Goal: Find specific page/section: Find specific page/section

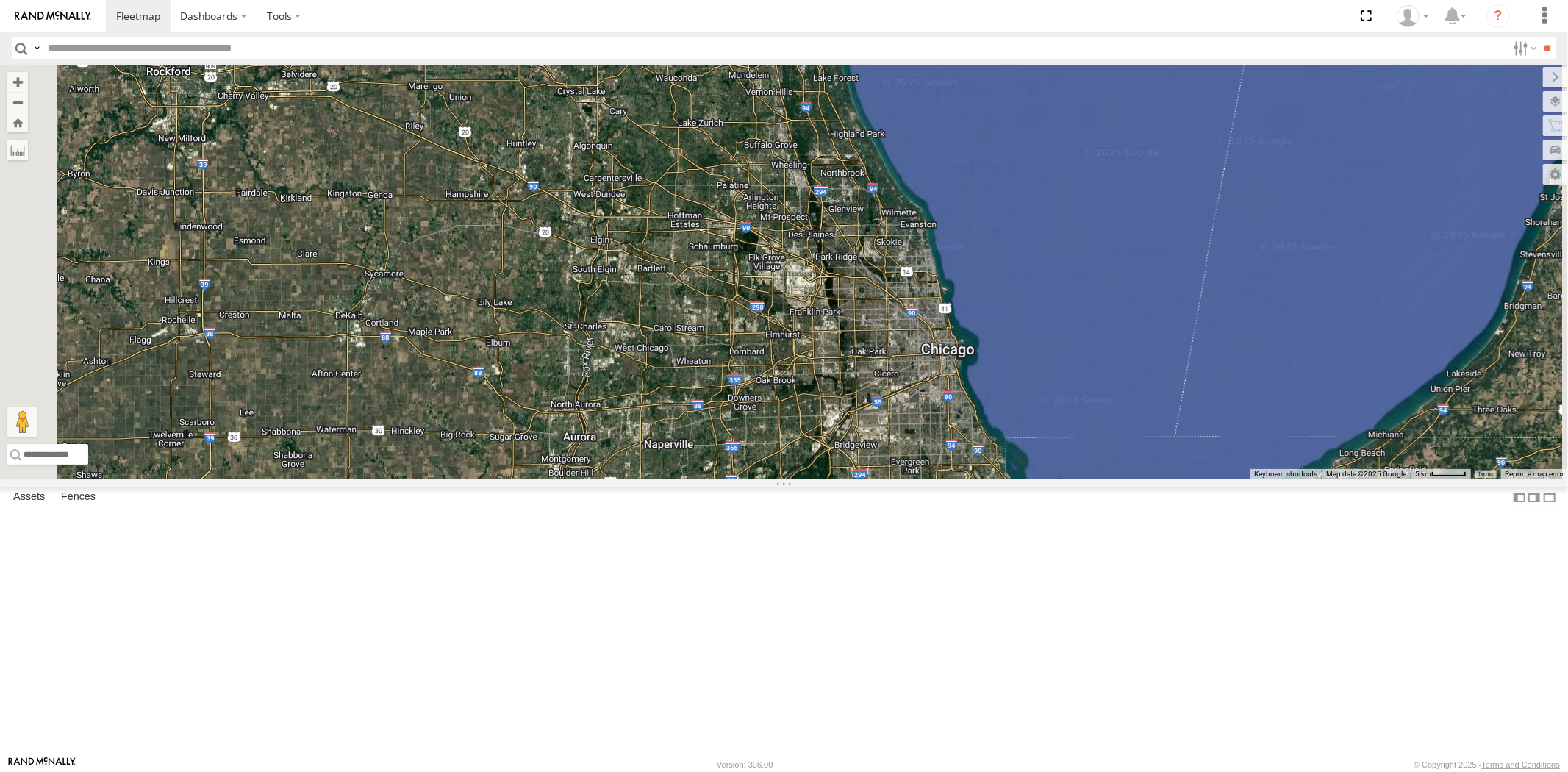
drag, startPoint x: 1041, startPoint y: 400, endPoint x: 1022, endPoint y: 332, distance: 70.6
click at [1022, 332] on div "23207xx 23460 23480 23335" at bounding box center [784, 272] width 1568 height 414
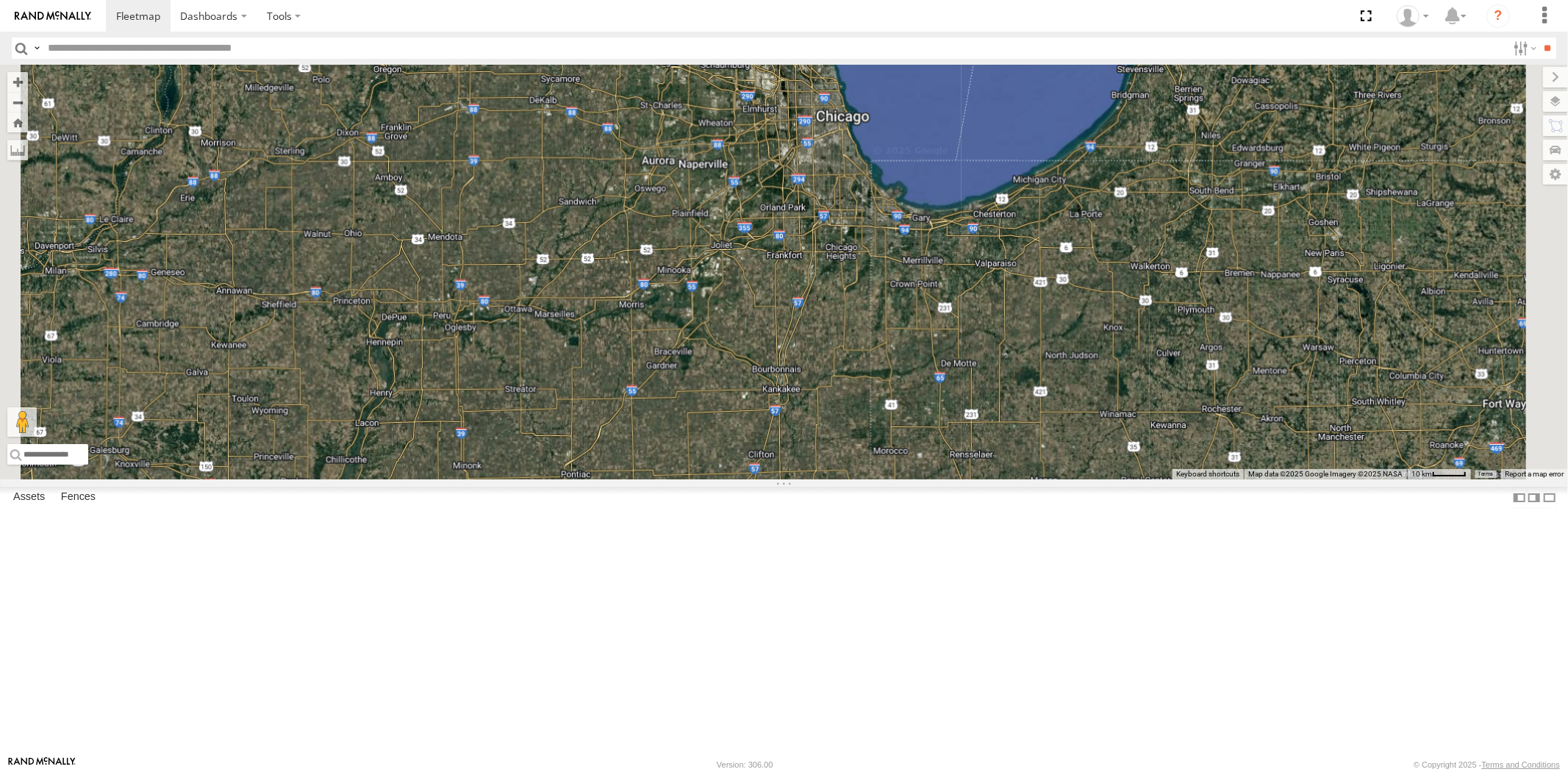
drag, startPoint x: 996, startPoint y: 211, endPoint x: 1002, endPoint y: 287, distance: 76.2
click at [1002, 287] on div "23207xx 23460 23480 23335" at bounding box center [784, 272] width 1568 height 414
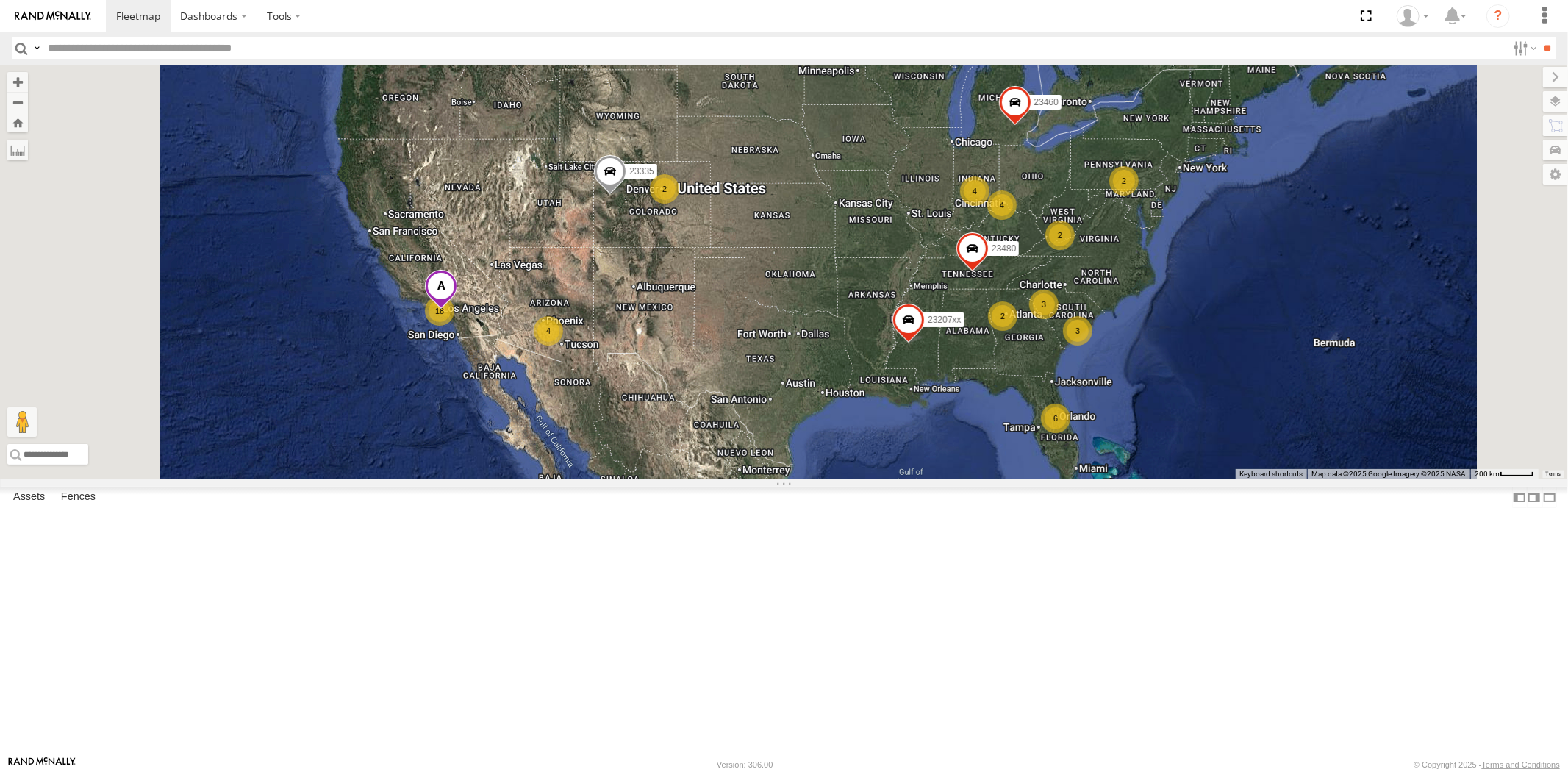
click at [111, 49] on input "text" at bounding box center [774, 48] width 1465 height 21
drag, startPoint x: 1165, startPoint y: 492, endPoint x: 1078, endPoint y: 475, distance: 88.6
click at [1078, 475] on div "6 4 18 3 2 4 23207xx 4 2 3 2 23460 23480 2 23335" at bounding box center [784, 272] width 1568 height 414
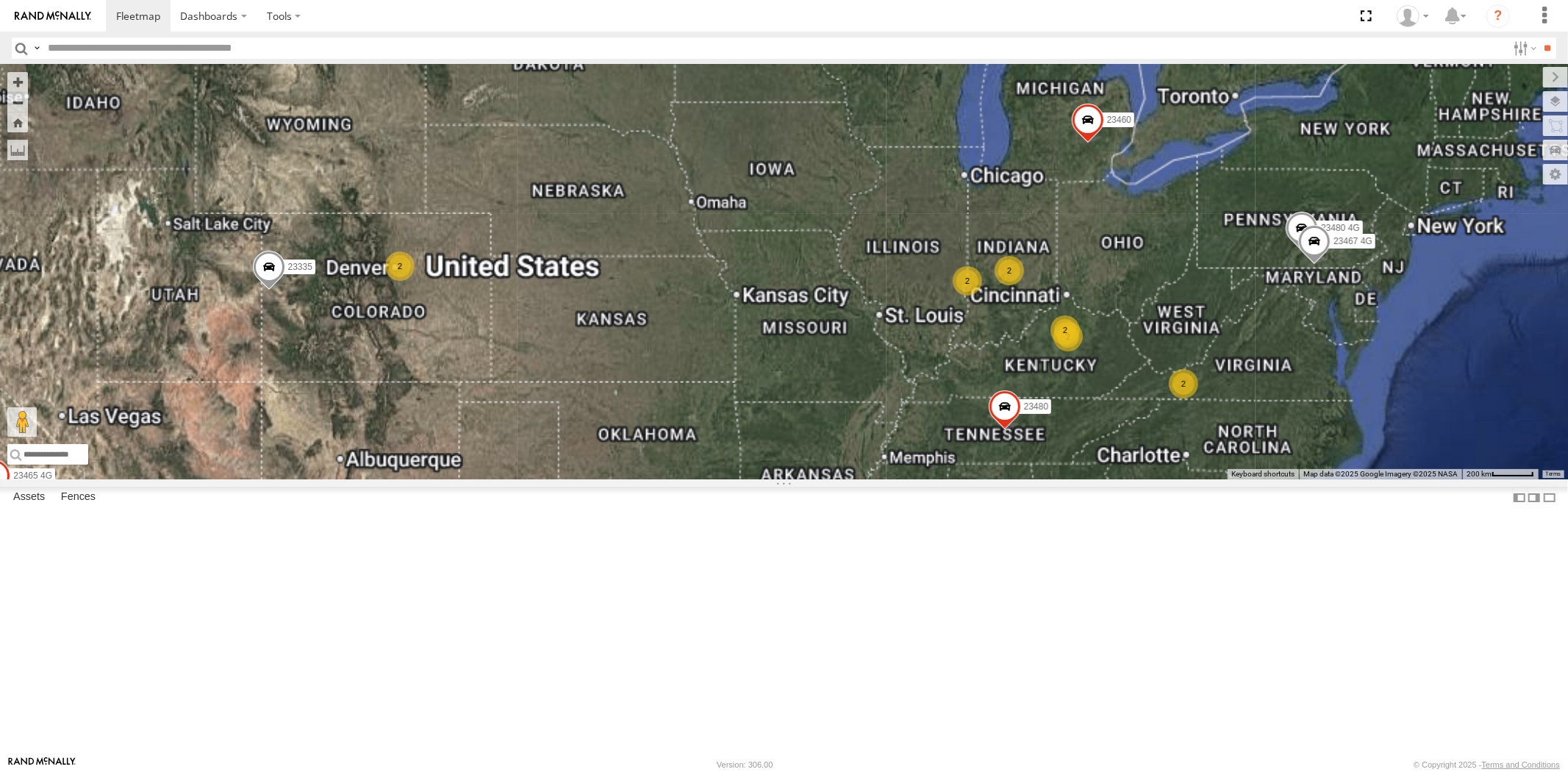
click at [202, 49] on input "text" at bounding box center [774, 48] width 1465 height 21
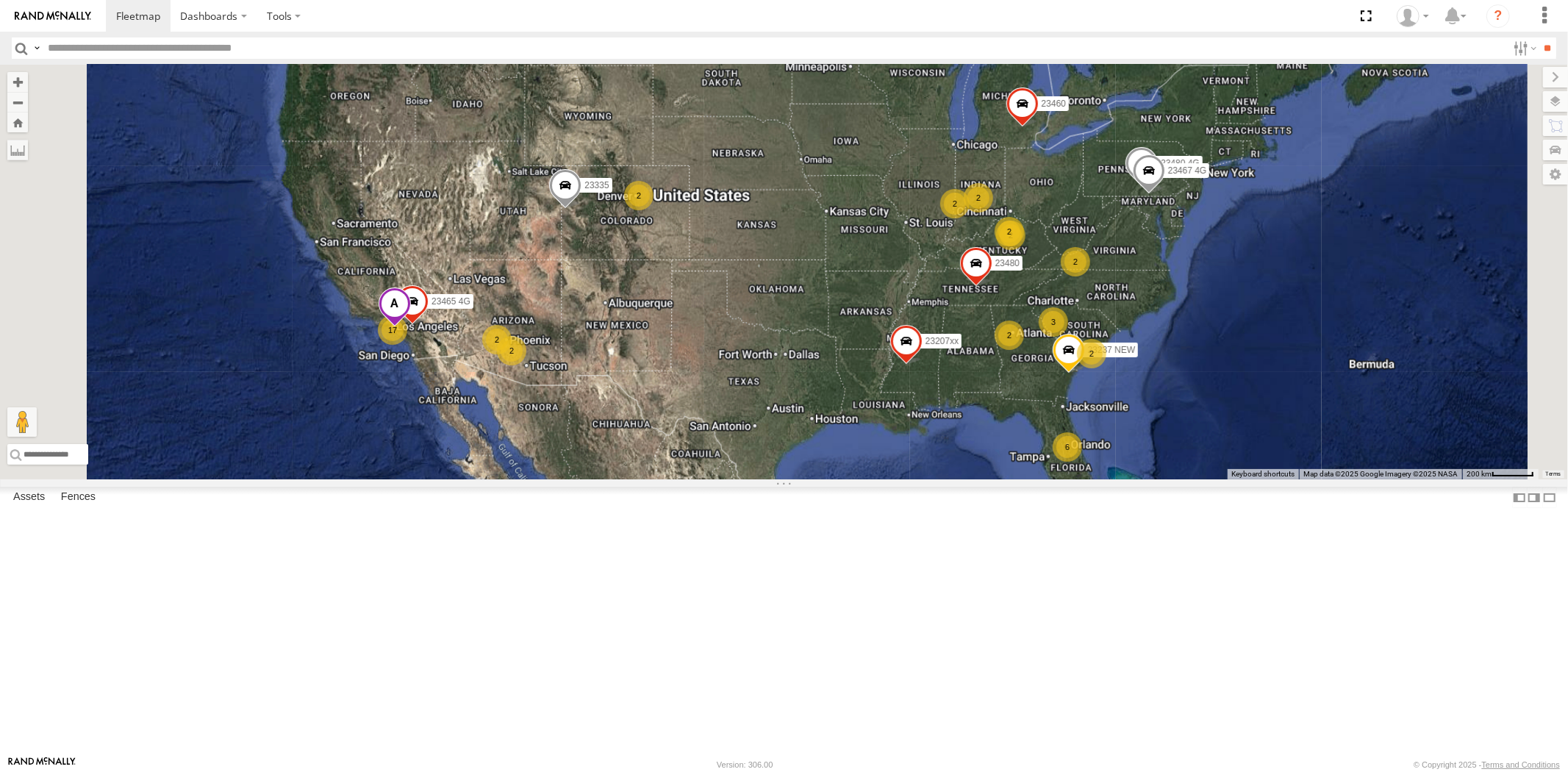
paste input "*****"
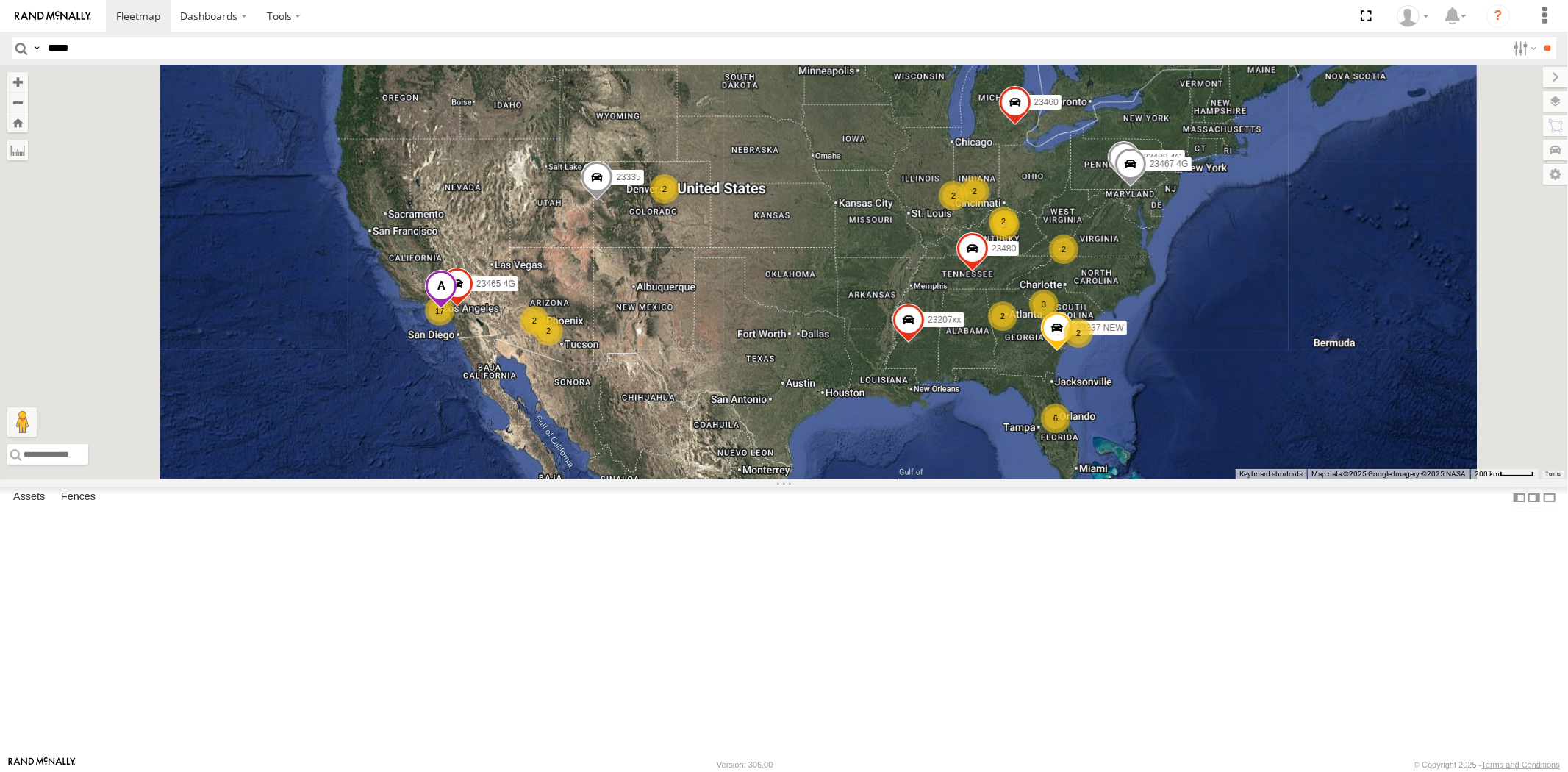
type input "*****"
click at [1539, 38] on input "**" at bounding box center [1548, 48] width 17 height 21
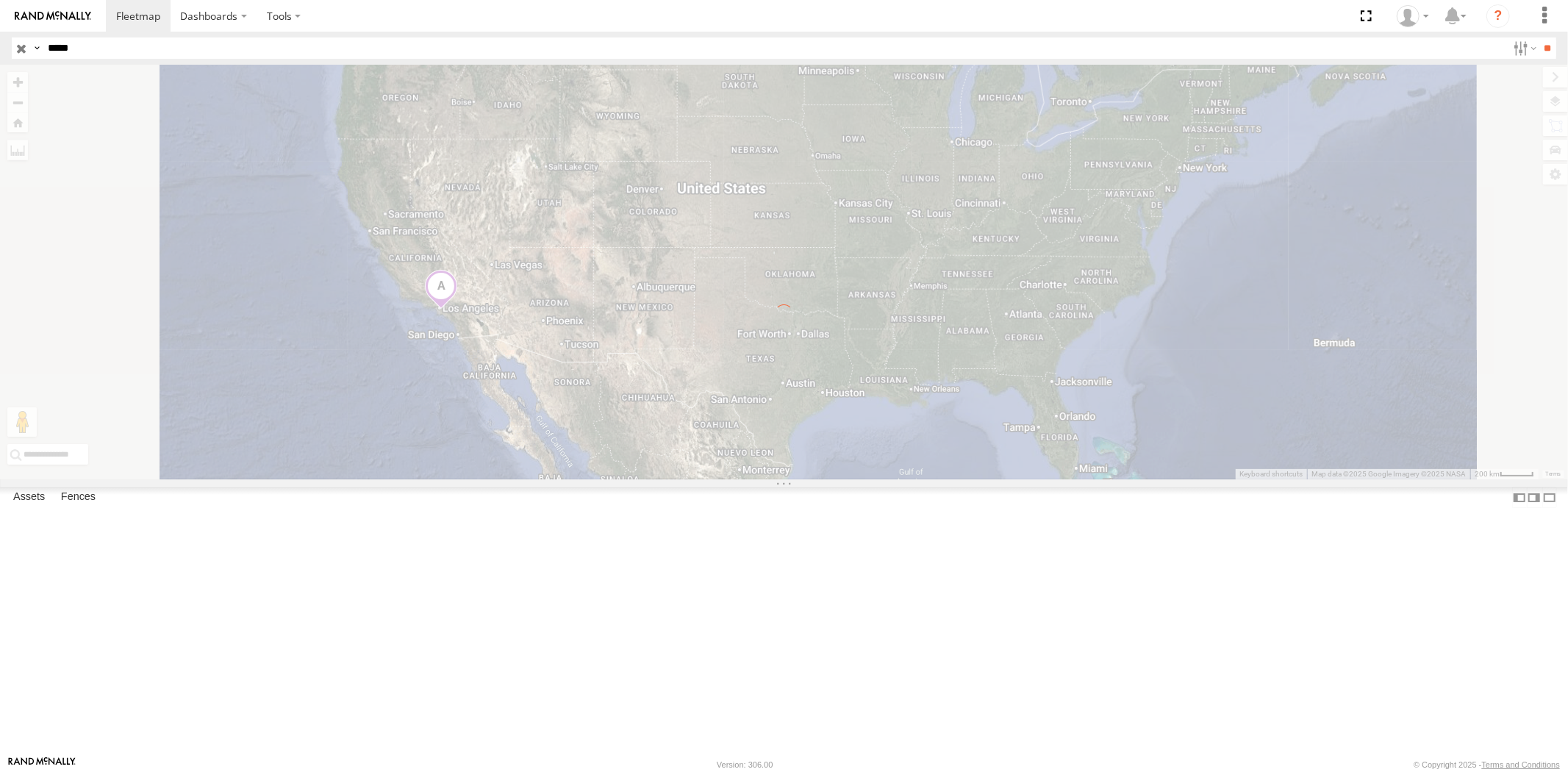
click at [1539, 38] on input "**" at bounding box center [1548, 48] width 17 height 21
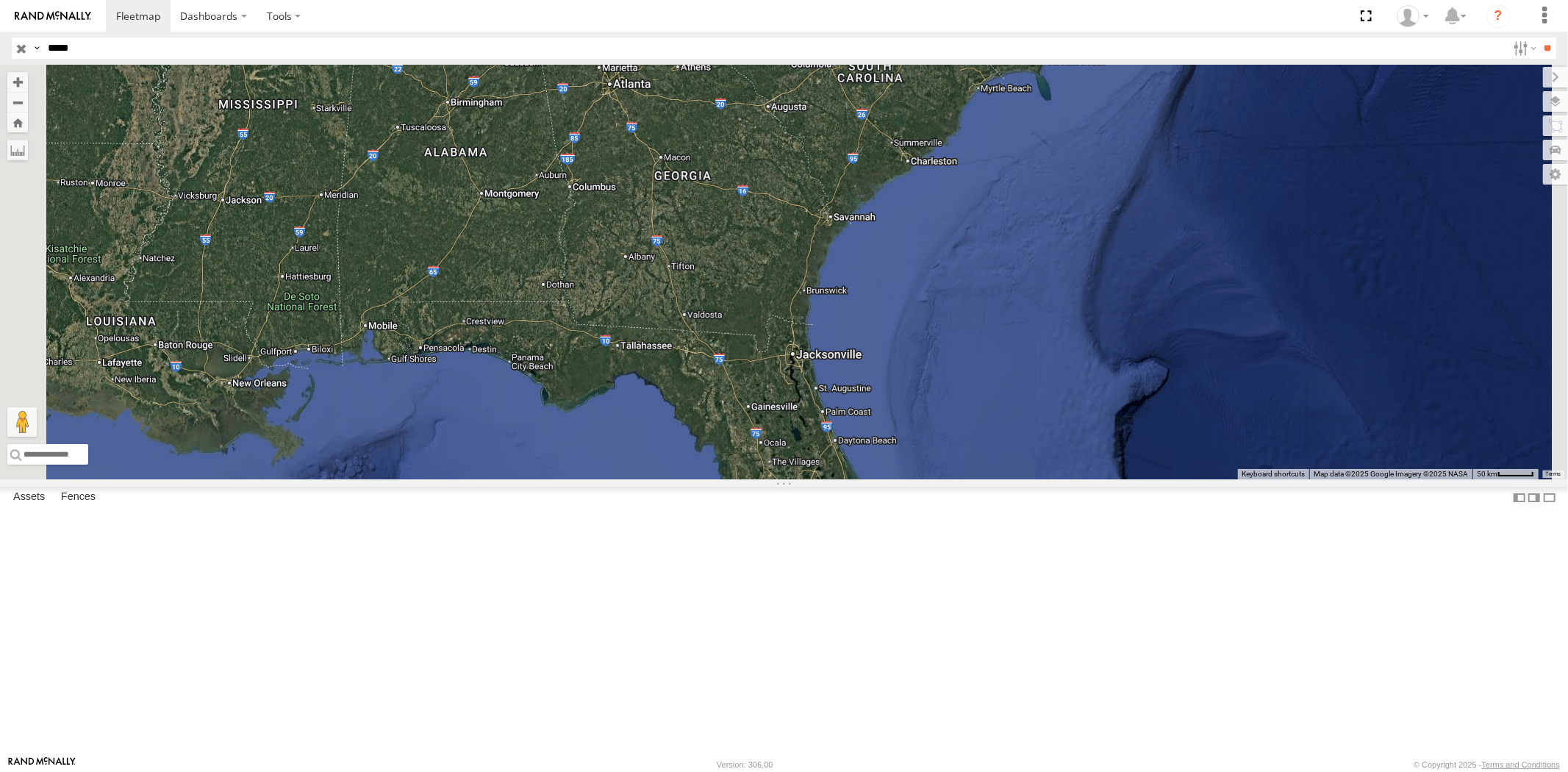
click at [22, 53] on input "button" at bounding box center [20, 48] width 19 height 21
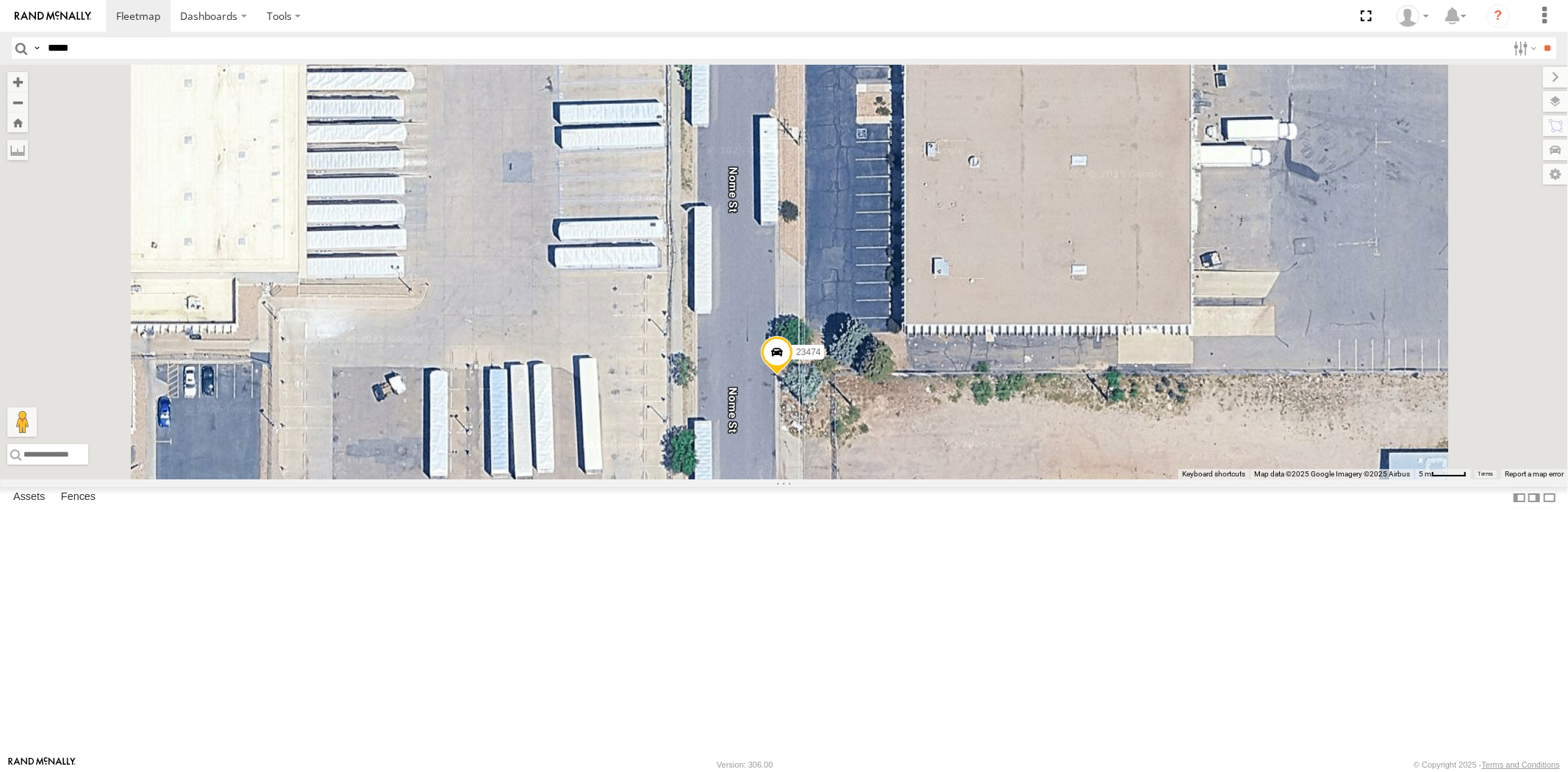
drag, startPoint x: 959, startPoint y: 499, endPoint x: 971, endPoint y: 508, distance: 15.0
click at [667, 508] on label "Mark Location" at bounding box center [630, 508] width 75 height 17
click at [791, 362] on span at bounding box center [774, 341] width 32 height 39
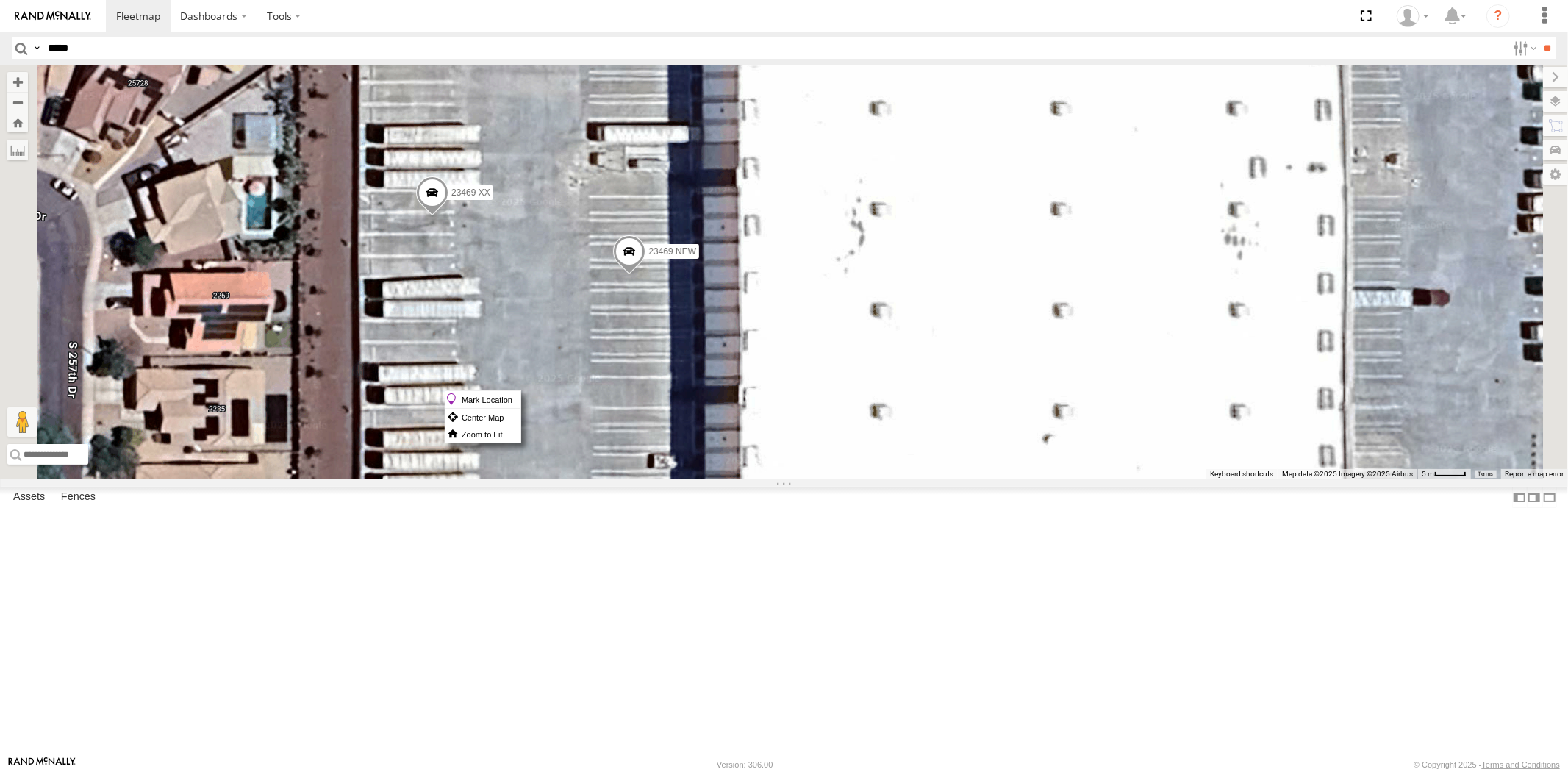
click at [645, 275] on span at bounding box center [629, 255] width 32 height 39
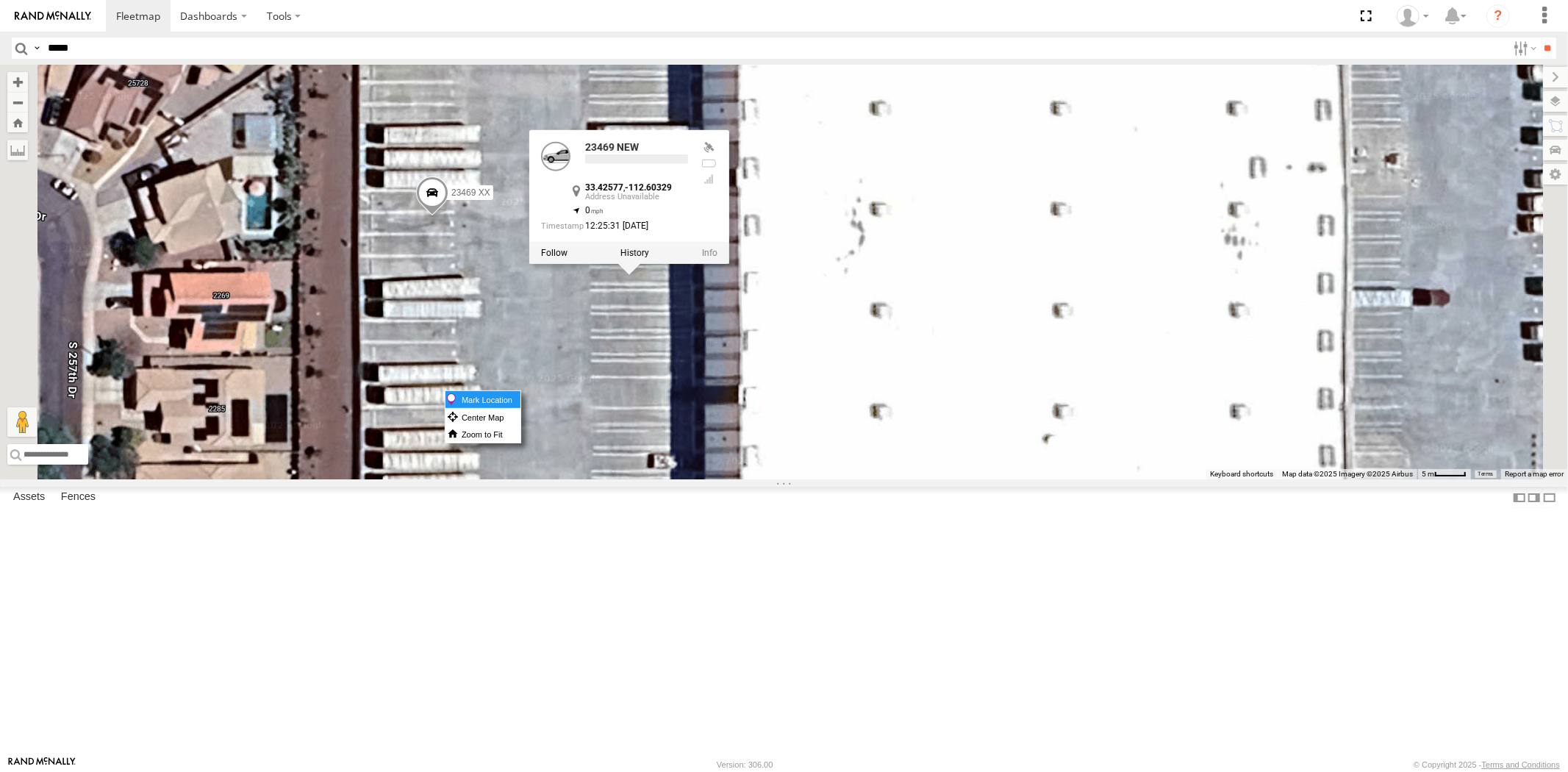
click at [521, 395] on label "Mark Location" at bounding box center [483, 400] width 75 height 17
click at [861, 471] on div "23333 4G 23335 4G/Bad 23331 4G 23331 NEW 23331 23459 23462 4G 23333 23207 NEW 2…" at bounding box center [784, 272] width 1568 height 414
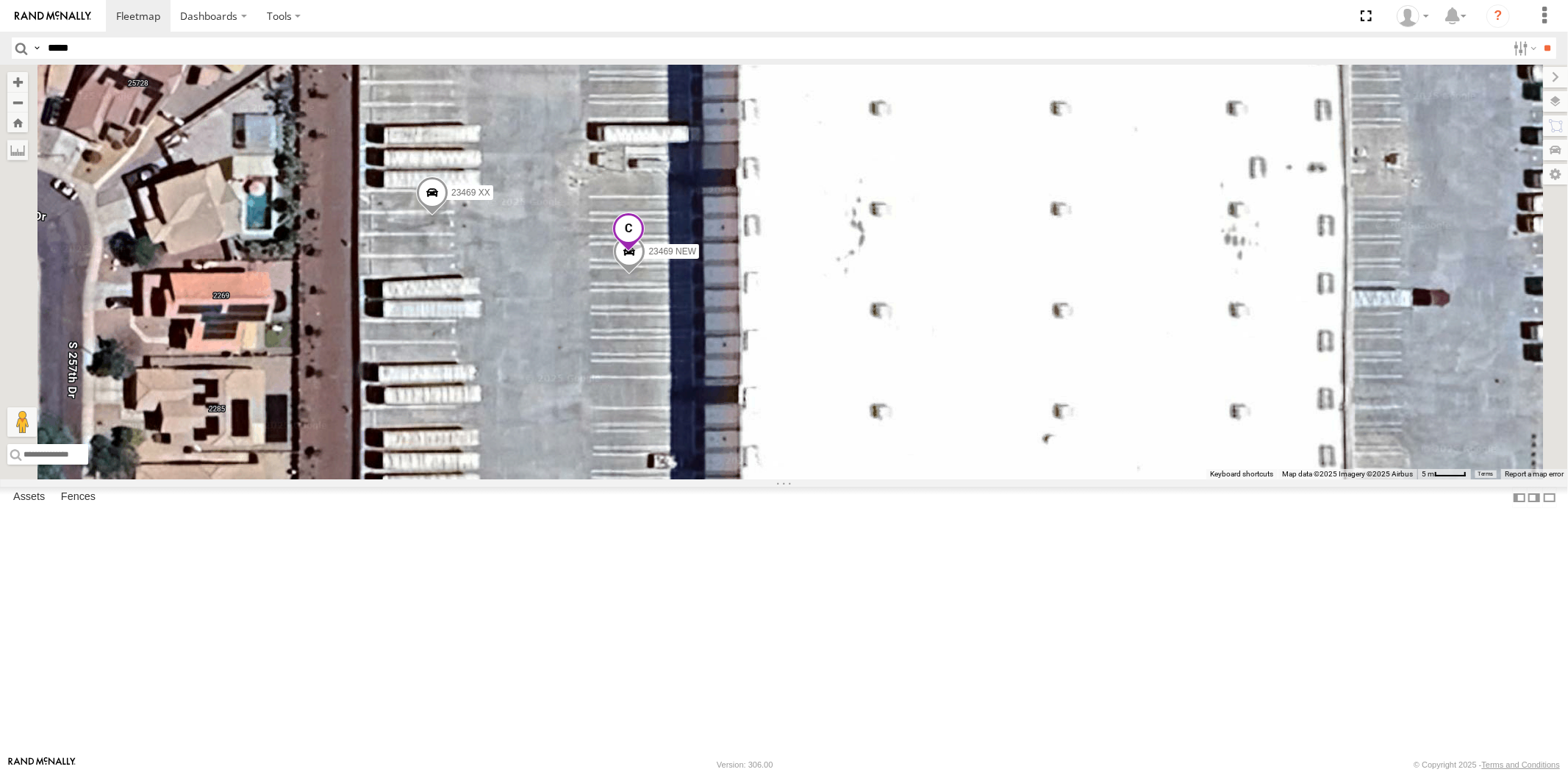
click at [644, 252] on span at bounding box center [627, 232] width 32 height 39
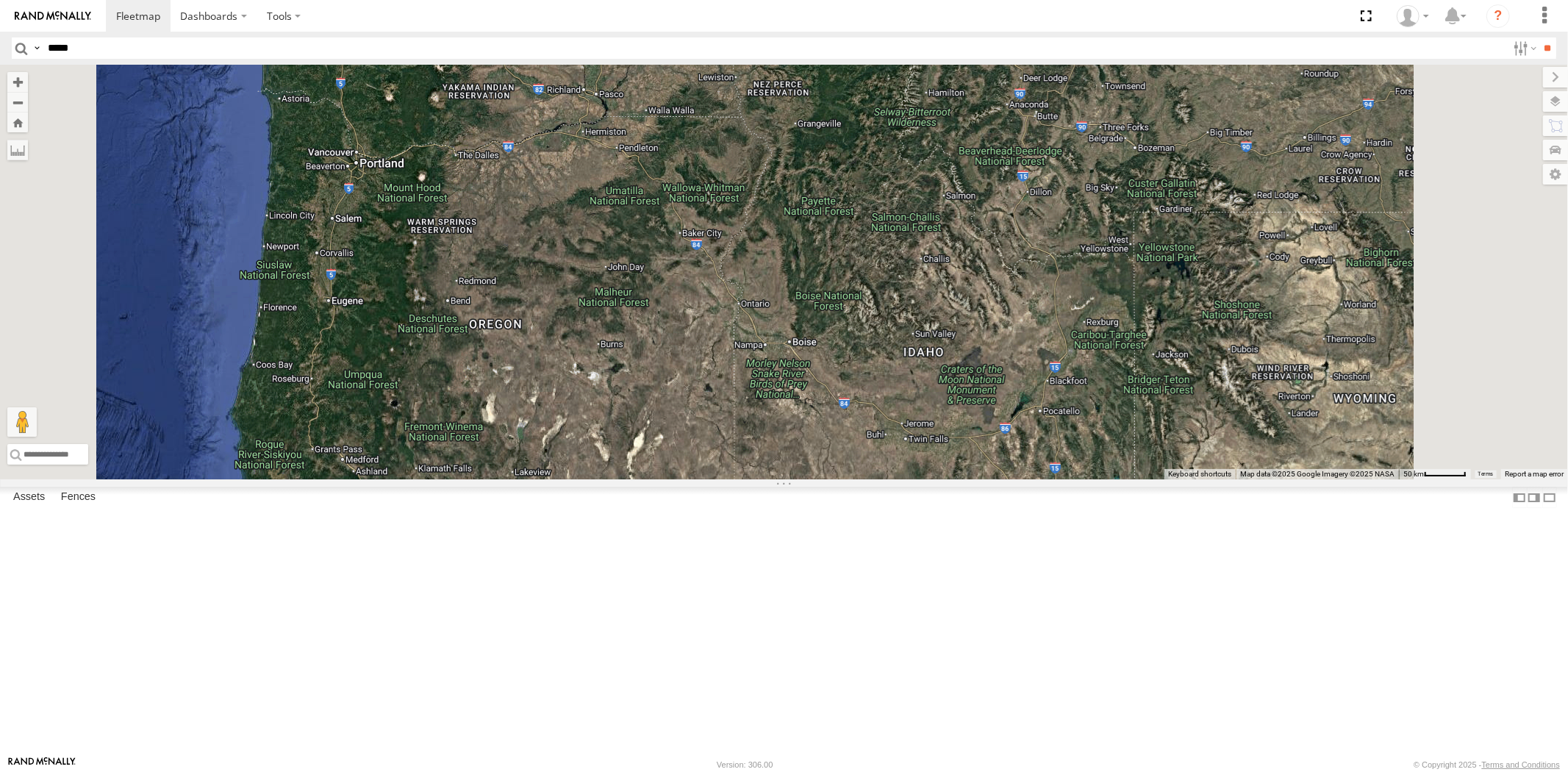
click at [666, 262] on div "23207xx 23460 23335 23480 23465 4G" at bounding box center [784, 272] width 1568 height 414
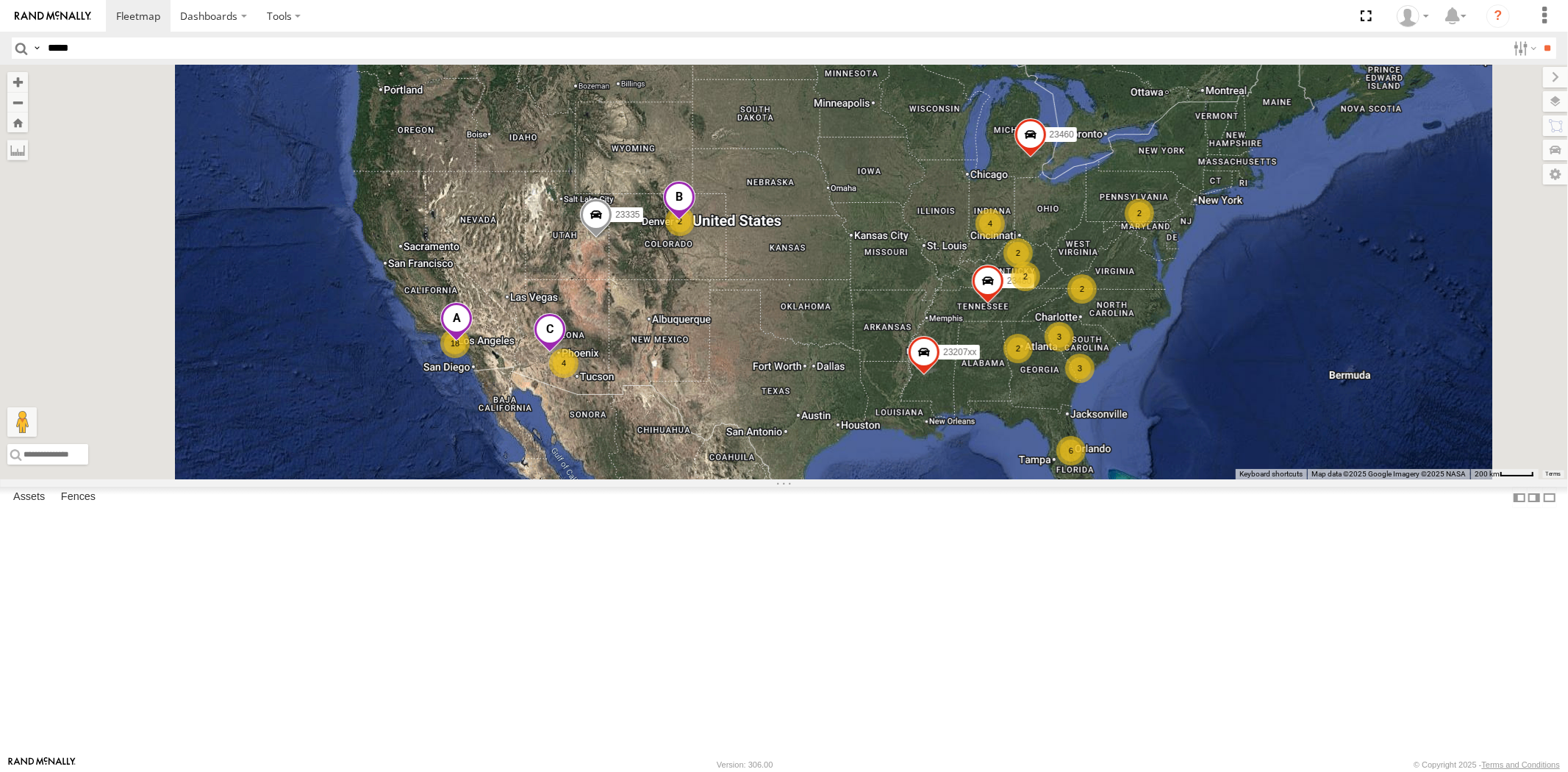
drag, startPoint x: 635, startPoint y: 246, endPoint x: 617, endPoint y: 247, distance: 18.0
click at [635, 247] on div "6 2 18 2 3 2 4 23207xx 4 2 3 2 23460 23480 2 23335" at bounding box center [784, 272] width 1568 height 414
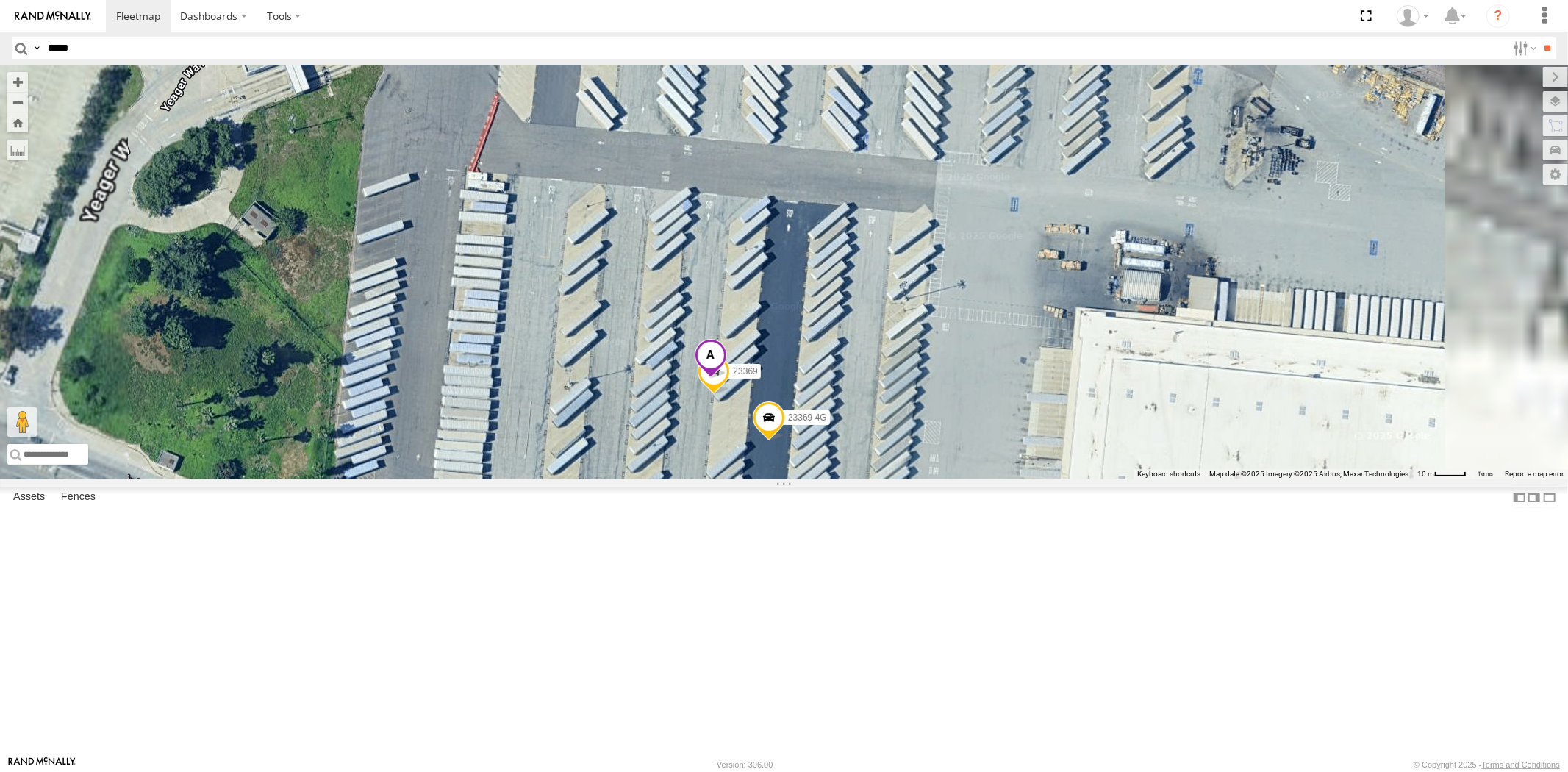
click at [726, 378] on span at bounding box center [709, 359] width 32 height 39
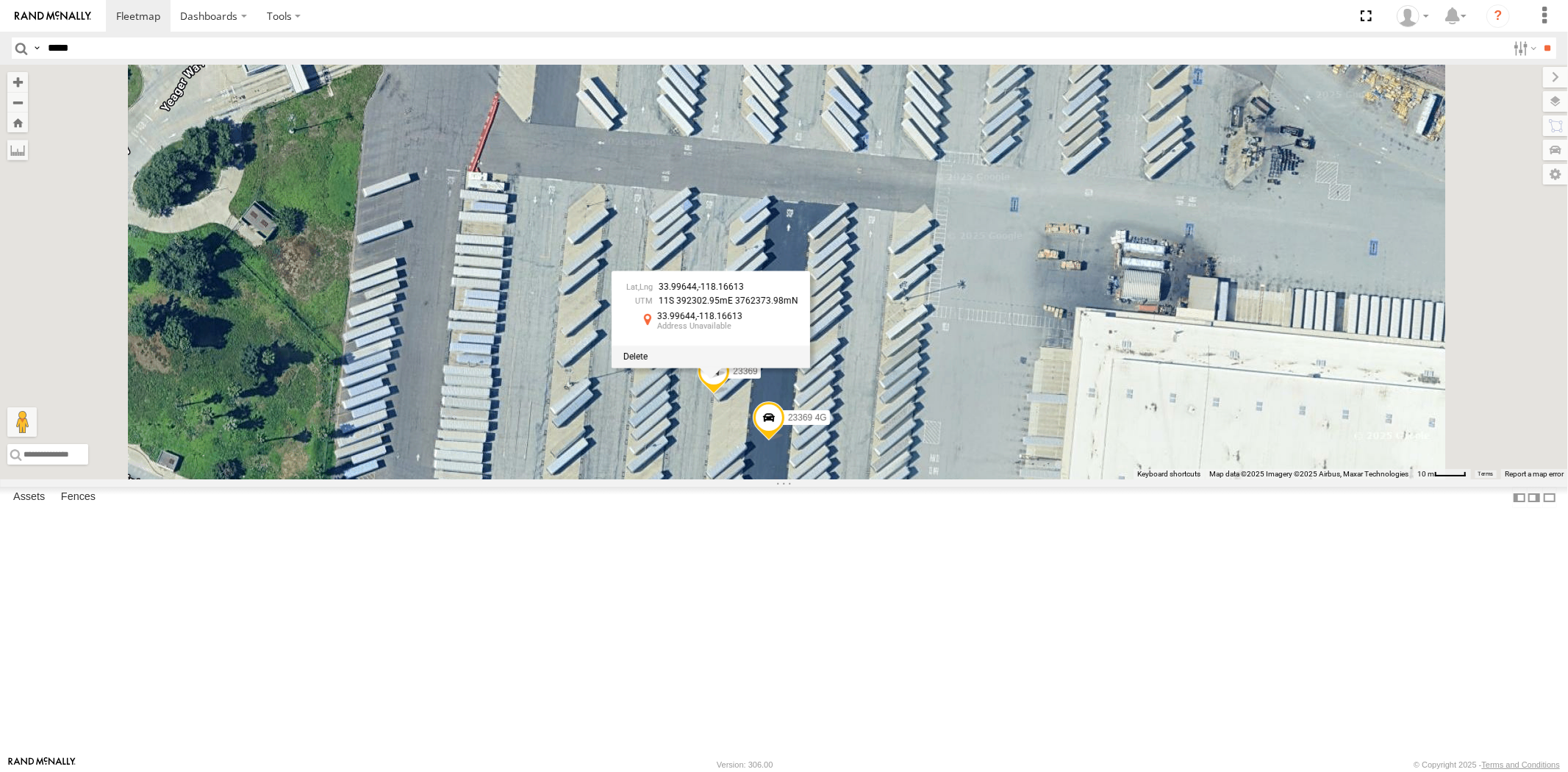
click at [901, 479] on div "23207xx 23460 23480 23335 23369 4G 23369 33.99644 , -118.16613 11S 392302.95mE …" at bounding box center [784, 272] width 1568 height 414
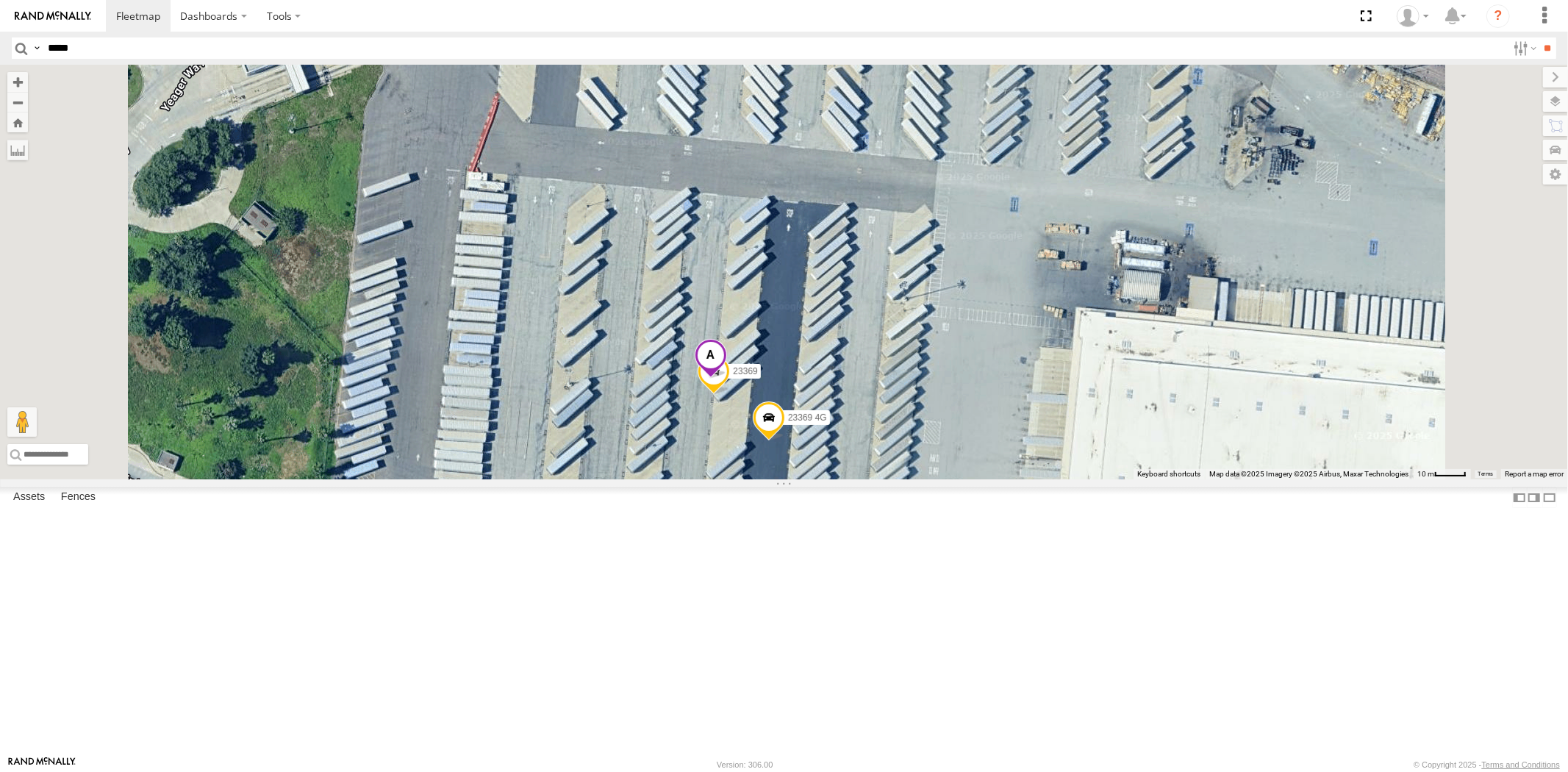
click at [726, 378] on span at bounding box center [709, 359] width 32 height 39
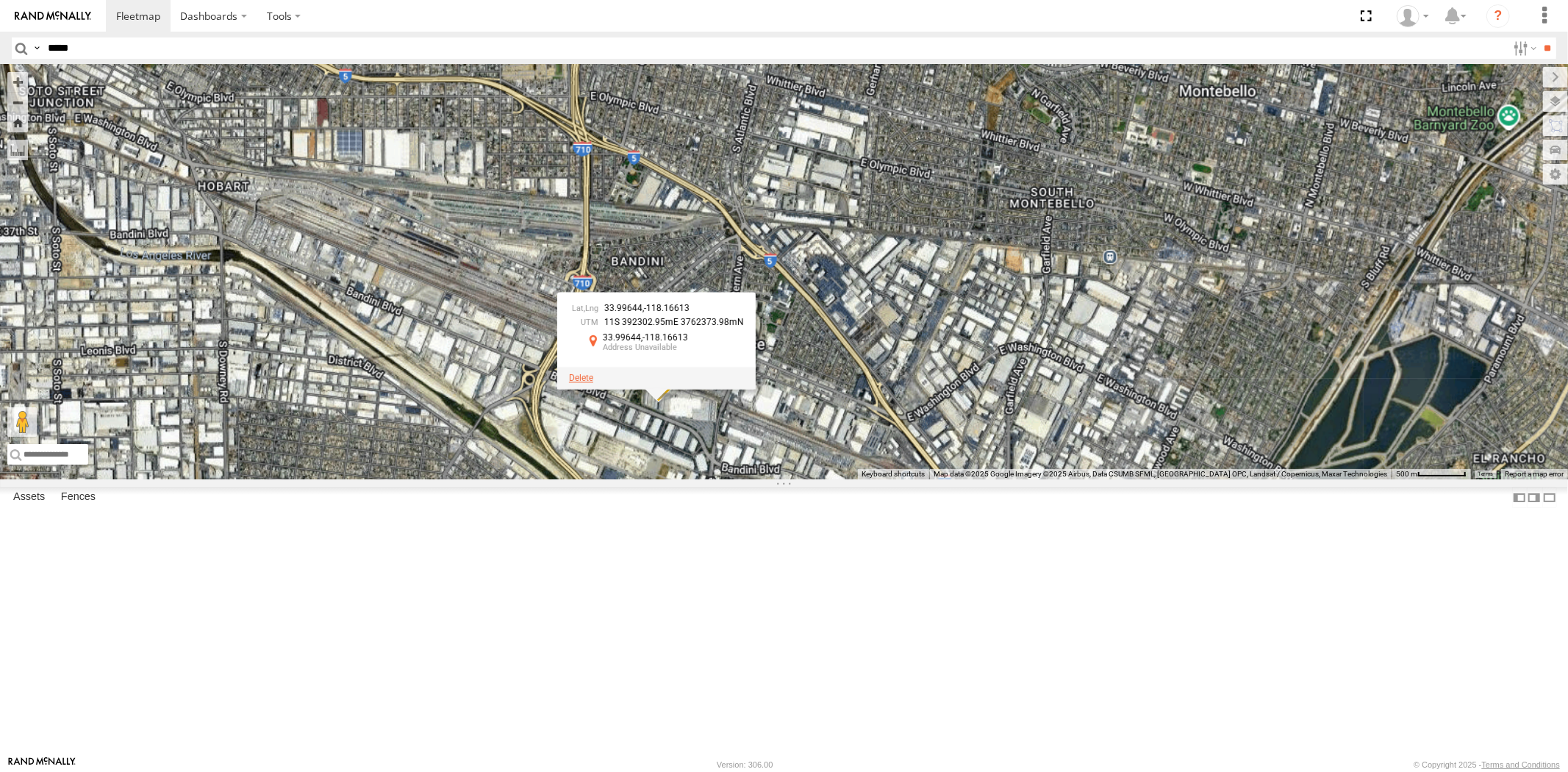
click at [593, 383] on span at bounding box center [581, 377] width 25 height 11
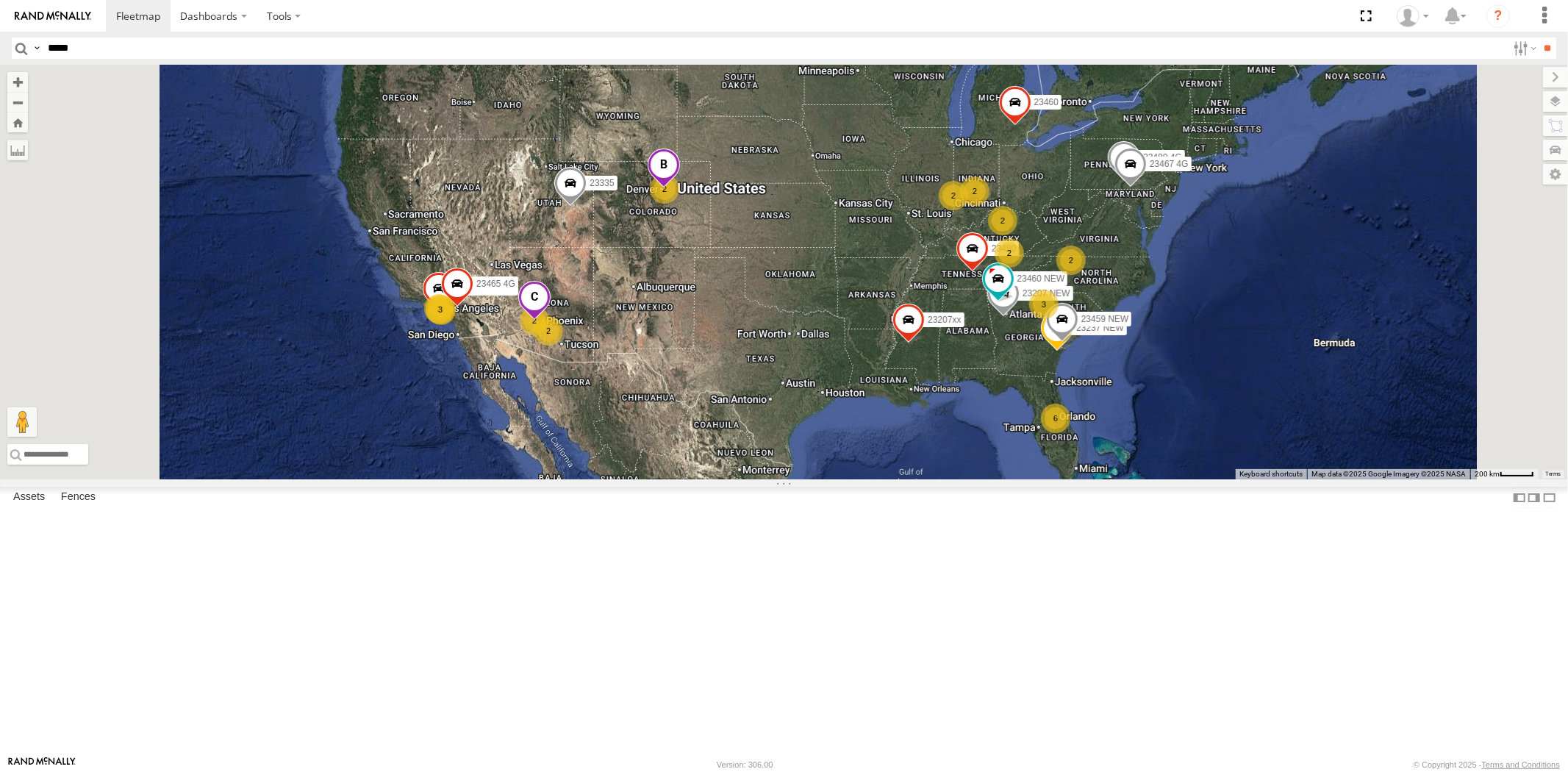
drag, startPoint x: 1275, startPoint y: 294, endPoint x: 1186, endPoint y: 291, distance: 89.1
click at [1186, 291] on div "6 2 23335 4G/Bad 11 2 23459 2 23207 NEW 2 23207xx 2 23237 NEW 3 2 3 23480 4G 2 …" at bounding box center [784, 272] width 1568 height 414
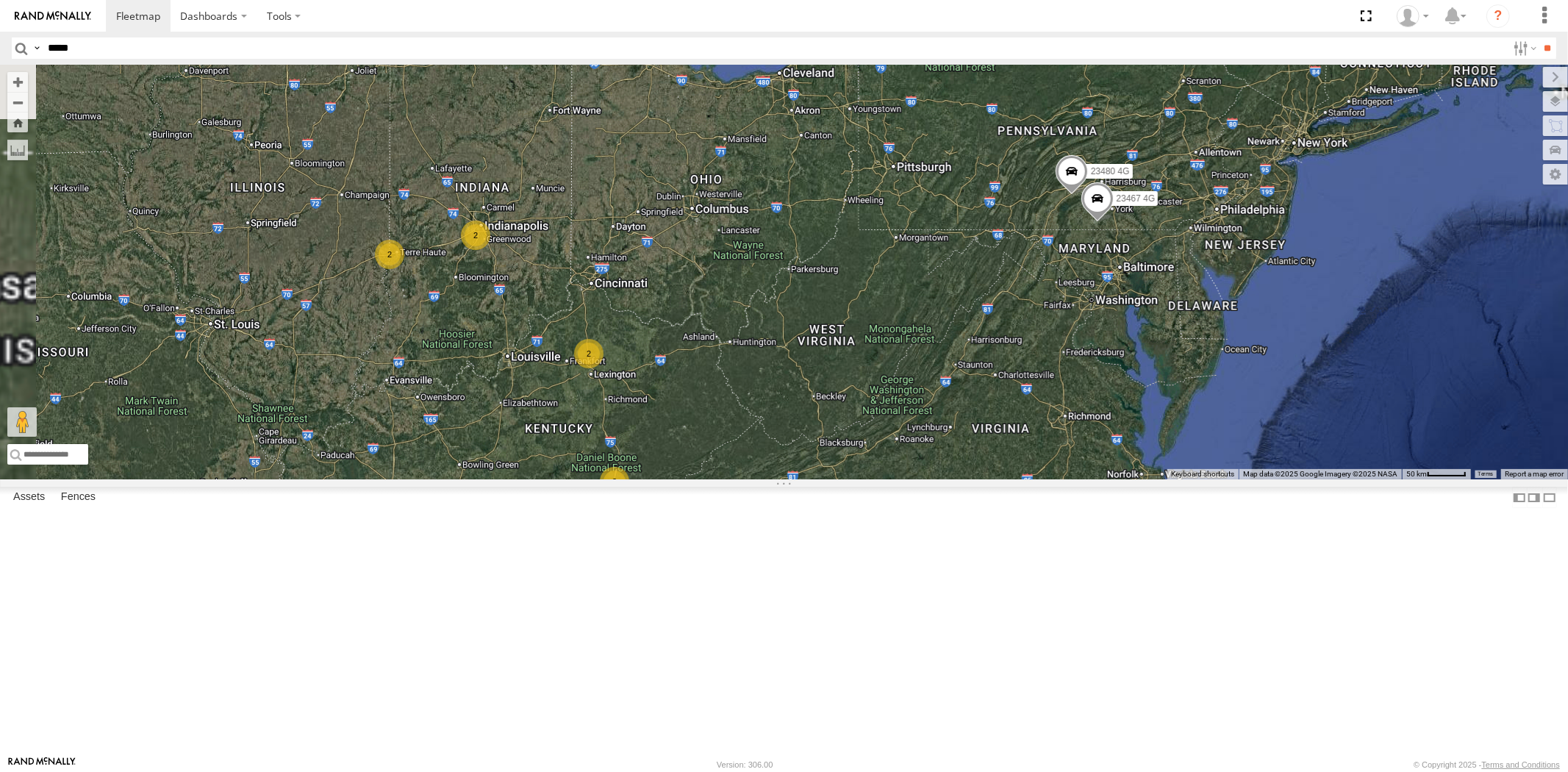
click at [1074, 329] on div "23335 4G/Bad 23459 23207 NEW 23207xx 23237 NEW 23480 4G 23460 23480 23460 NEW 2…" at bounding box center [784, 272] width 1568 height 414
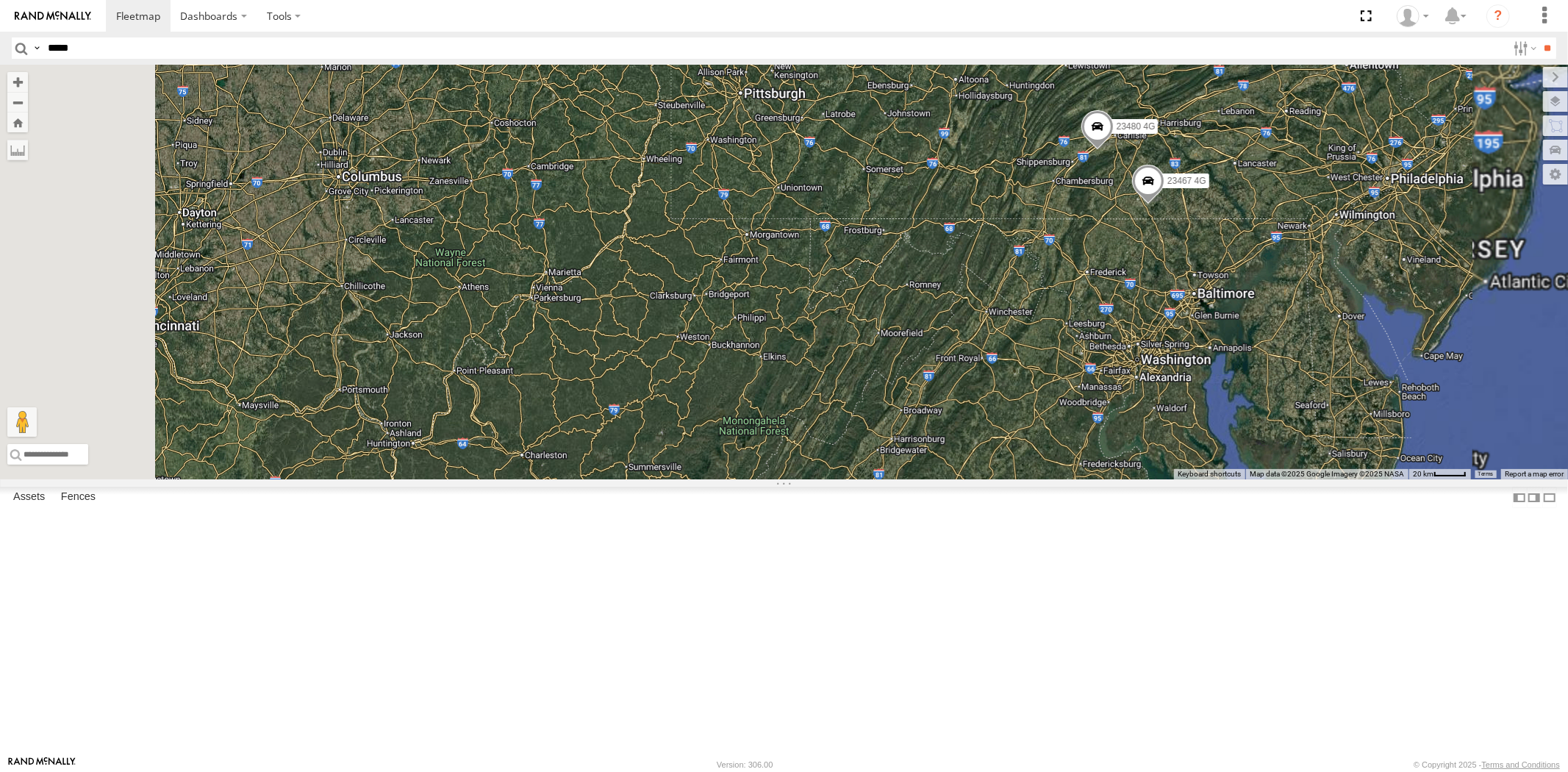
drag, startPoint x: 1128, startPoint y: 376, endPoint x: 954, endPoint y: 314, distance: 184.7
click at [959, 314] on div "23335 4G/Bad 23459 23207 NEW 23207xx 23237 NEW 23480 4G 23460 23480 23460 NEW 2…" at bounding box center [784, 272] width 1568 height 414
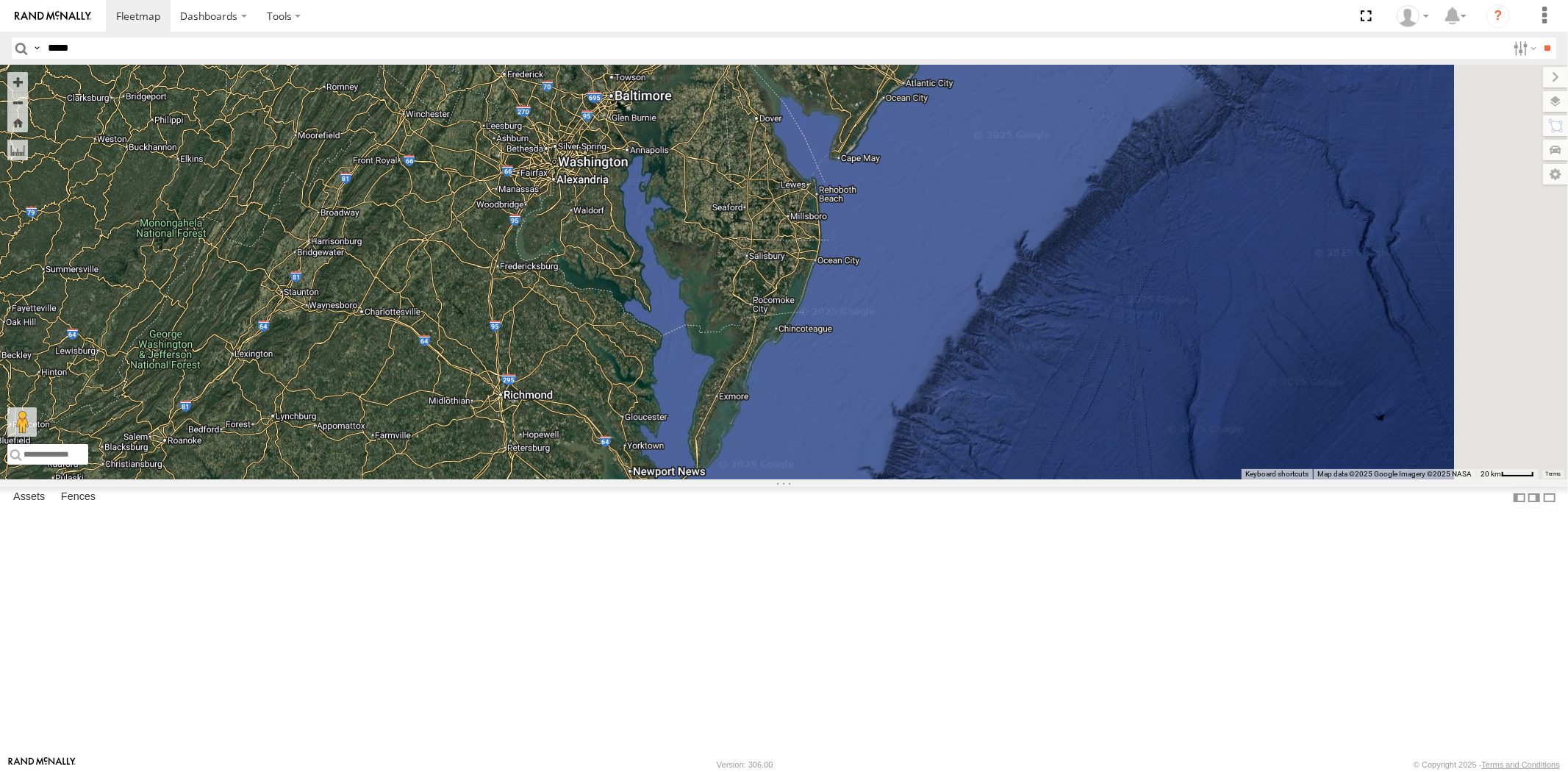
drag, startPoint x: 694, startPoint y: 205, endPoint x: 757, endPoint y: 272, distance: 92.0
click at [757, 272] on div "23335 4G/Bad 23459 23207 NEW 23207xx 23237 NEW 23480 4G 23460 23480 23460 NEW 2…" at bounding box center [784, 272] width 1568 height 414
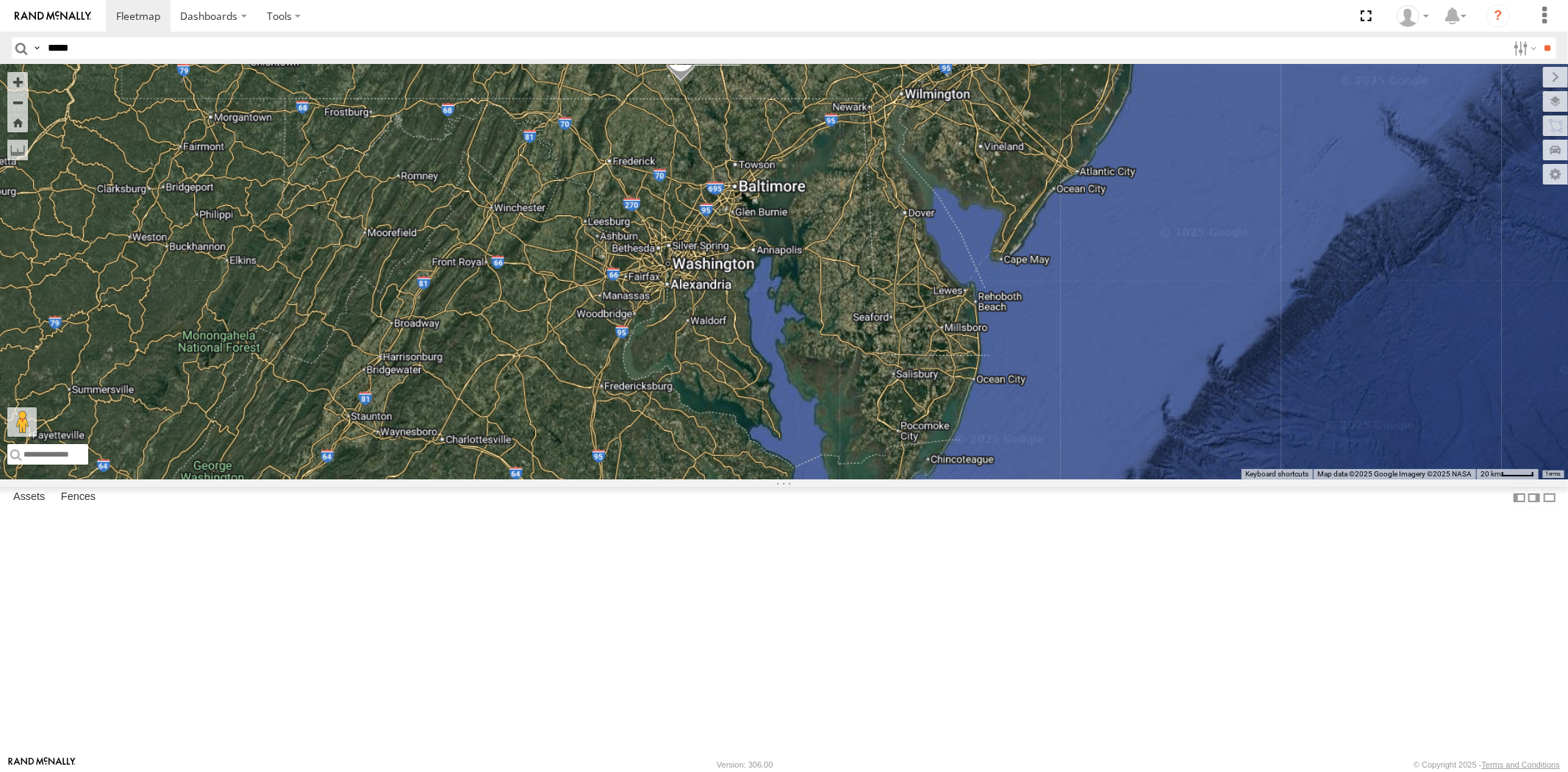
drag, startPoint x: 819, startPoint y: 282, endPoint x: 878, endPoint y: 345, distance: 86.3
click at [880, 344] on div "23335 4G/Bad 23459 23207 NEW 23207xx 23237 NEW 23480 4G 23460 23480 23460 NEW 2…" at bounding box center [784, 272] width 1568 height 414
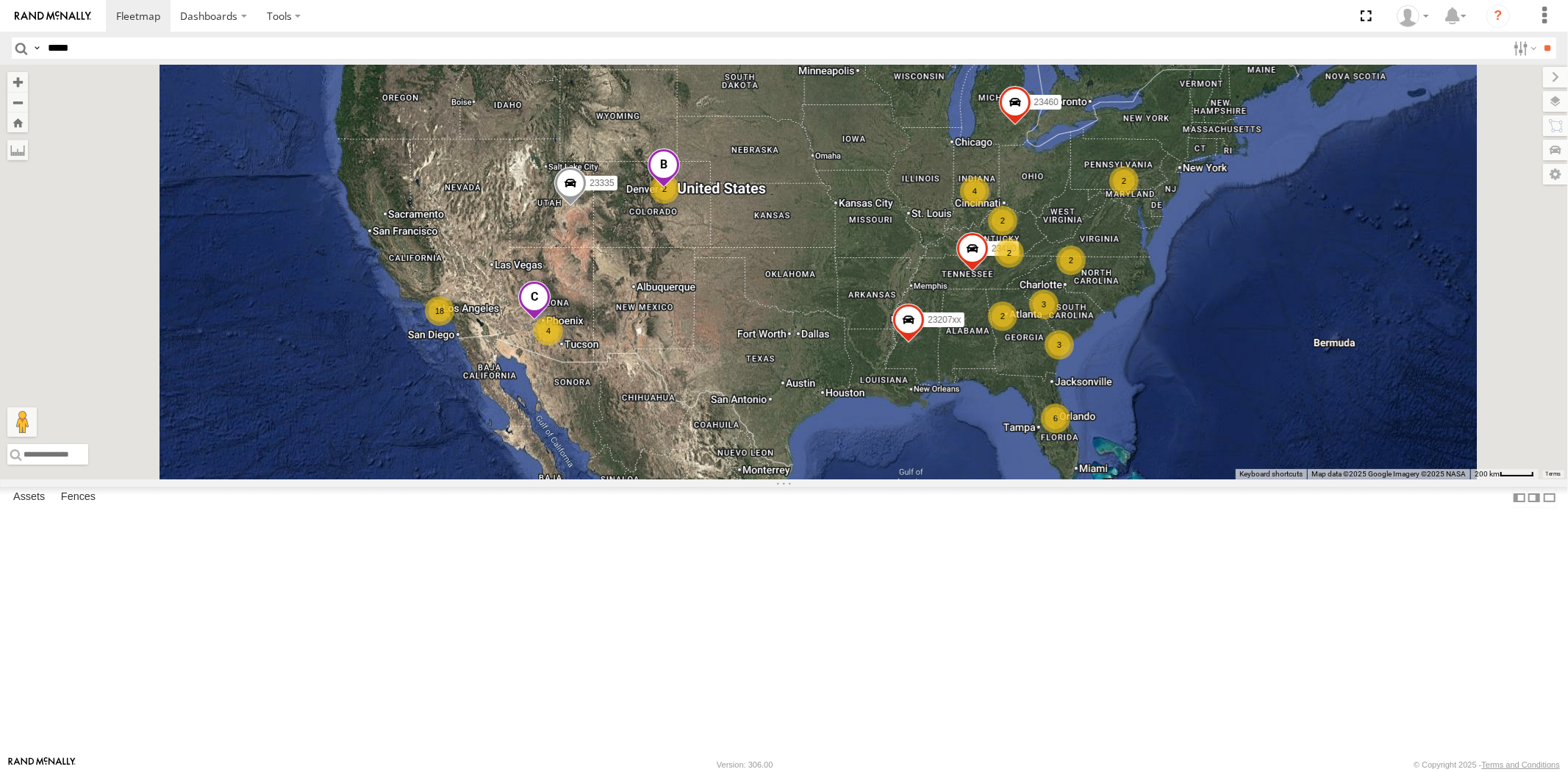
click at [151, 47] on input "*****" at bounding box center [774, 48] width 1465 height 21
paste input "*****"
click at [1539, 38] on input "**" at bounding box center [1548, 48] width 17 height 21
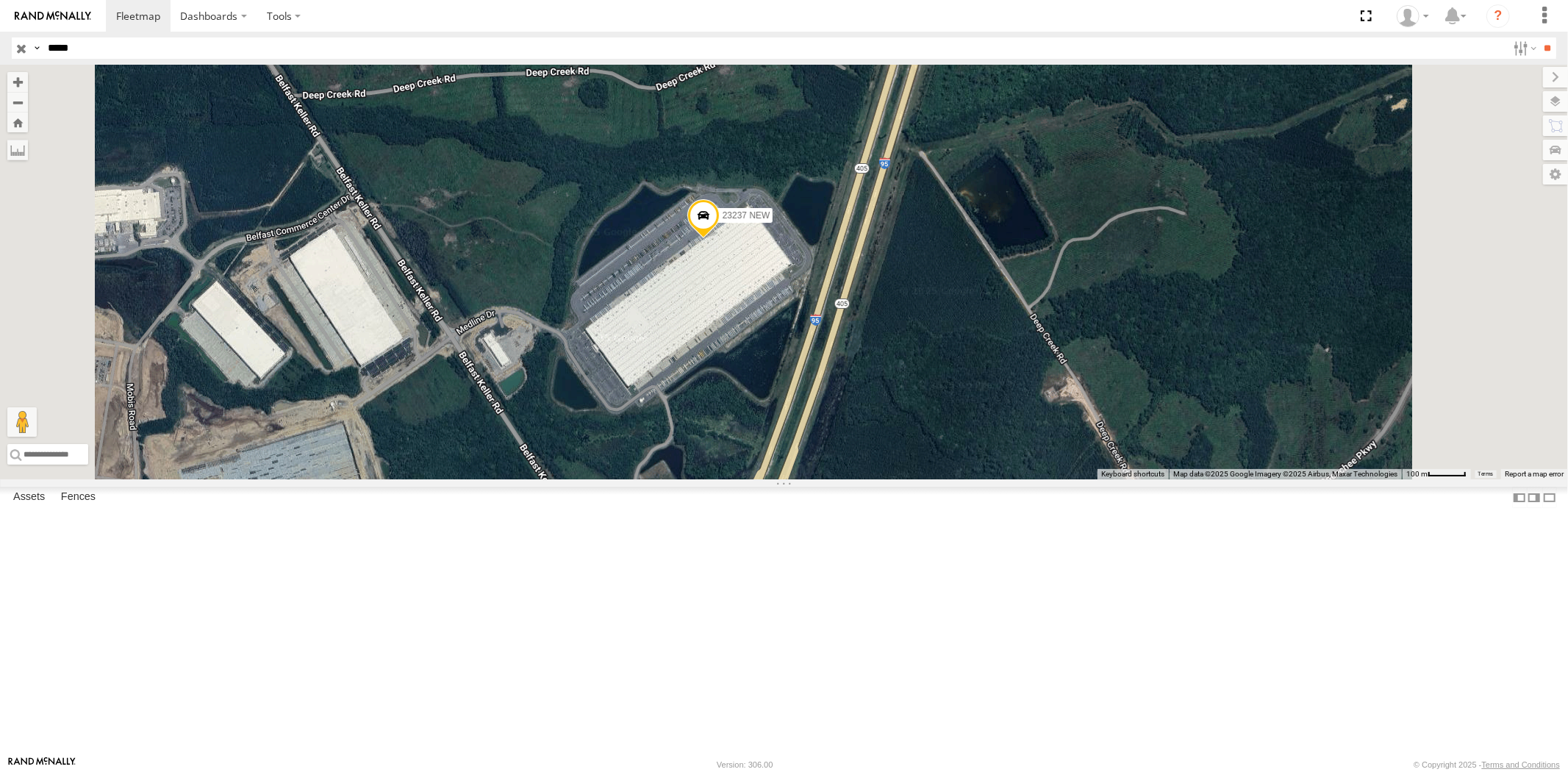
drag, startPoint x: 106, startPoint y: 48, endPoint x: 0, endPoint y: 40, distance: 106.3
click at [0, 39] on header "Search Query Asset ID Asset Label Registration Manufacturer Model VIN Job ID" at bounding box center [784, 48] width 1568 height 33
paste input "text"
click at [1539, 38] on input "**" at bounding box center [1548, 48] width 17 height 21
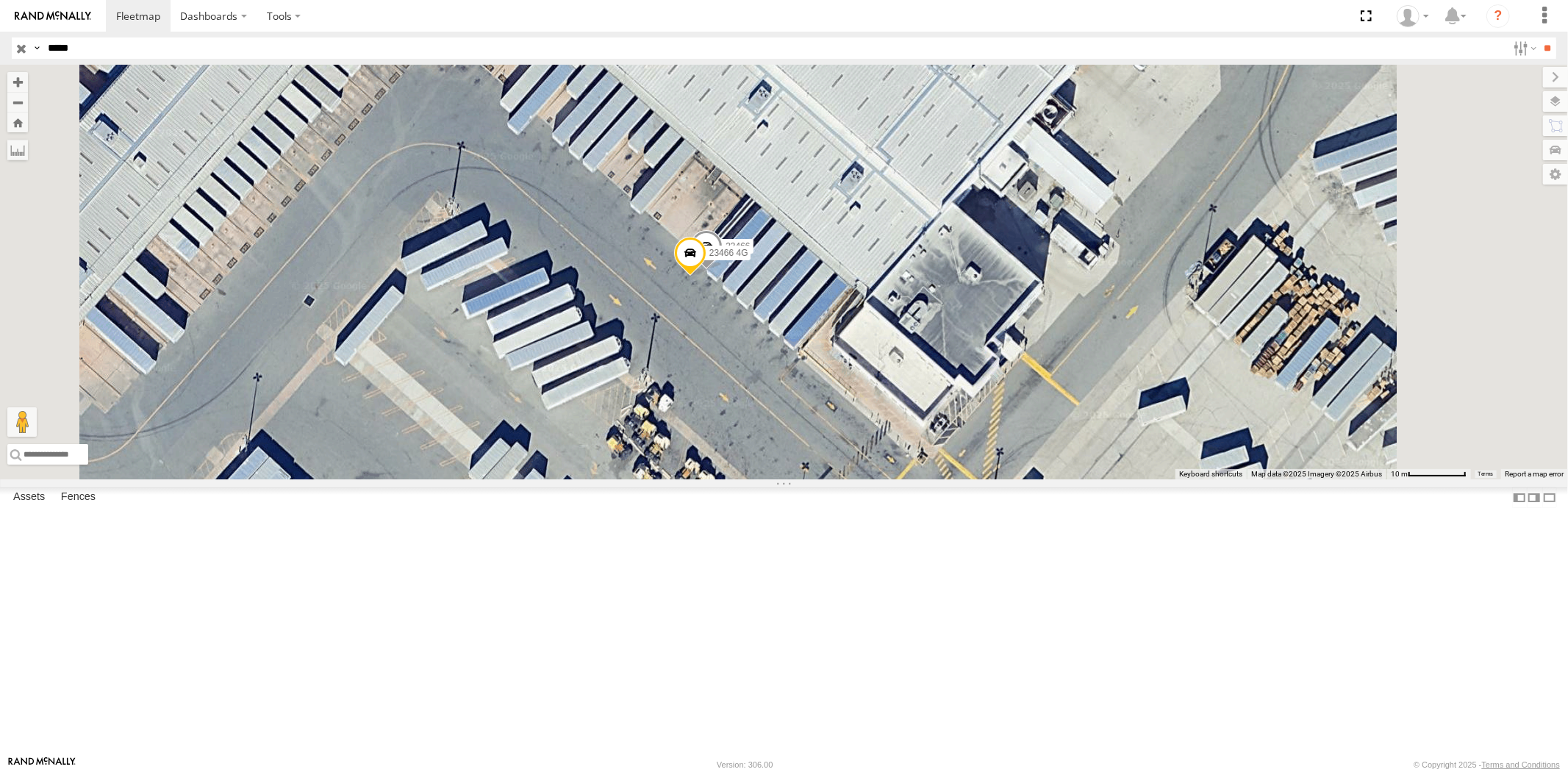
drag, startPoint x: 125, startPoint y: 52, endPoint x: 0, endPoint y: 46, distance: 125.1
click at [0, 44] on header "Search Query Asset ID Asset Label Registration Manufacturer Model VIN Job ID" at bounding box center [784, 48] width 1568 height 33
paste input "text"
click at [1539, 38] on input "**" at bounding box center [1548, 48] width 17 height 21
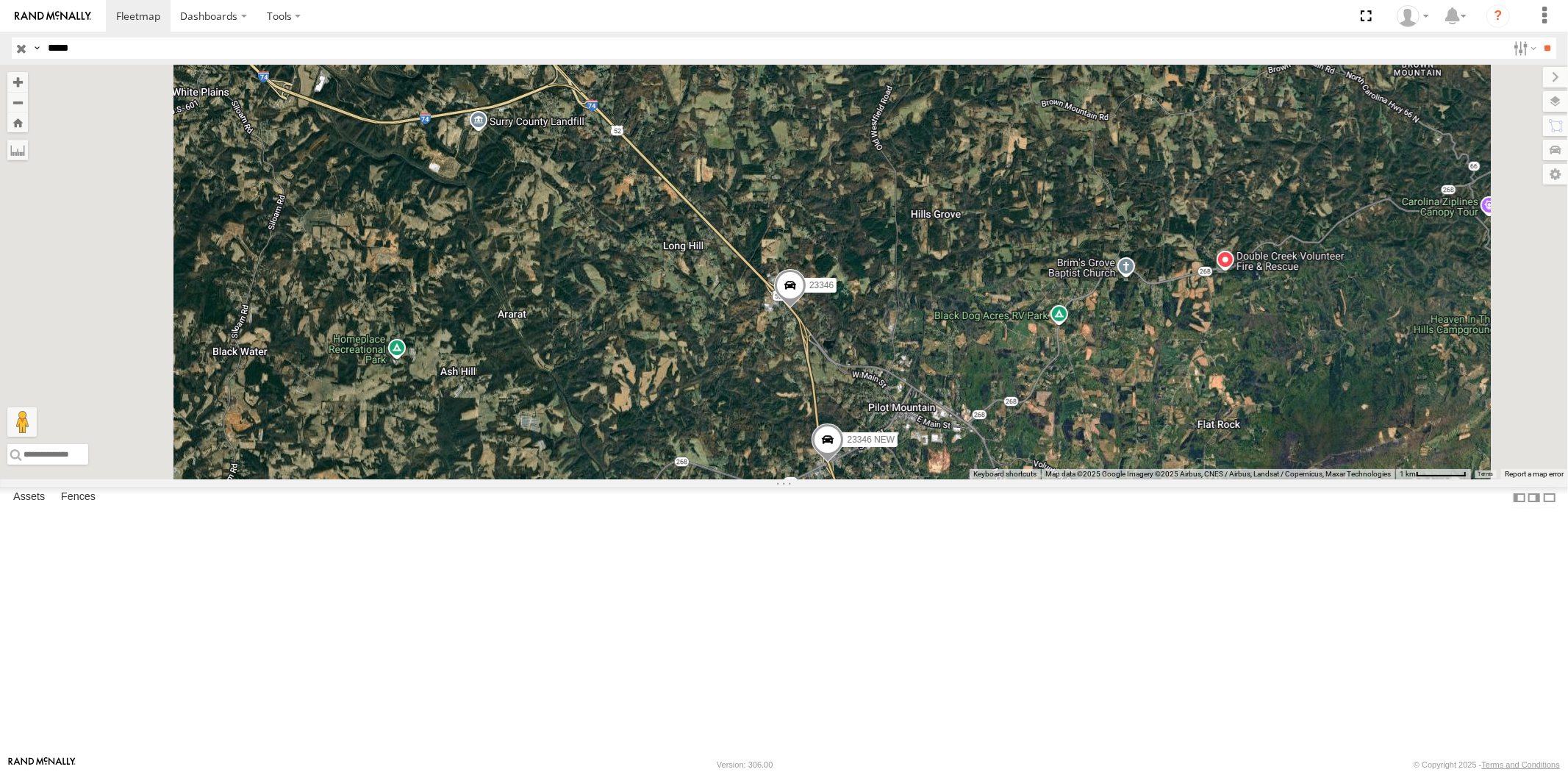
drag, startPoint x: 93, startPoint y: 52, endPoint x: 0, endPoint y: 52, distance: 93.0
click at [6, 52] on header "Search Query Asset ID Asset Label Registration Manufacturer Model VIN Job ID" at bounding box center [784, 48] width 1568 height 33
click at [1539, 38] on input "**" at bounding box center [1548, 48] width 17 height 21
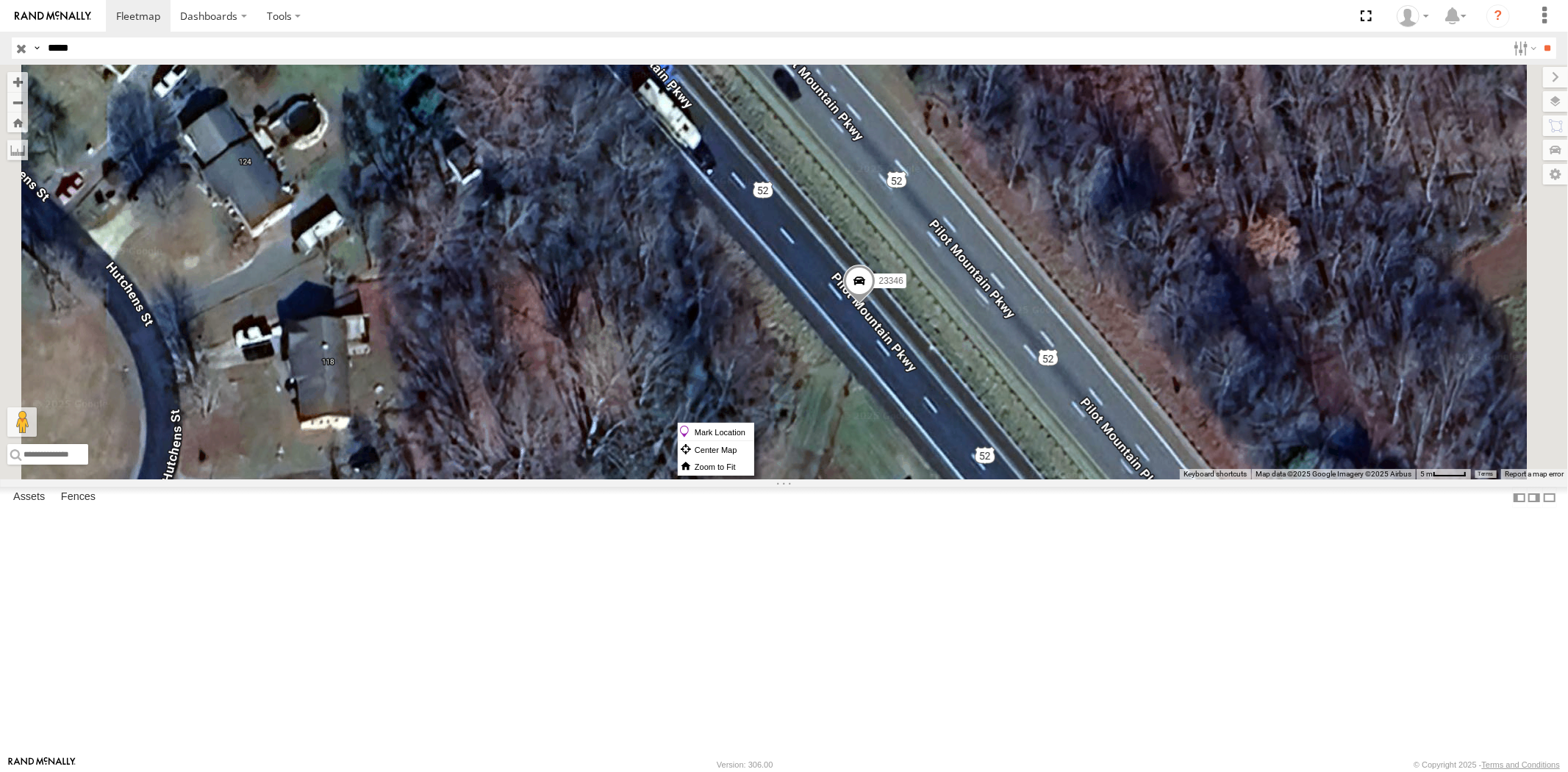
drag, startPoint x: 1046, startPoint y: 422, endPoint x: 1056, endPoint y: 429, distance: 12.2
click at [753, 432] on label "Mark Location" at bounding box center [716, 431] width 75 height 17
click at [878, 284] on span at bounding box center [861, 264] width 32 height 39
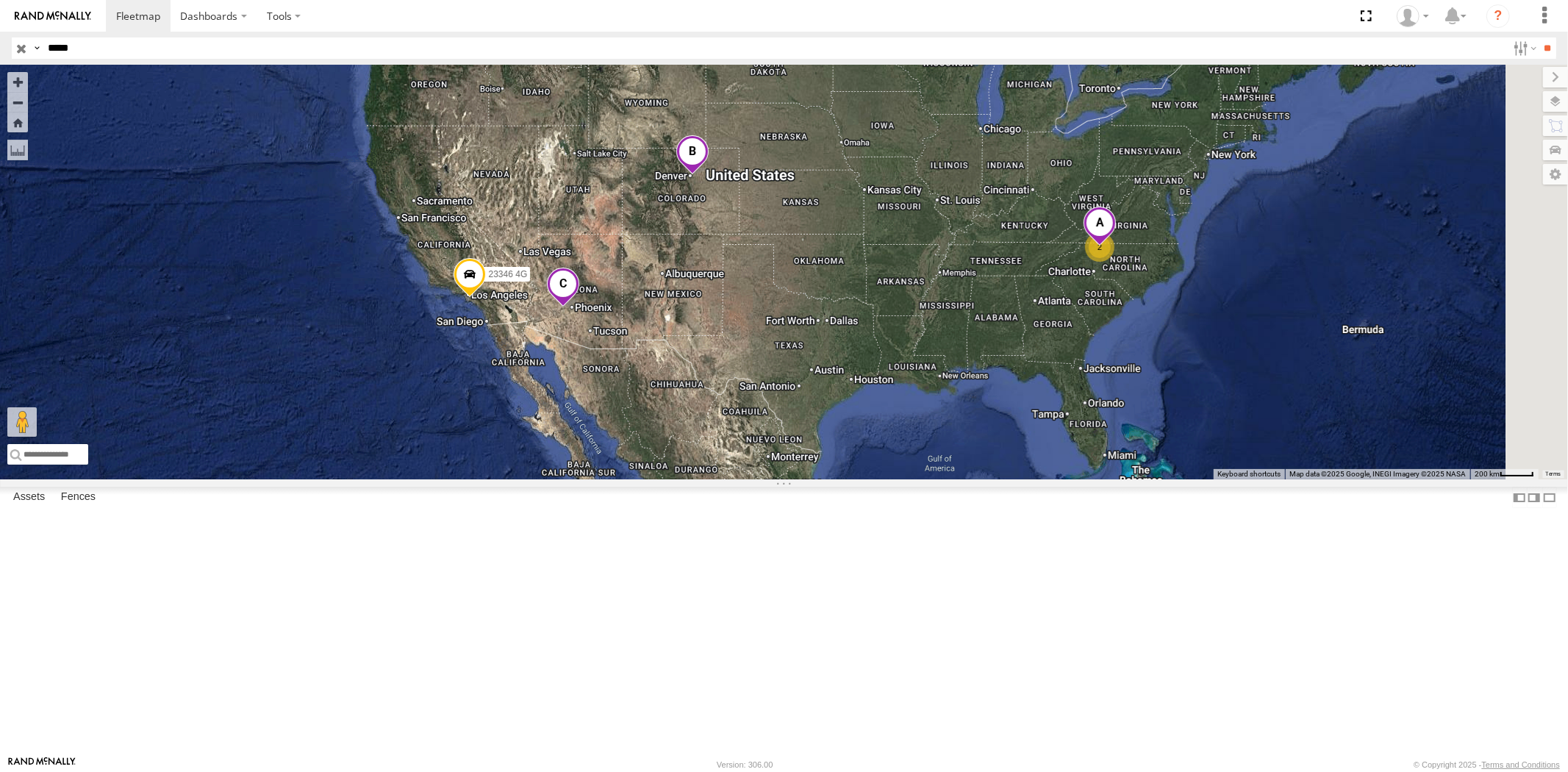
drag, startPoint x: 76, startPoint y: 52, endPoint x: 28, endPoint y: 49, distance: 48.1
click at [28, 49] on div "Search Query Asset ID Asset Label Registration Manufacturer Model VIN Job ID Dr…" at bounding box center [775, 48] width 1527 height 21
paste input "text"
type input "*****"
click at [1539, 38] on input "**" at bounding box center [1548, 48] width 17 height 21
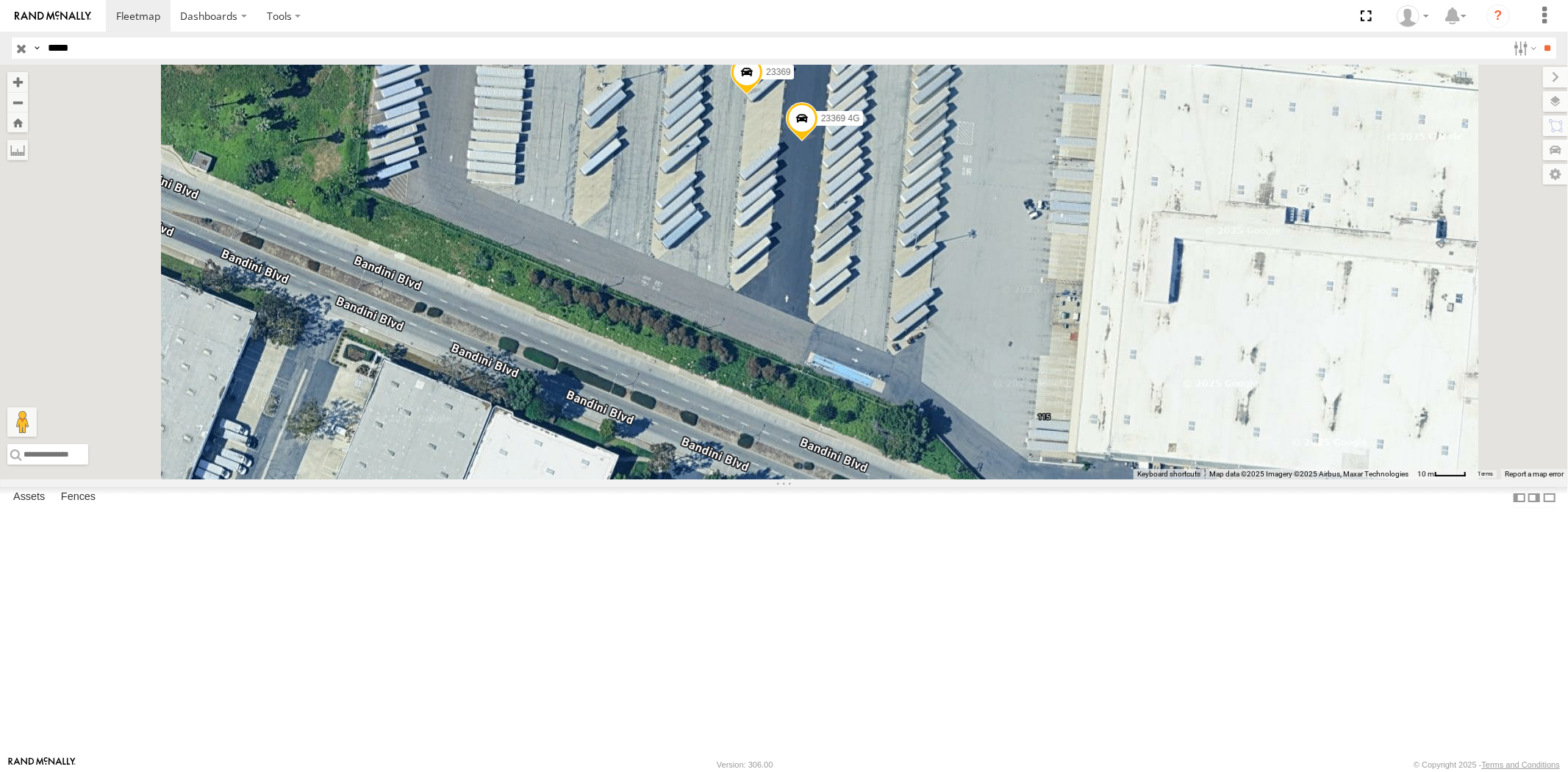
click at [37, 46] on div "Search Query Asset ID Asset Label Registration Manufacturer Model VIN Job ID Dr…" at bounding box center [775, 48] width 1527 height 21
paste input "text"
click at [1539, 38] on input "**" at bounding box center [1548, 48] width 17 height 21
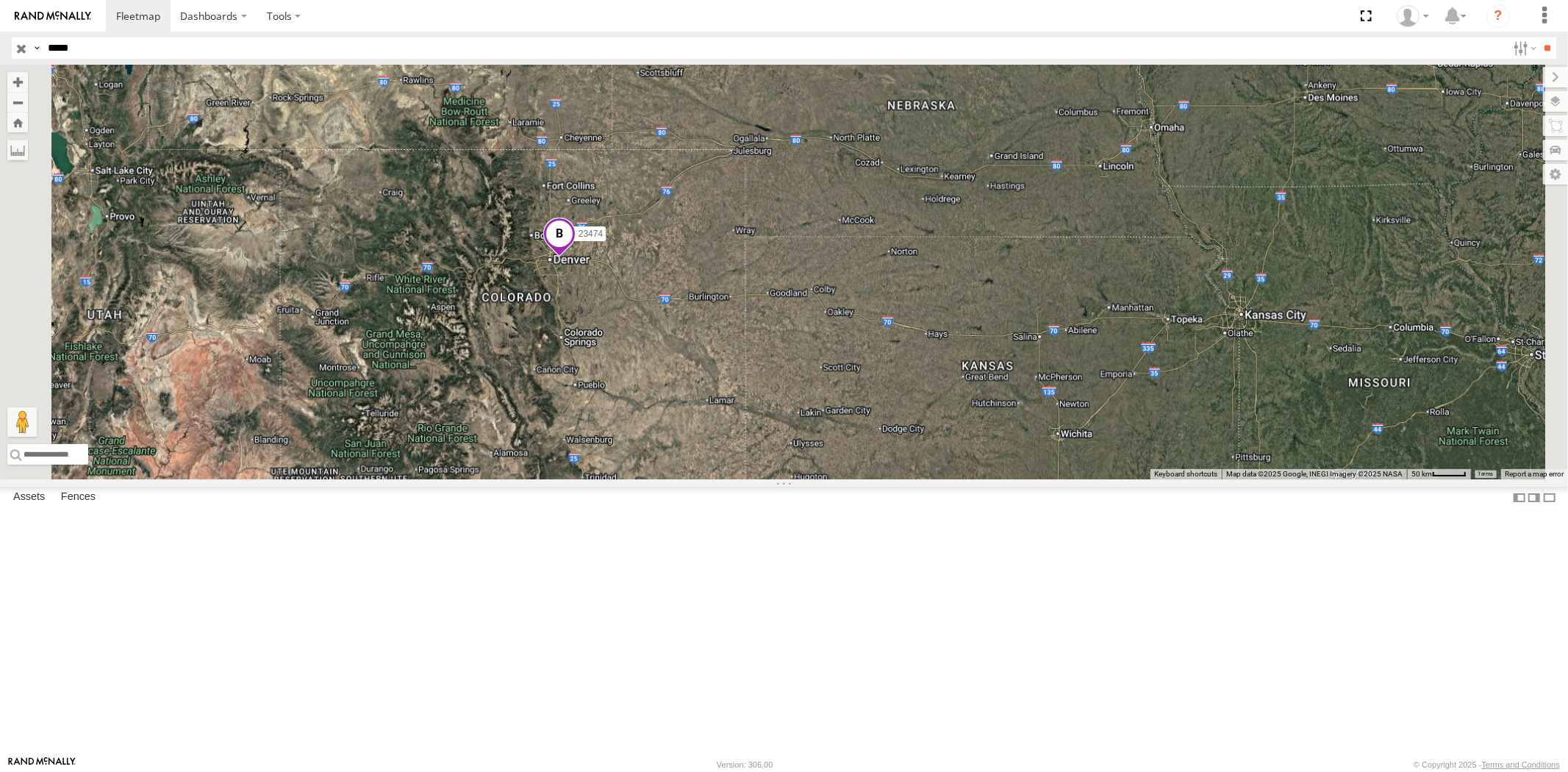
click at [702, 363] on div "23474 23474 4G" at bounding box center [784, 272] width 1568 height 414
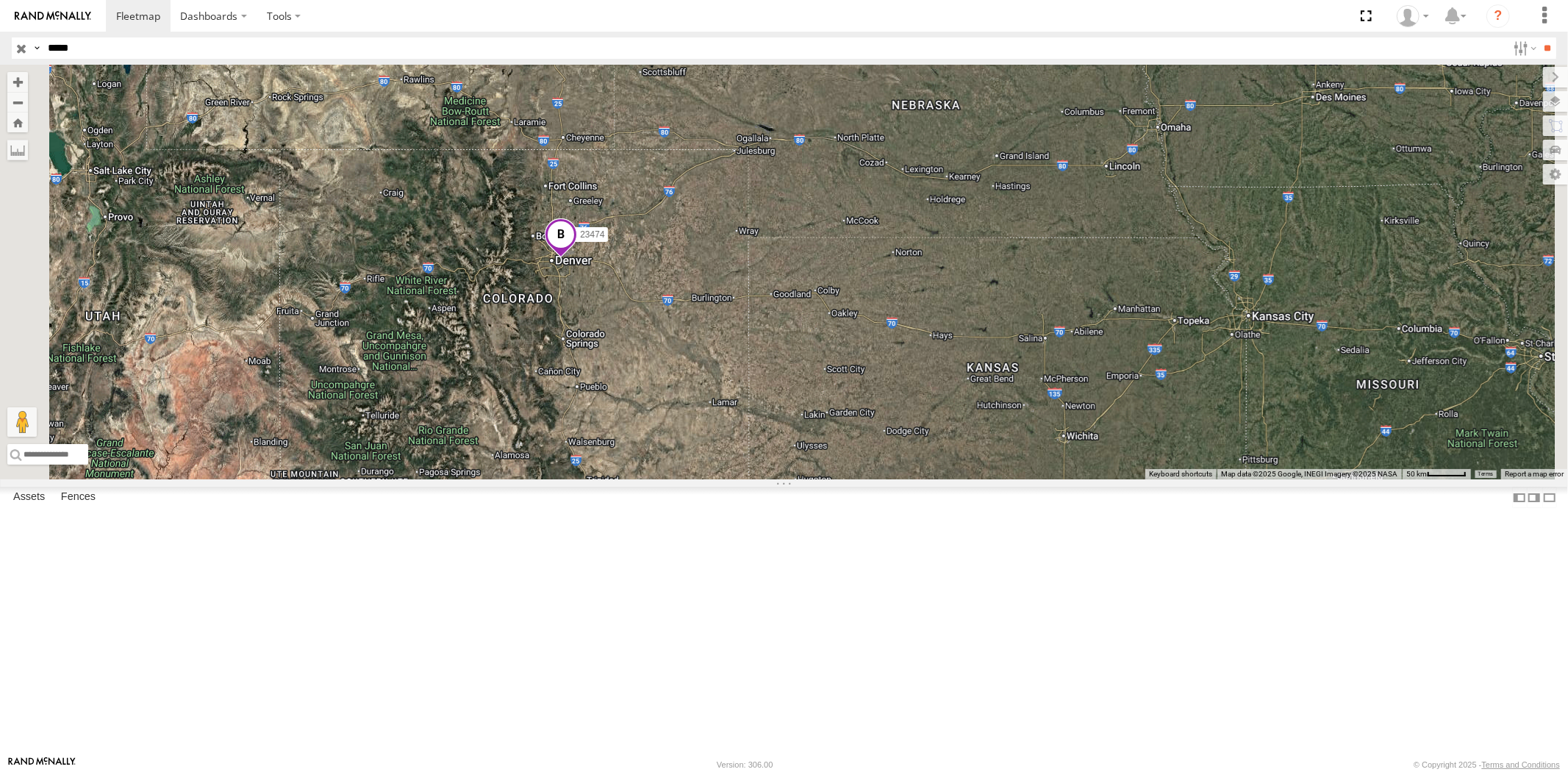
click at [577, 258] on span at bounding box center [560, 238] width 32 height 39
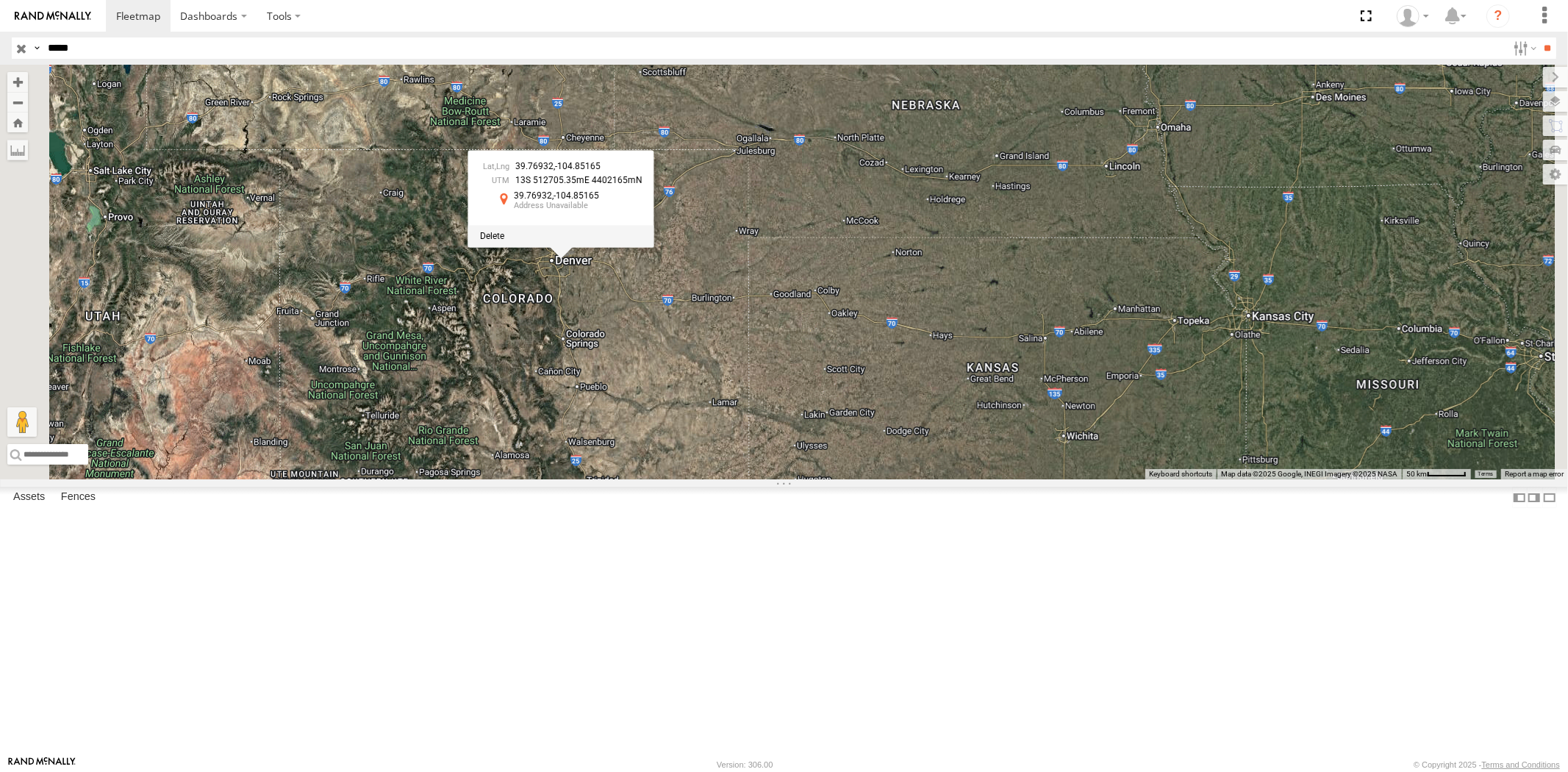
click at [504, 241] on span at bounding box center [491, 236] width 25 height 11
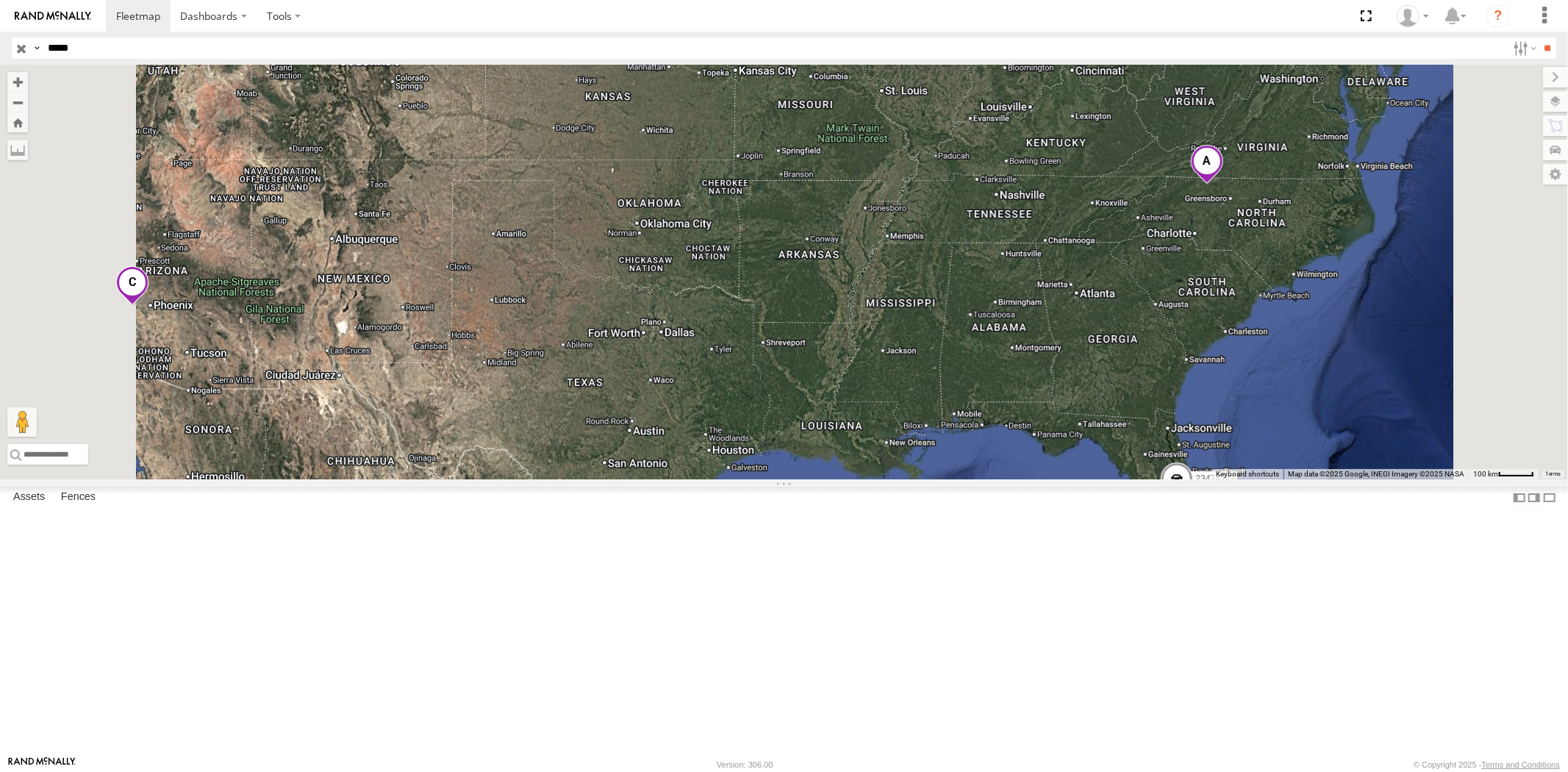
drag, startPoint x: 104, startPoint y: 49, endPoint x: 0, endPoint y: 45, distance: 104.1
click at [0, 45] on header "Search Query Asset ID Asset Label Registration Manufacturer Model VIN Job ID" at bounding box center [784, 48] width 1568 height 33
paste input "text"
click at [1539, 38] on input "**" at bounding box center [1548, 48] width 17 height 21
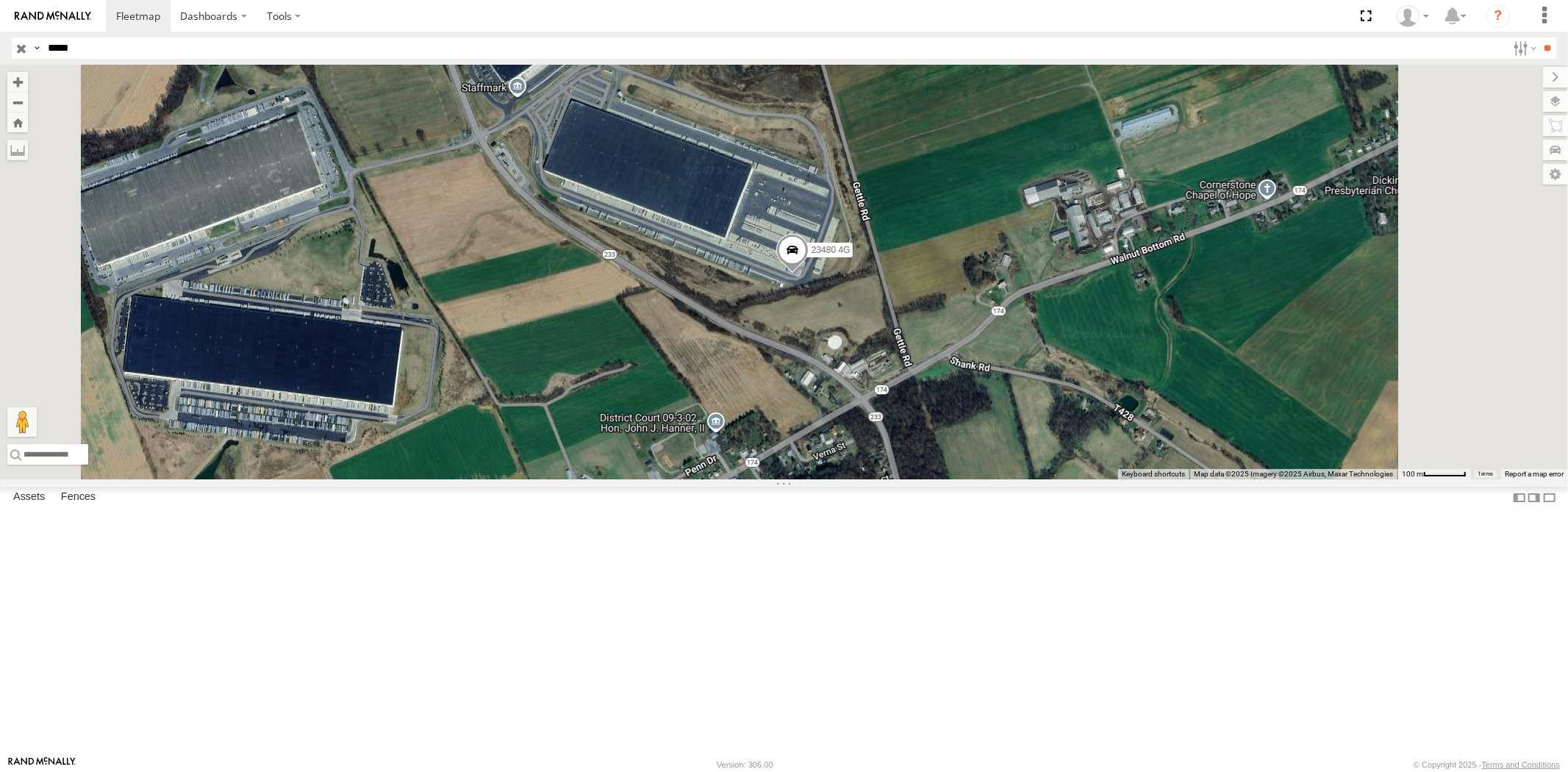
click at [16, 41] on div "Search Query Asset ID Asset Label Registration Manufacturer Model VIN Job ID Dr…" at bounding box center [775, 48] width 1527 height 21
paste input "text"
click at [1539, 38] on input "**" at bounding box center [1548, 48] width 17 height 21
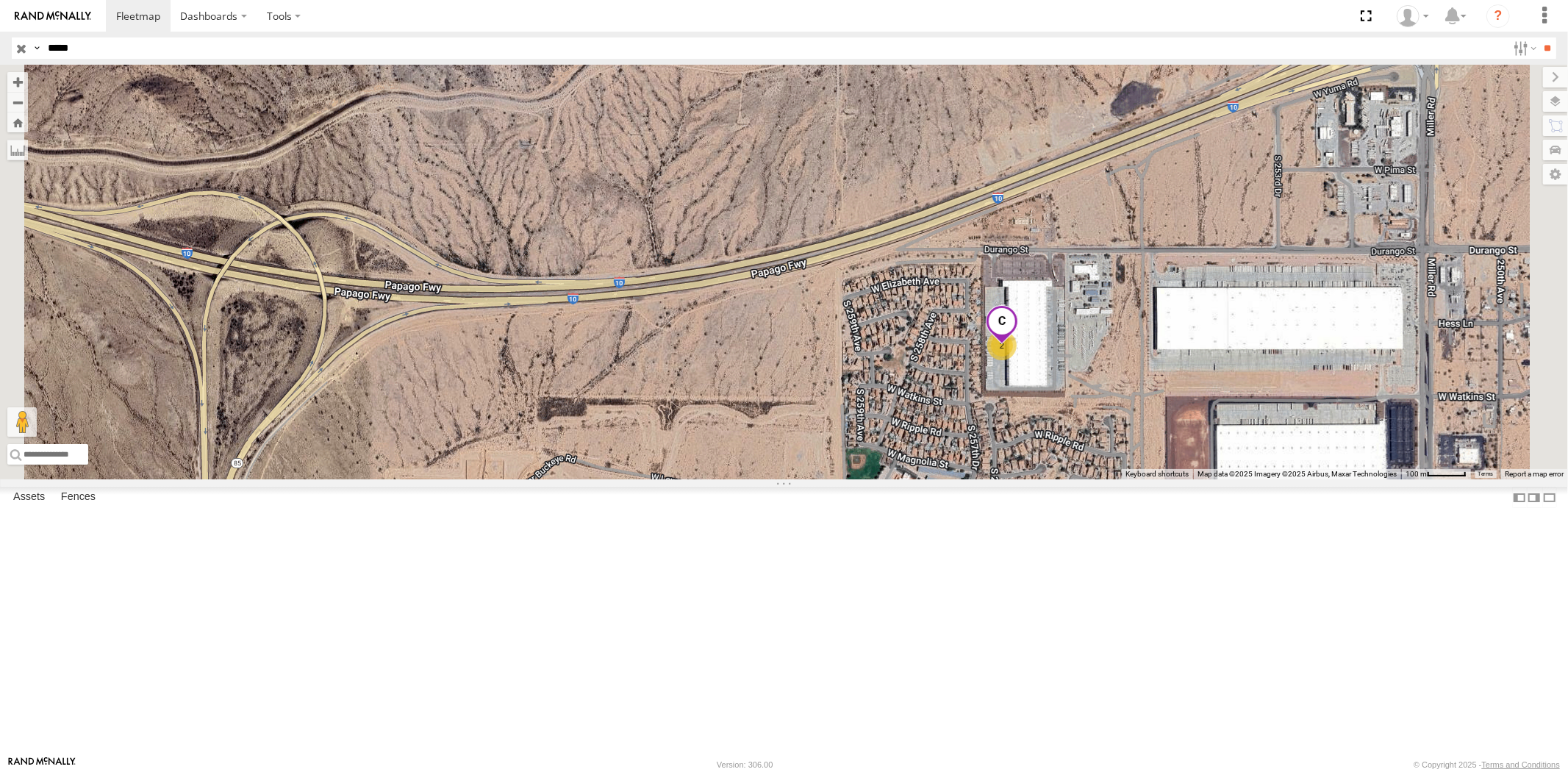
click at [1018, 345] on span at bounding box center [1001, 325] width 32 height 39
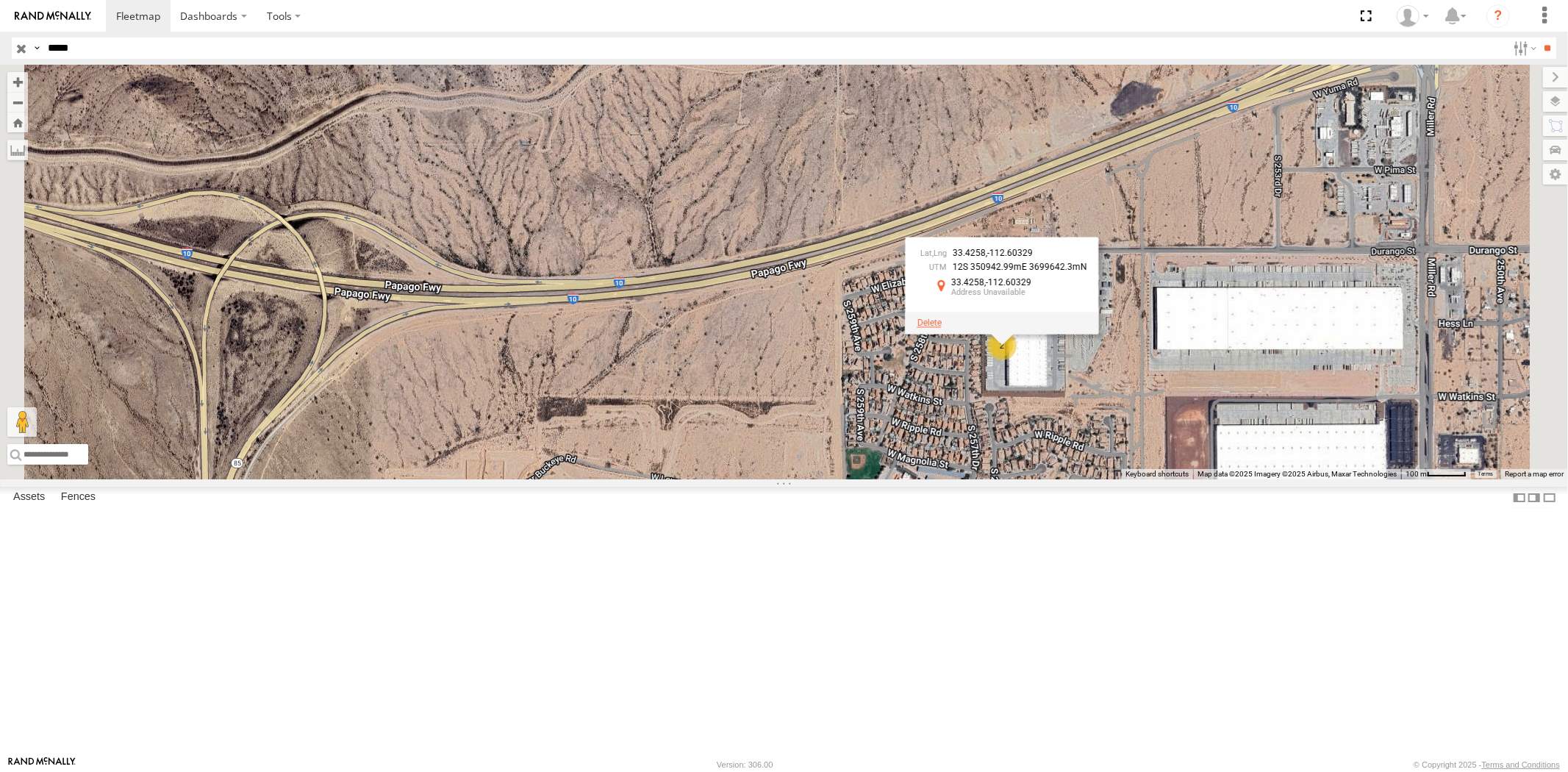
click at [941, 327] on span at bounding box center [929, 323] width 25 height 11
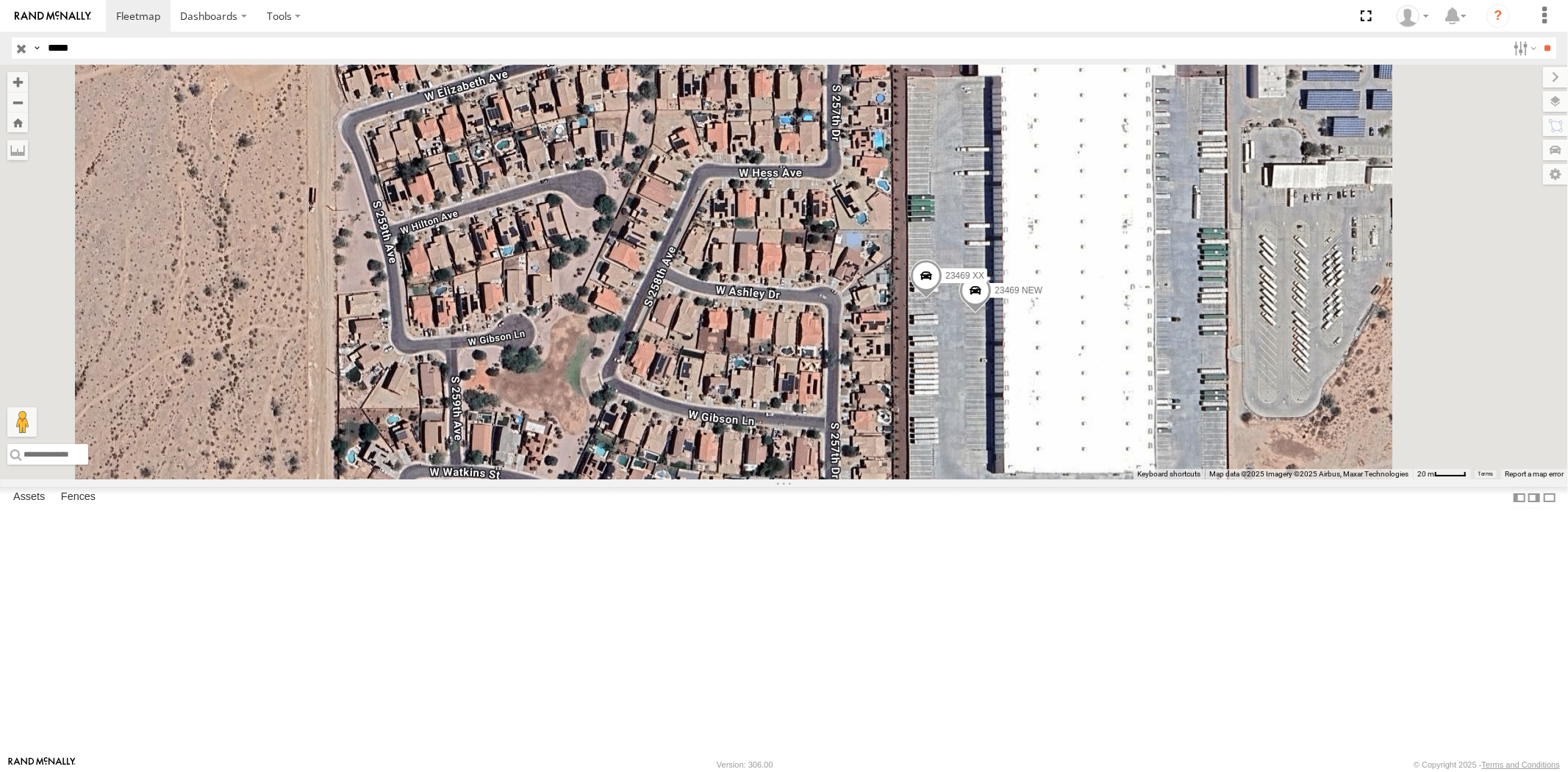
drag, startPoint x: 97, startPoint y: 52, endPoint x: 0, endPoint y: 44, distance: 97.3
click at [0, 44] on header "Search Query Asset ID Asset Label Registration Manufacturer Model VIN Job ID" at bounding box center [784, 48] width 1568 height 33
paste input "text"
click at [1539, 38] on input "**" at bounding box center [1548, 48] width 17 height 21
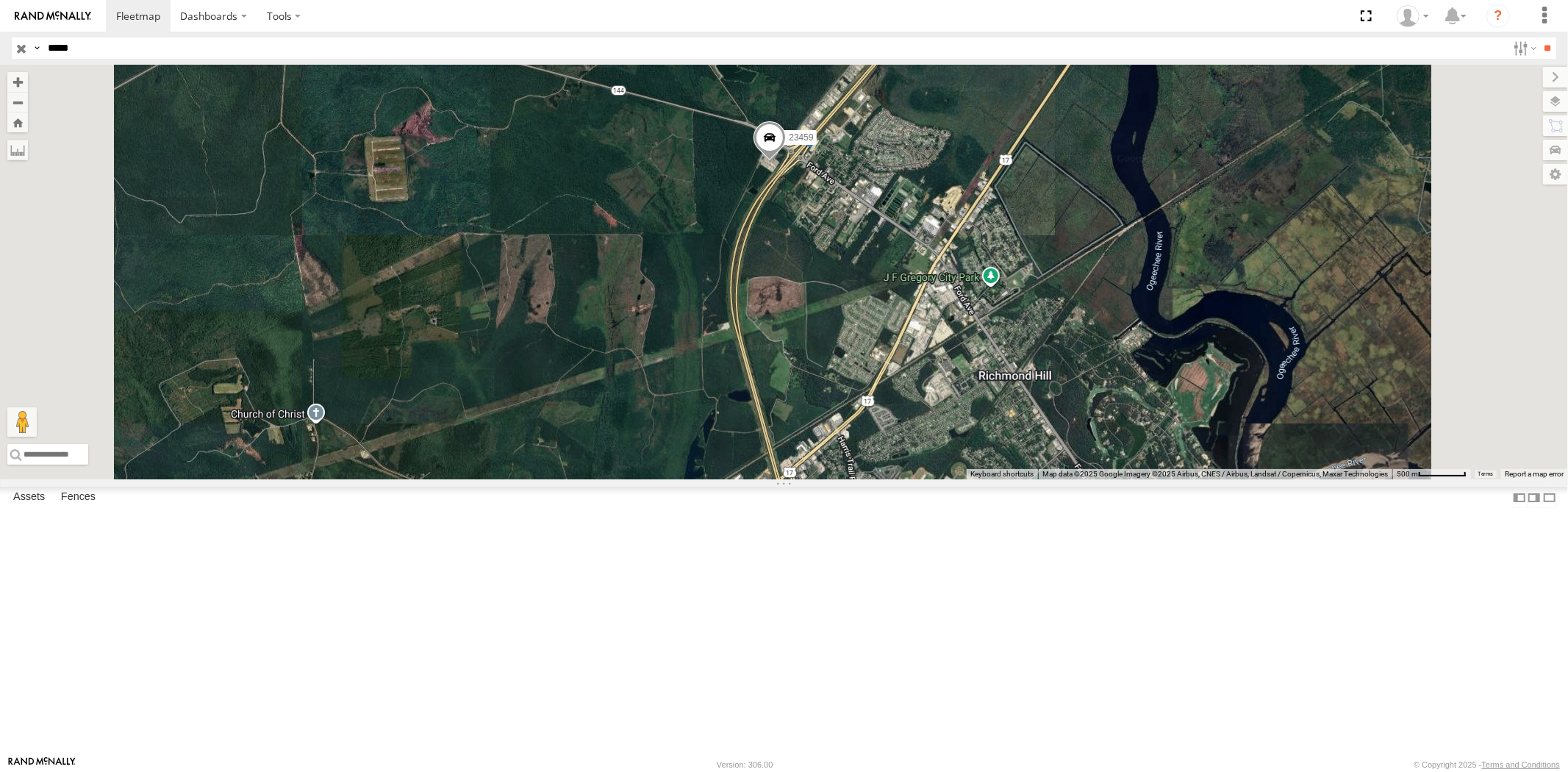
click at [0, 45] on header "Search Query Asset ID Asset Label Registration Manufacturer Model VIN Job ID" at bounding box center [784, 48] width 1568 height 33
paste input "text"
click at [1539, 38] on input "**" at bounding box center [1548, 48] width 17 height 21
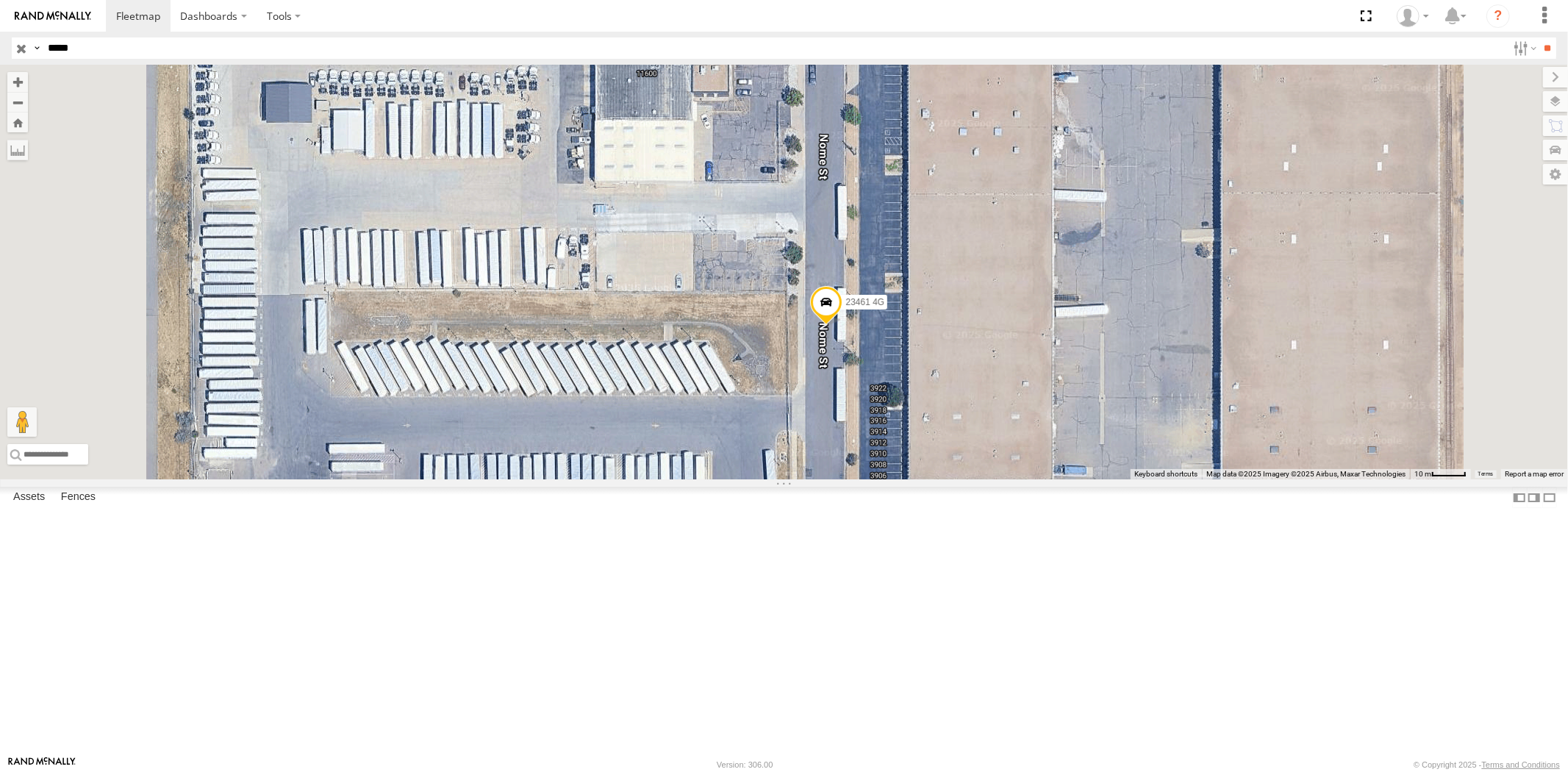
drag, startPoint x: 90, startPoint y: 52, endPoint x: 0, endPoint y: 47, distance: 90.1
click at [0, 47] on header "Search Query Asset ID Asset Label Registration Manufacturer Model VIN Job ID" at bounding box center [784, 48] width 1568 height 33
paste input "text"
click at [1539, 38] on input "**" at bounding box center [1548, 48] width 17 height 21
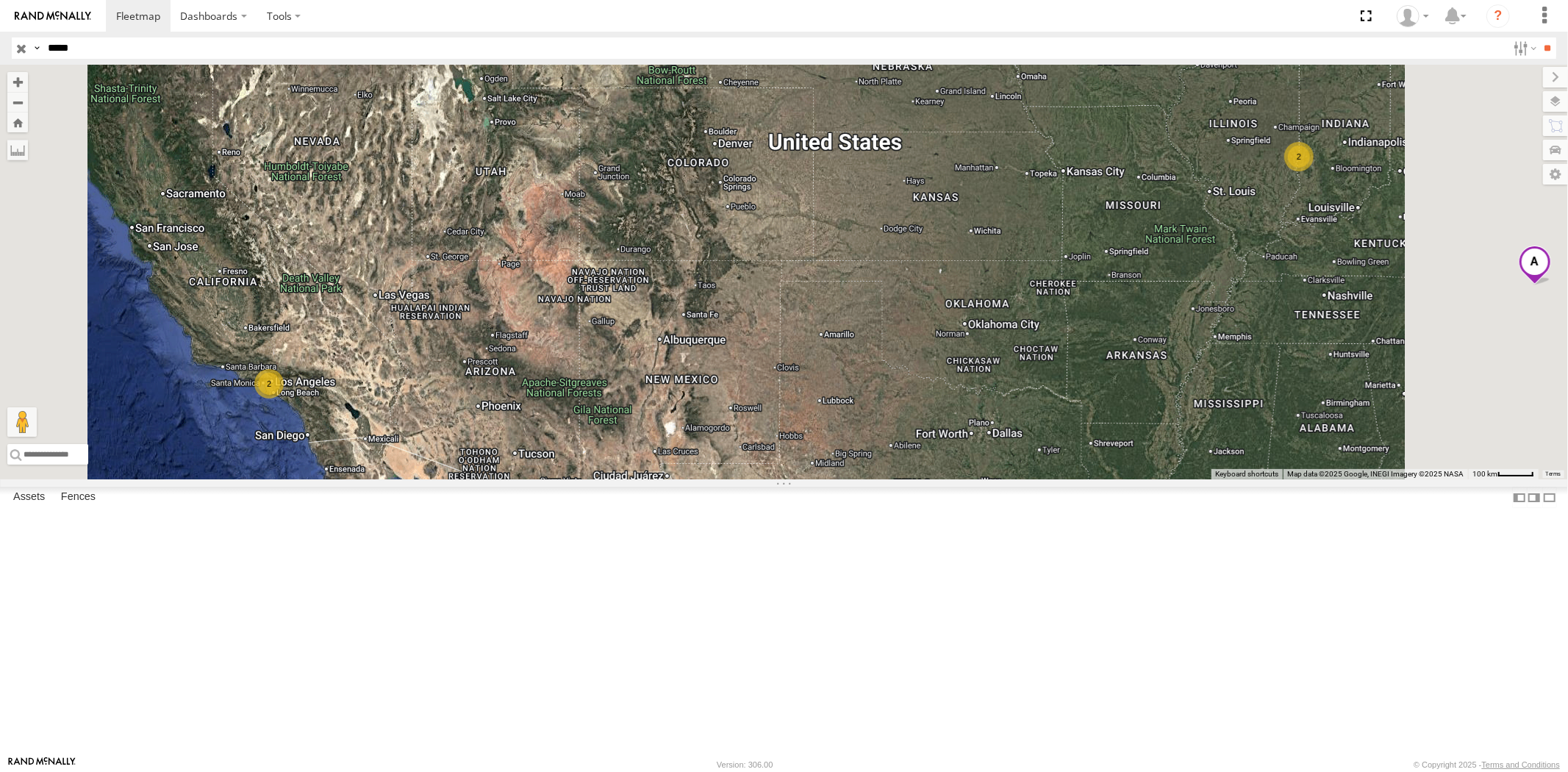
drag, startPoint x: 1425, startPoint y: 341, endPoint x: 1195, endPoint y: 357, distance: 230.6
click at [1195, 357] on div "2 2" at bounding box center [784, 272] width 1568 height 414
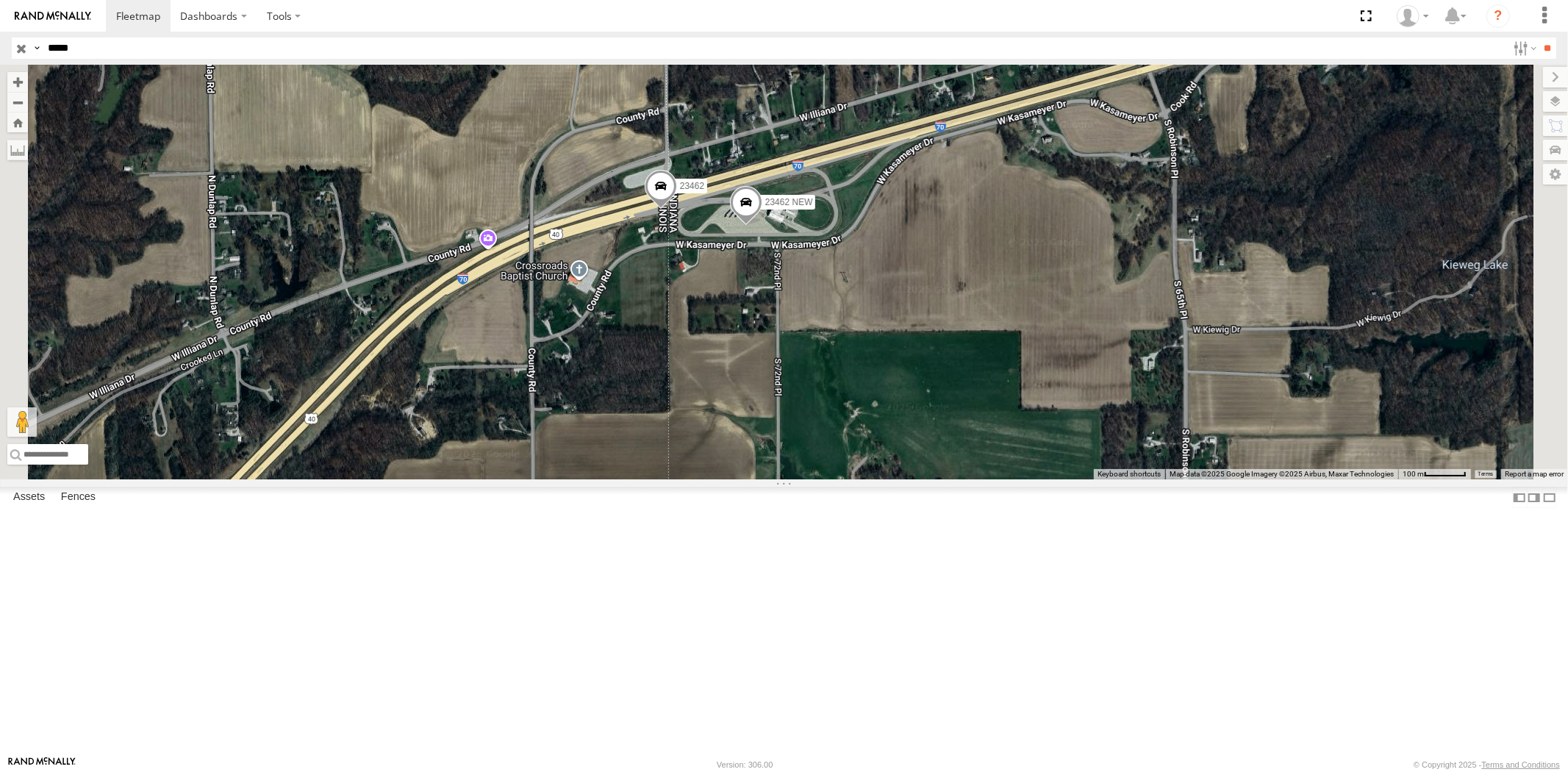
drag, startPoint x: 88, startPoint y: 62, endPoint x: 49, endPoint y: 59, distance: 39.1
click at [49, 59] on header "Search Query Asset ID Asset Label Registration Manufacturer Model VIN Job ID" at bounding box center [784, 48] width 1568 height 33
drag, startPoint x: 84, startPoint y: 52, endPoint x: 24, endPoint y: 53, distance: 60.0
click at [26, 54] on div "Search Query Asset ID Asset Label Registration Manufacturer Model VIN Job ID Dr…" at bounding box center [775, 48] width 1527 height 21
paste input "text"
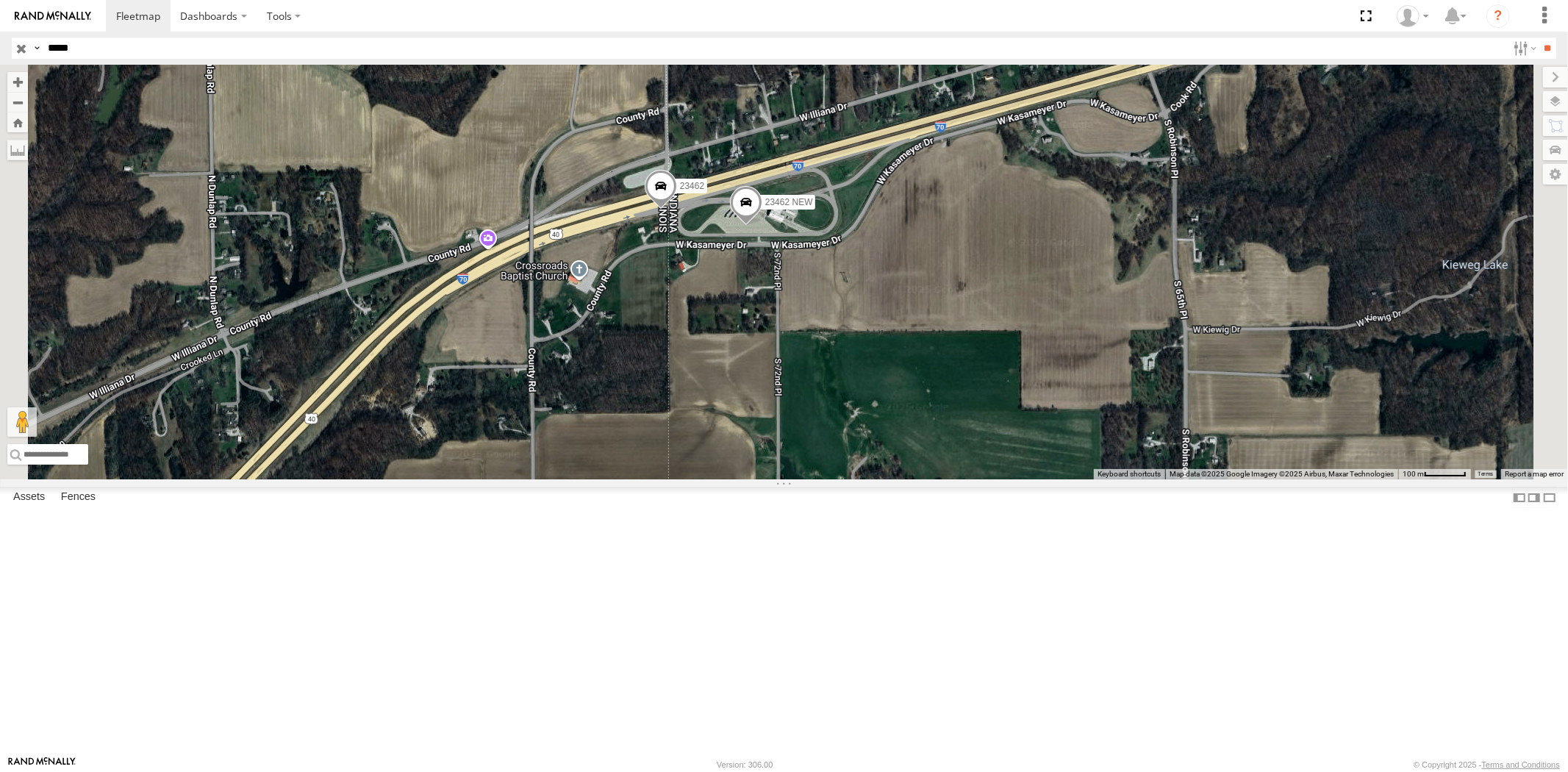
click at [1539, 38] on input "**" at bounding box center [1548, 48] width 17 height 21
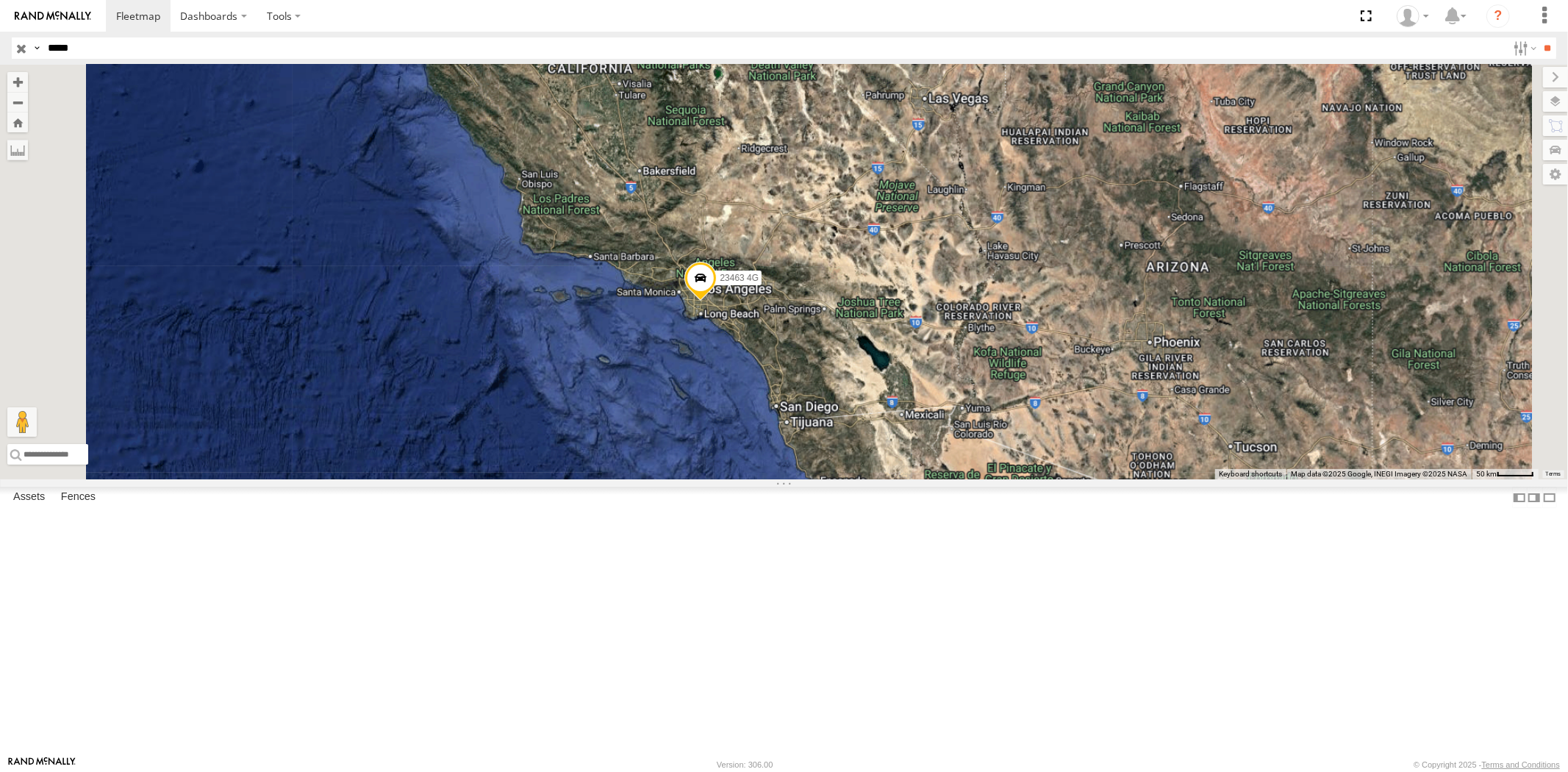
click at [1166, 434] on div "23463 4G" at bounding box center [784, 272] width 1568 height 414
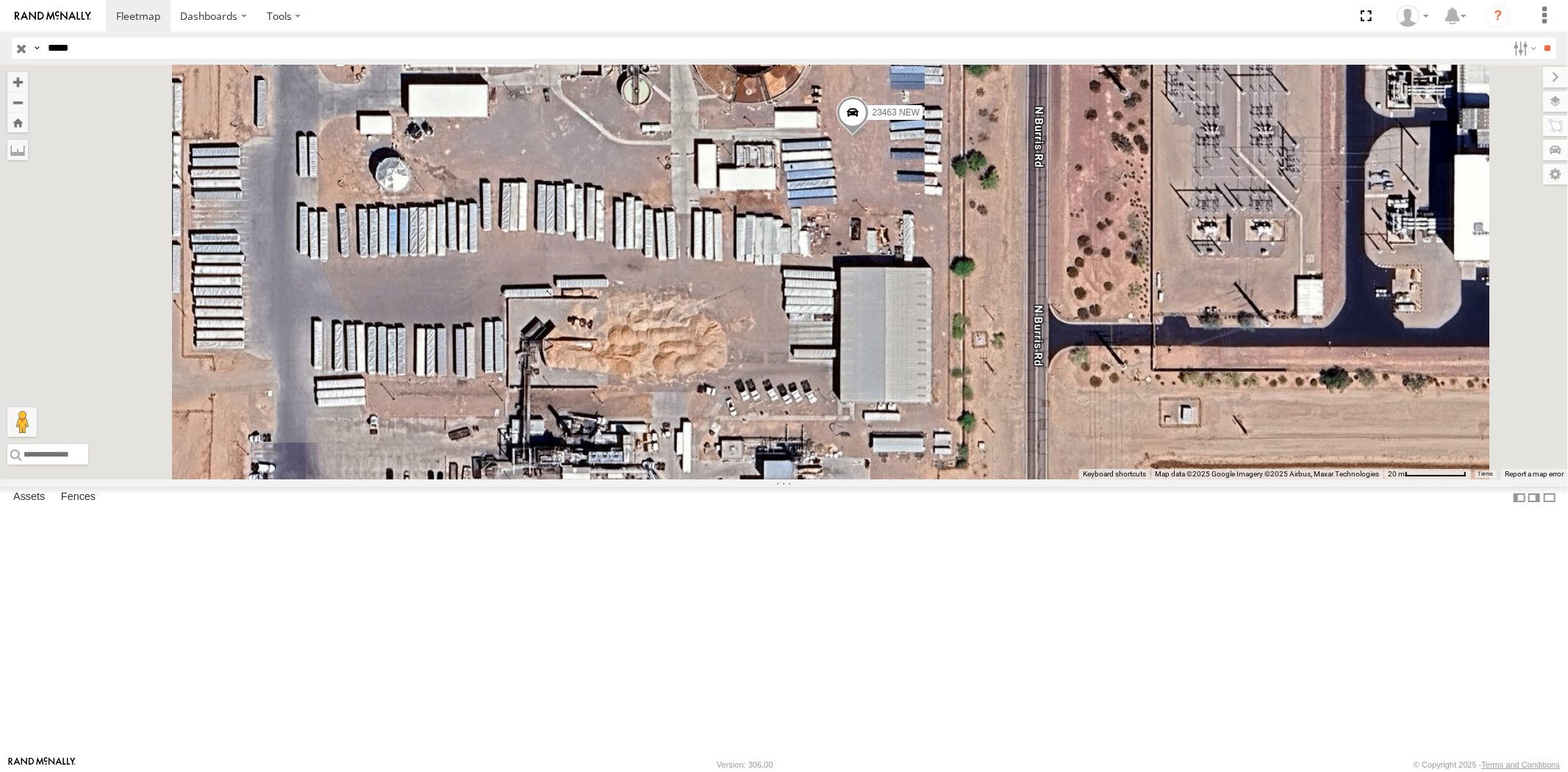
drag, startPoint x: 111, startPoint y: 55, endPoint x: 0, endPoint y: 52, distance: 111.0
click at [0, 54] on header "Search Query Asset ID Asset Label Registration Manufacturer Model VIN Job ID" at bounding box center [784, 48] width 1568 height 33
paste input "text"
click at [1539, 38] on input "**" at bounding box center [1548, 48] width 17 height 21
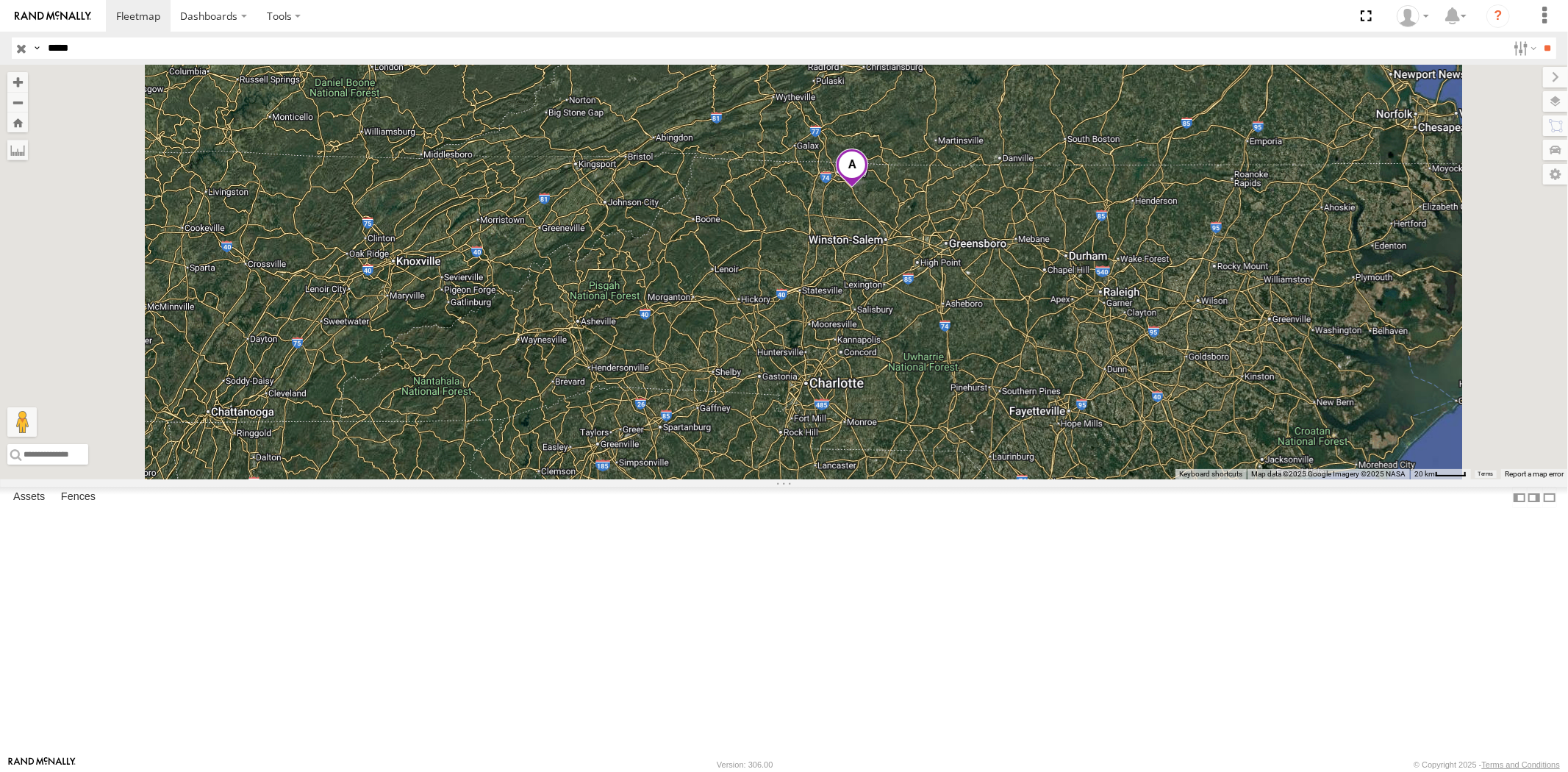
drag, startPoint x: 914, startPoint y: 533, endPoint x: 926, endPoint y: 434, distance: 99.7
click at [924, 439] on div "23464 4G 2" at bounding box center [784, 272] width 1568 height 414
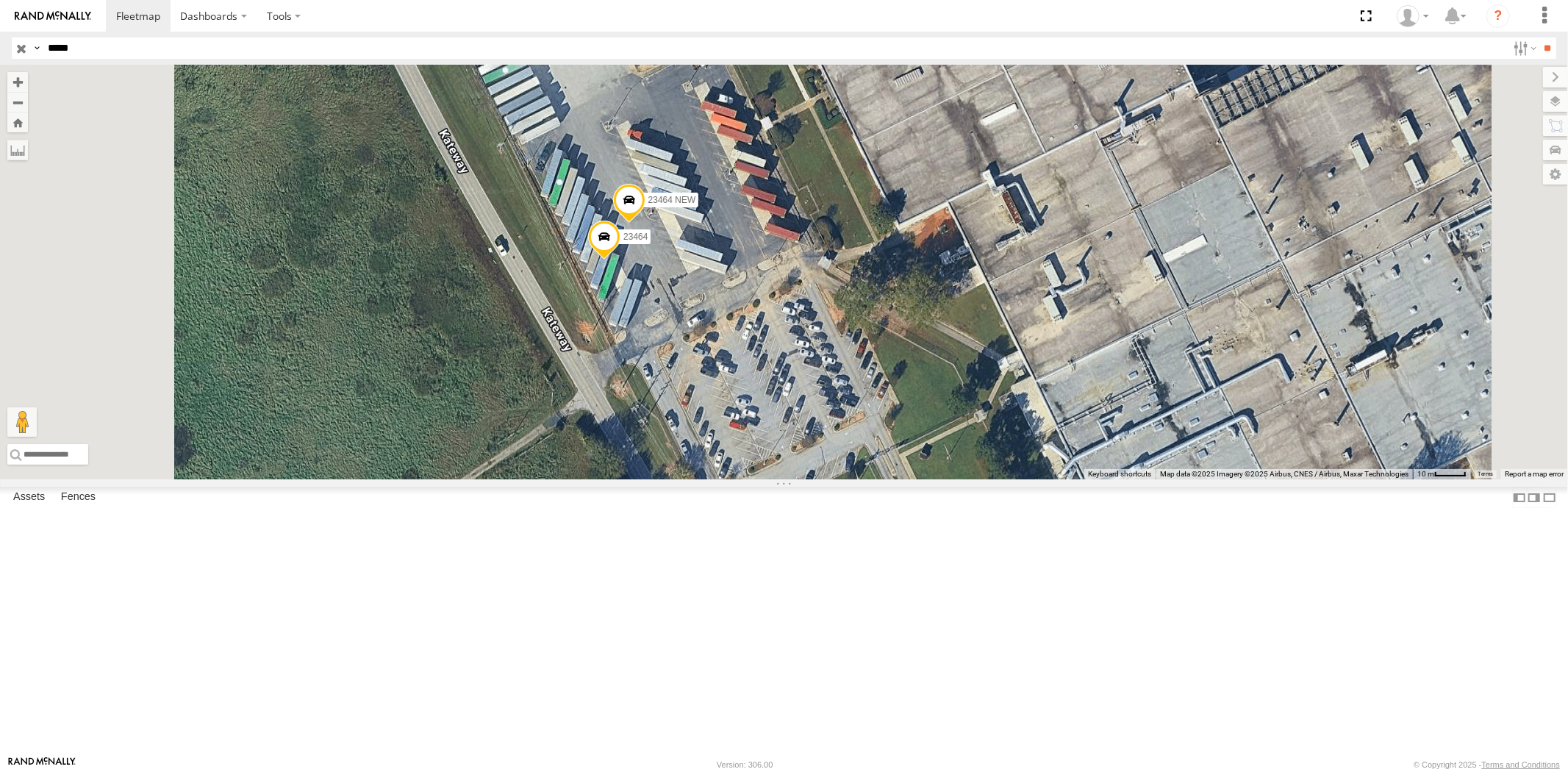
drag, startPoint x: 15, startPoint y: 46, endPoint x: 0, endPoint y: 47, distance: 15.0
click at [6, 47] on header "Search Query Asset ID Asset Label Registration Manufacturer Model VIN Job ID" at bounding box center [784, 48] width 1568 height 33
paste input "text"
click at [1539, 38] on input "**" at bounding box center [1548, 48] width 17 height 21
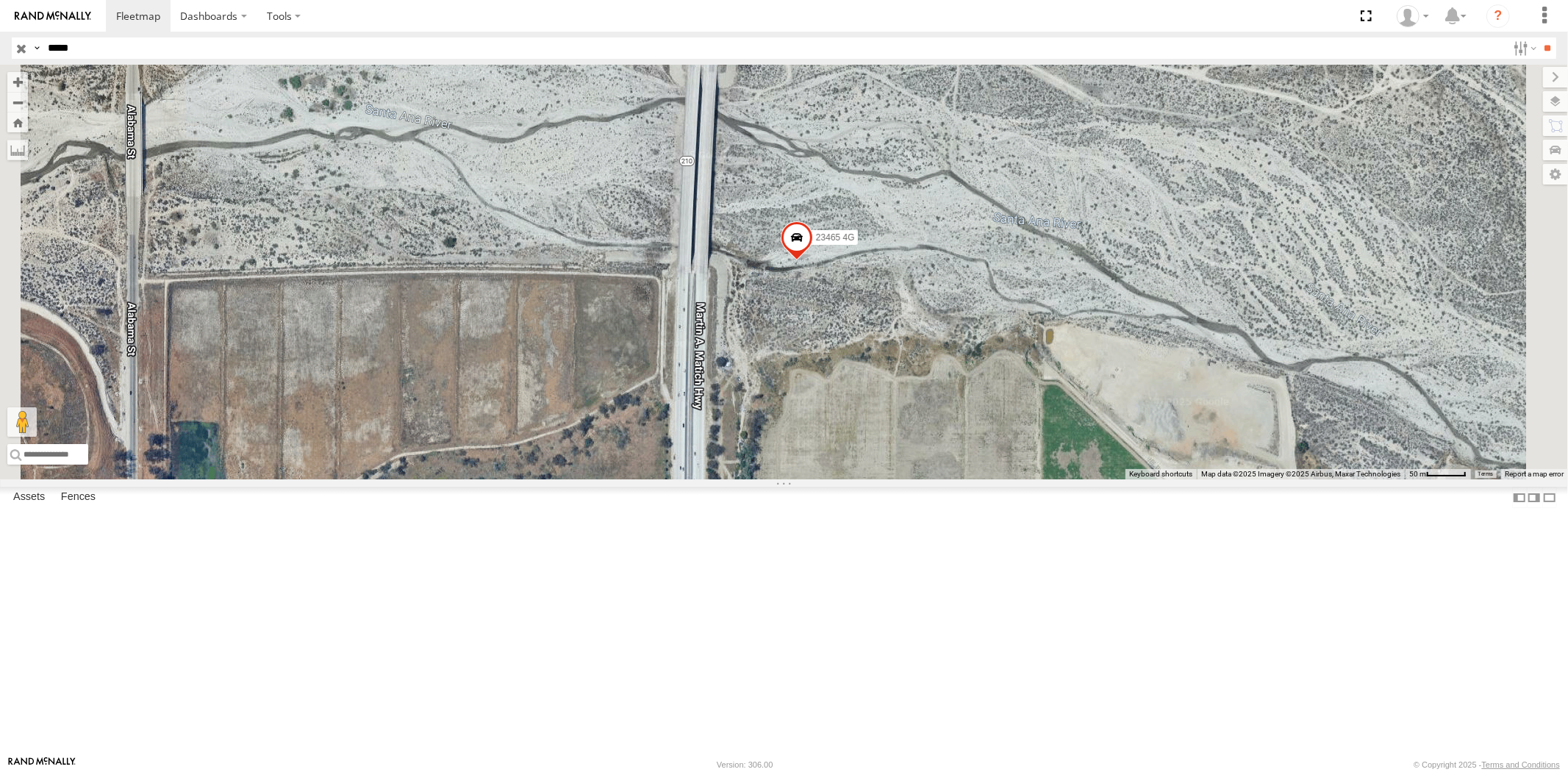
drag, startPoint x: 102, startPoint y: 47, endPoint x: 0, endPoint y: 47, distance: 102.0
click at [2, 47] on header "Search Query Asset ID Asset Label Registration Manufacturer Model VIN Job ID" at bounding box center [784, 48] width 1568 height 33
paste input "text"
type input "*****"
click at [1539, 38] on input "**" at bounding box center [1548, 48] width 17 height 21
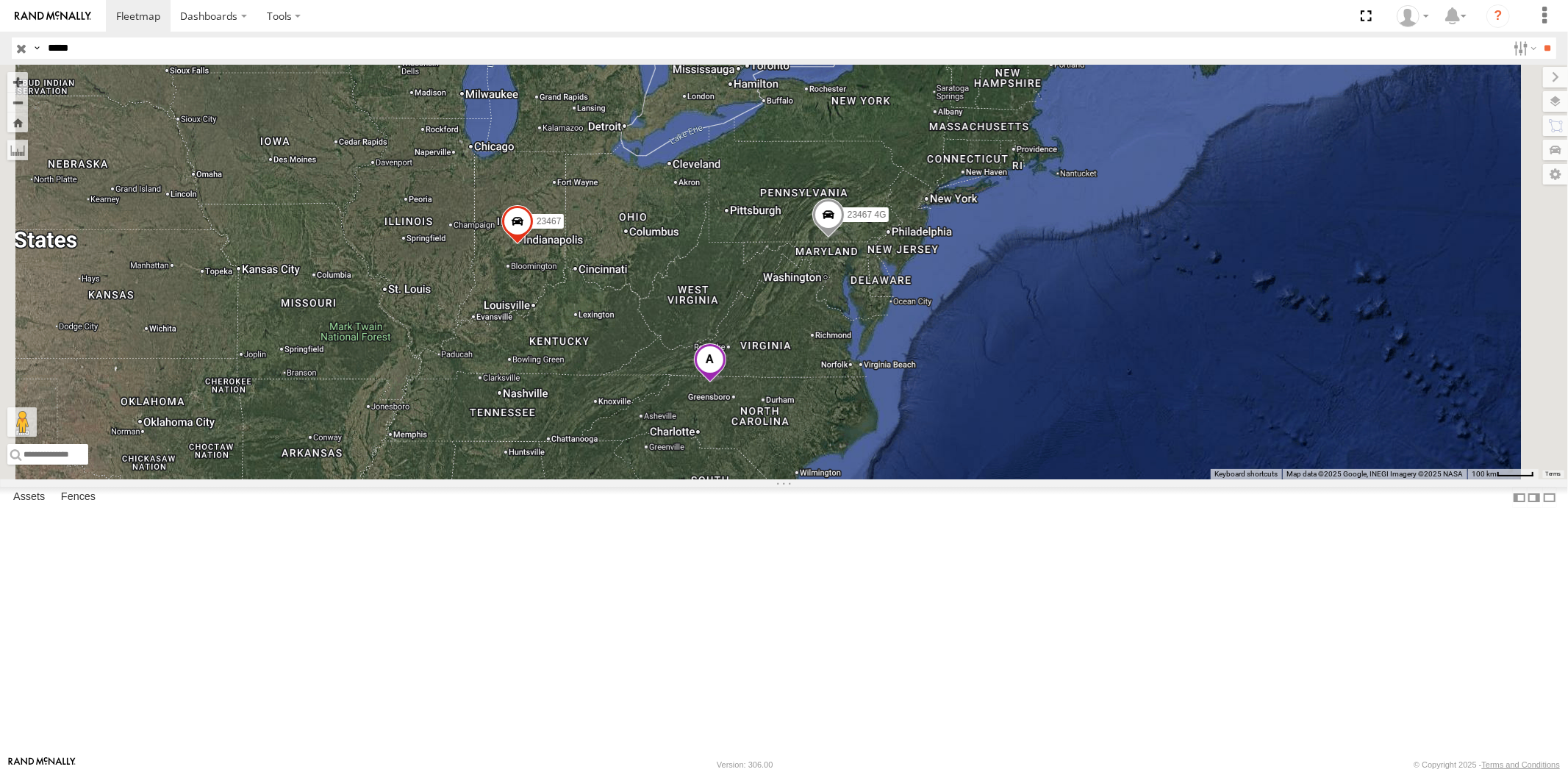
click at [17, 46] on input "button" at bounding box center [20, 48] width 19 height 21
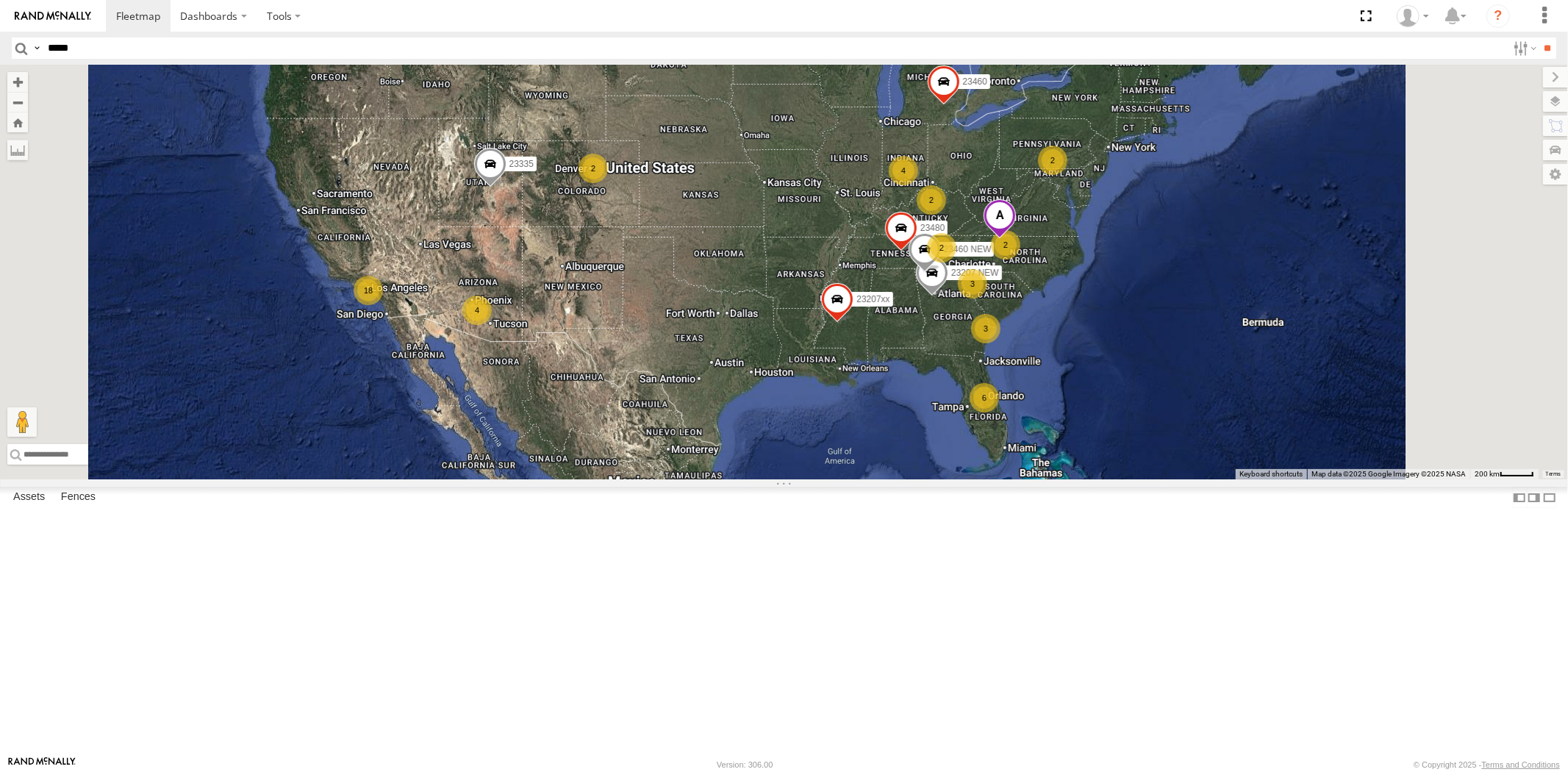
drag, startPoint x: 1057, startPoint y: 438, endPoint x: 932, endPoint y: 418, distance: 126.6
click at [889, 305] on span "23207xx" at bounding box center [873, 299] width 33 height 11
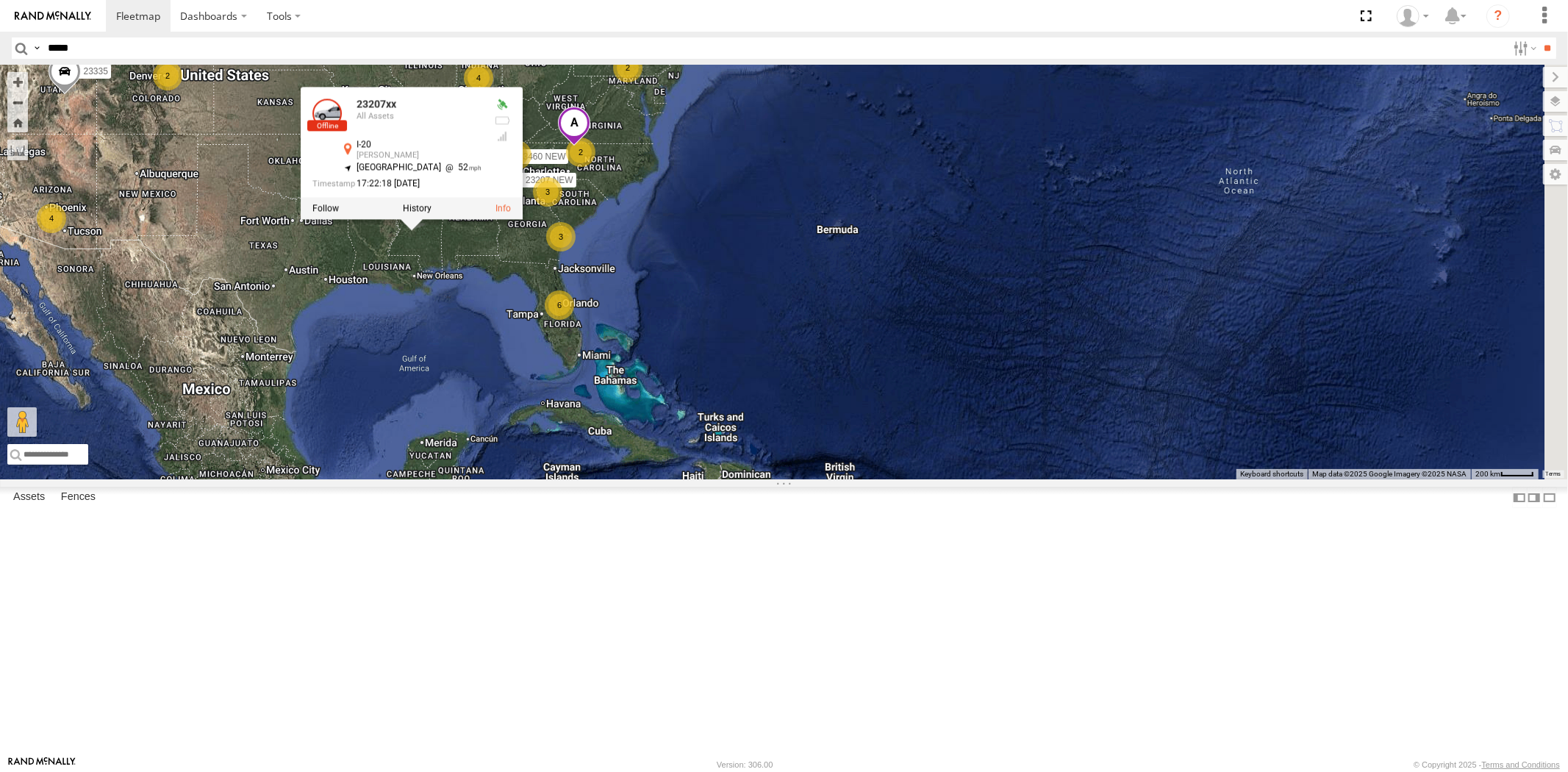
drag, startPoint x: 496, startPoint y: 412, endPoint x: 598, endPoint y: 412, distance: 102.0
click at [578, 409] on div "6 2 18 2 3 23207 NEW 4 23207xx 4 2 3 2 23460 23480 23460 NEW 2 23335 23207xx Al…" at bounding box center [784, 272] width 1568 height 414
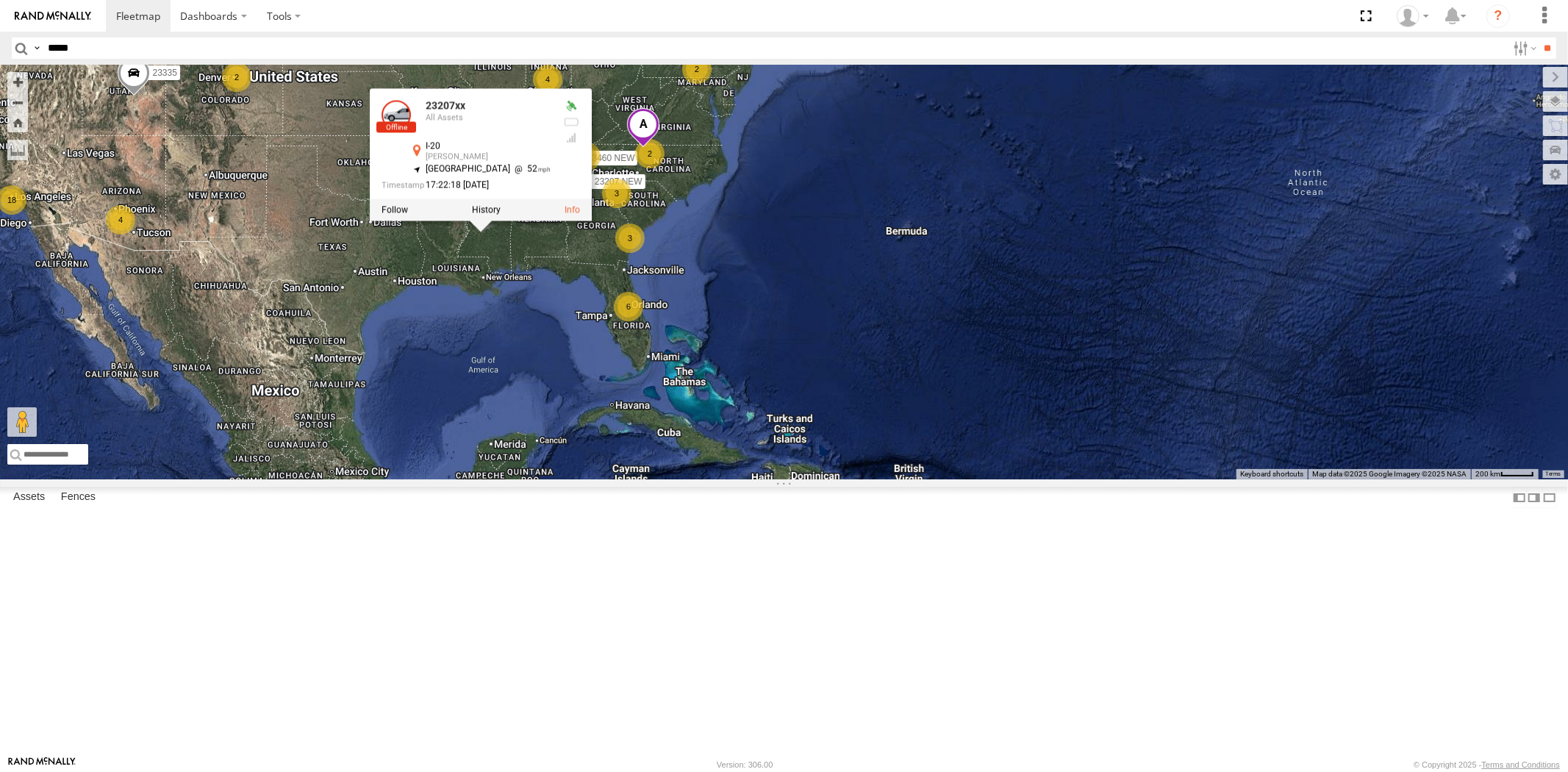
click at [599, 412] on div "6 2 18 2 3 23207 NEW 4 23207xx 4 2 3 2 23460 23480 23460 NEW 2 23335 23207xx Al…" at bounding box center [784, 272] width 1568 height 414
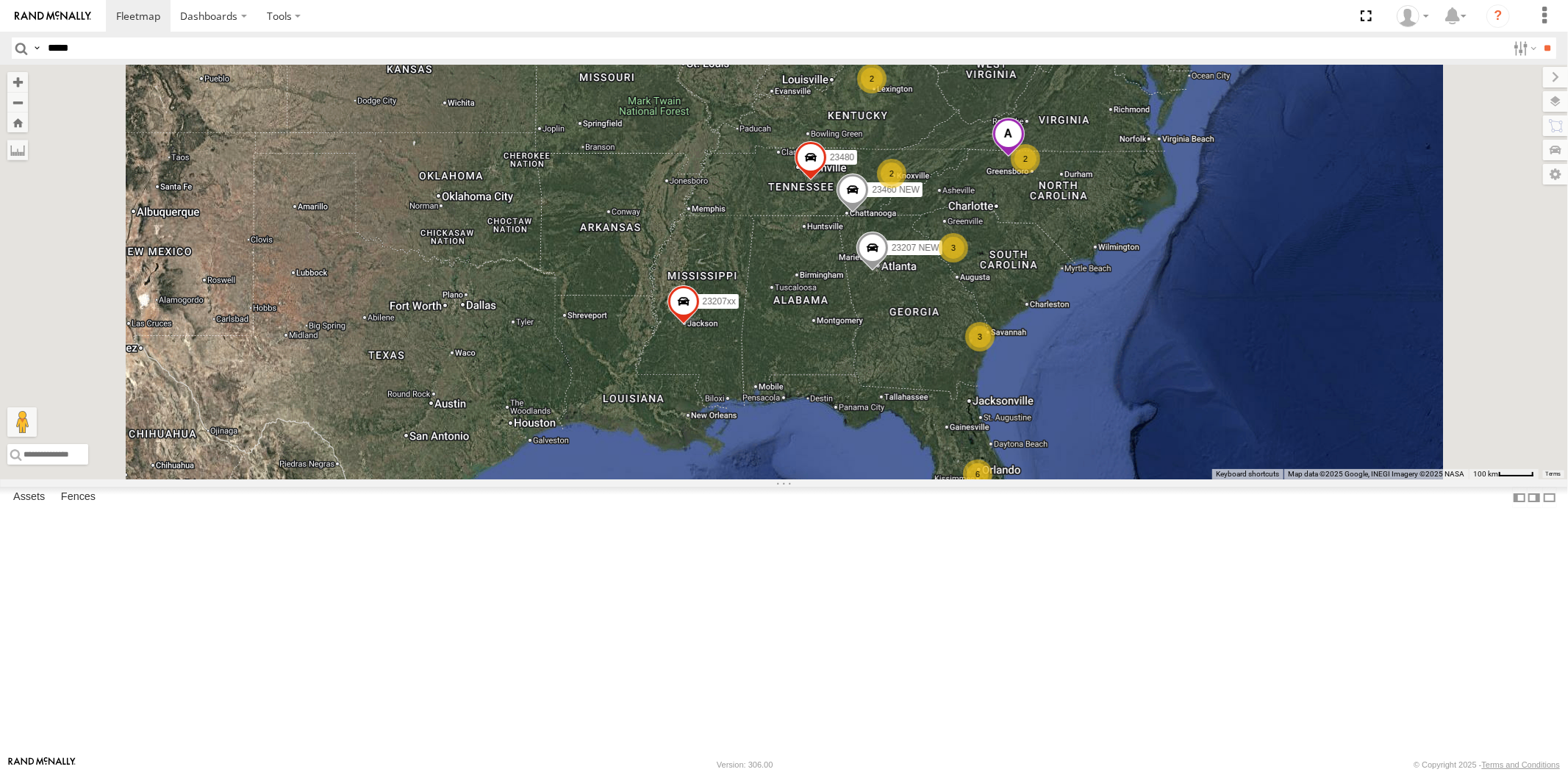
drag, startPoint x: 1000, startPoint y: 380, endPoint x: 932, endPoint y: 413, distance: 75.6
click at [932, 413] on div "23207 NEW 23207xx 23460 23335 6 2 2 3 2 2 3 2 2 23480 23460 NEW 2" at bounding box center [784, 272] width 1568 height 414
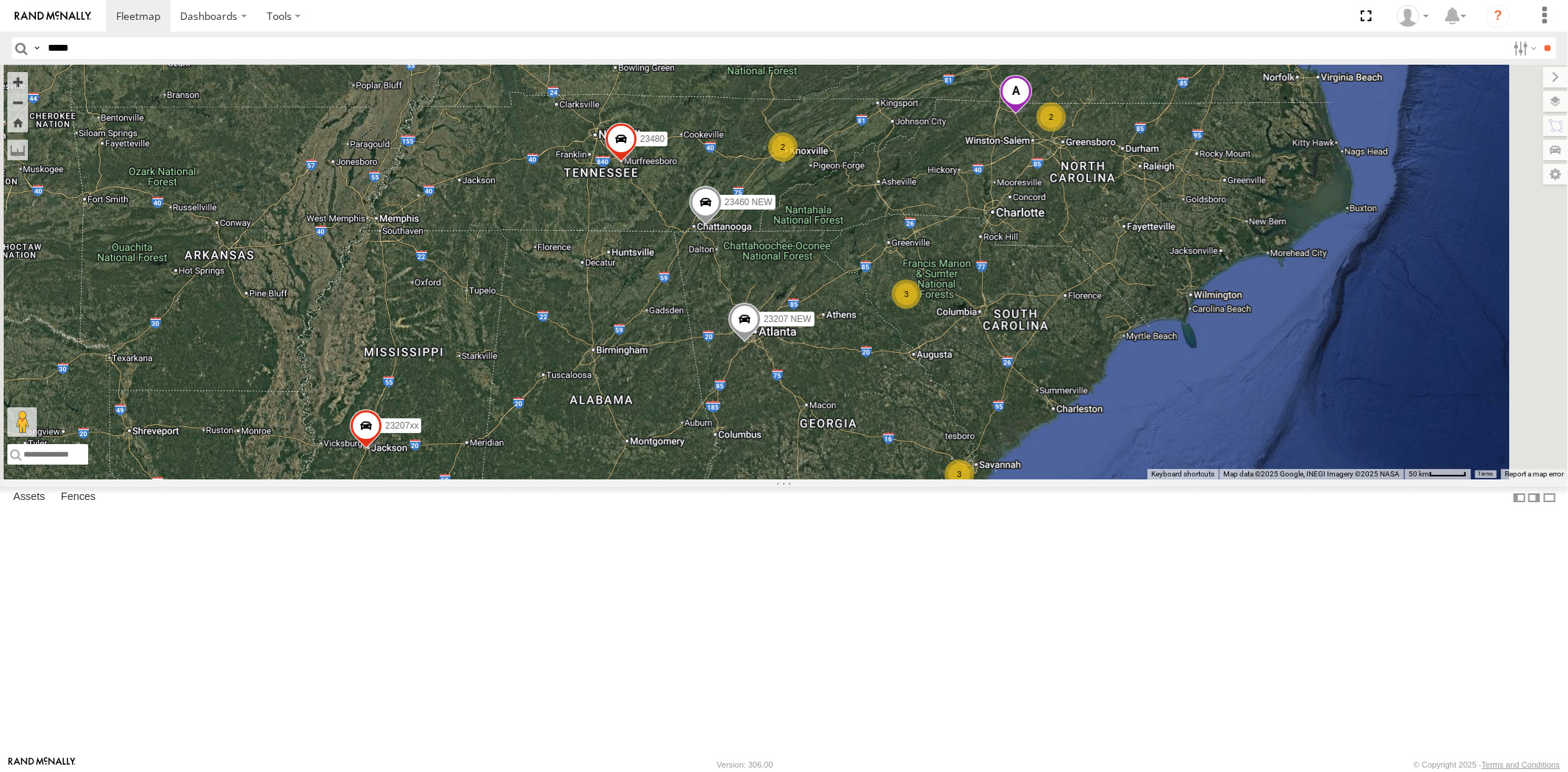
click at [867, 420] on div "23207 NEW 23207xx 23460 23335 23480 23460 NEW 2 2 3 2 3" at bounding box center [784, 272] width 1568 height 414
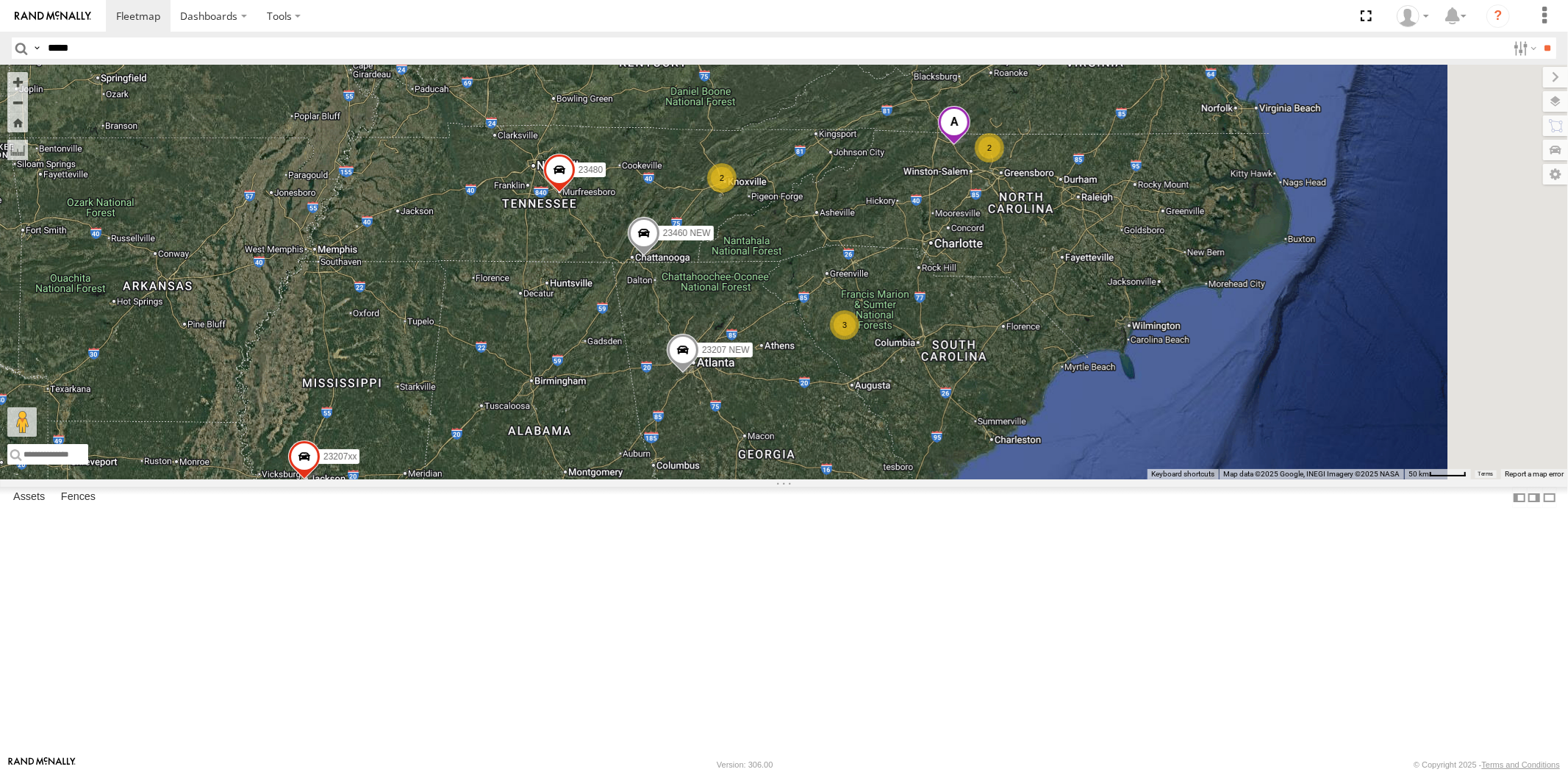
drag, startPoint x: 902, startPoint y: 398, endPoint x: 850, endPoint y: 436, distance: 64.4
click at [850, 436] on div "23207 NEW 23207xx 23460 23335 23480 23460 NEW 2 2 3 2 3" at bounding box center [784, 272] width 1568 height 414
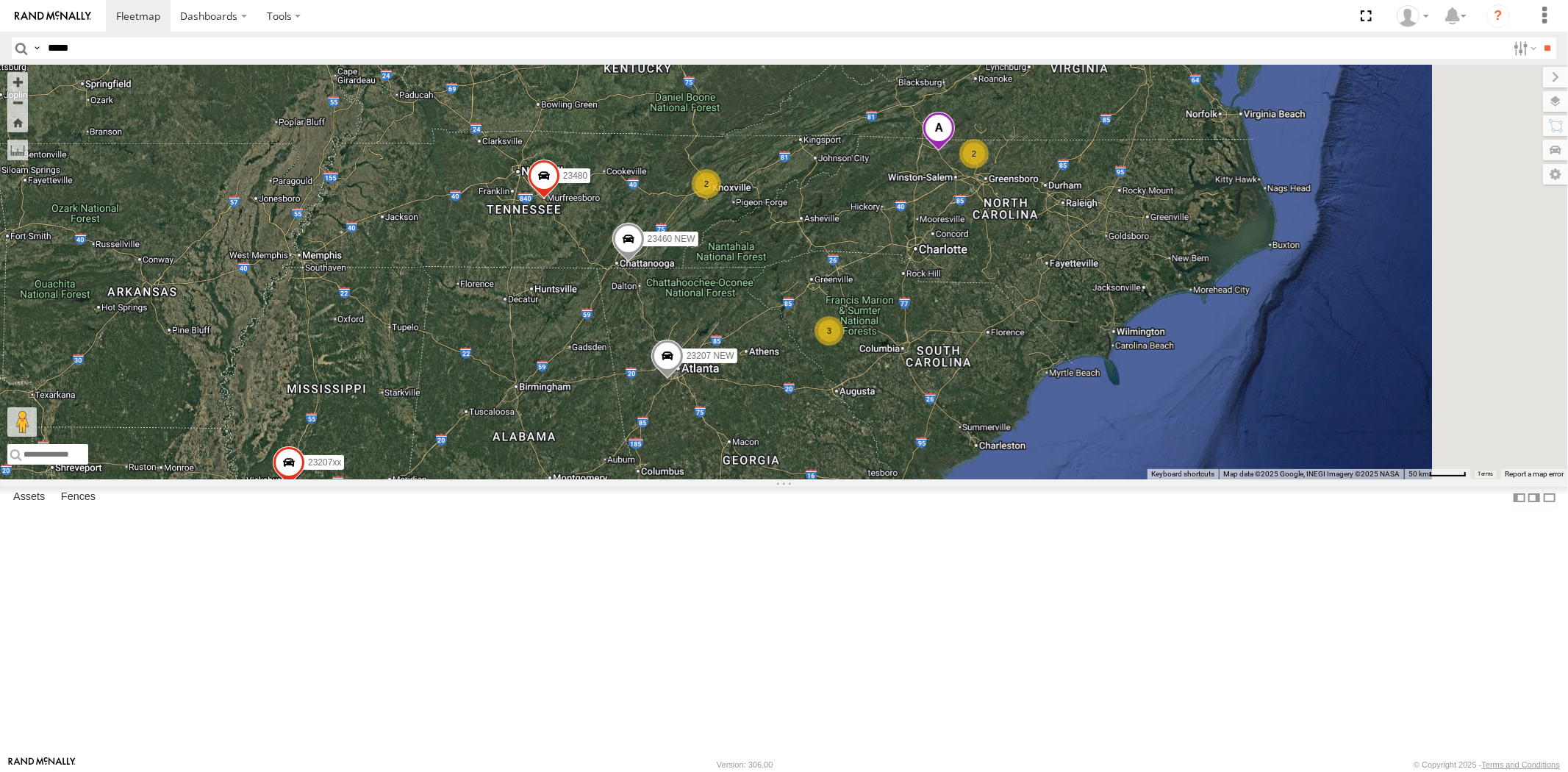
click at [884, 442] on div "23207 NEW 23207xx 23460 23335 23480 23460 NEW 2 2 3 2 3" at bounding box center [784, 272] width 1568 height 414
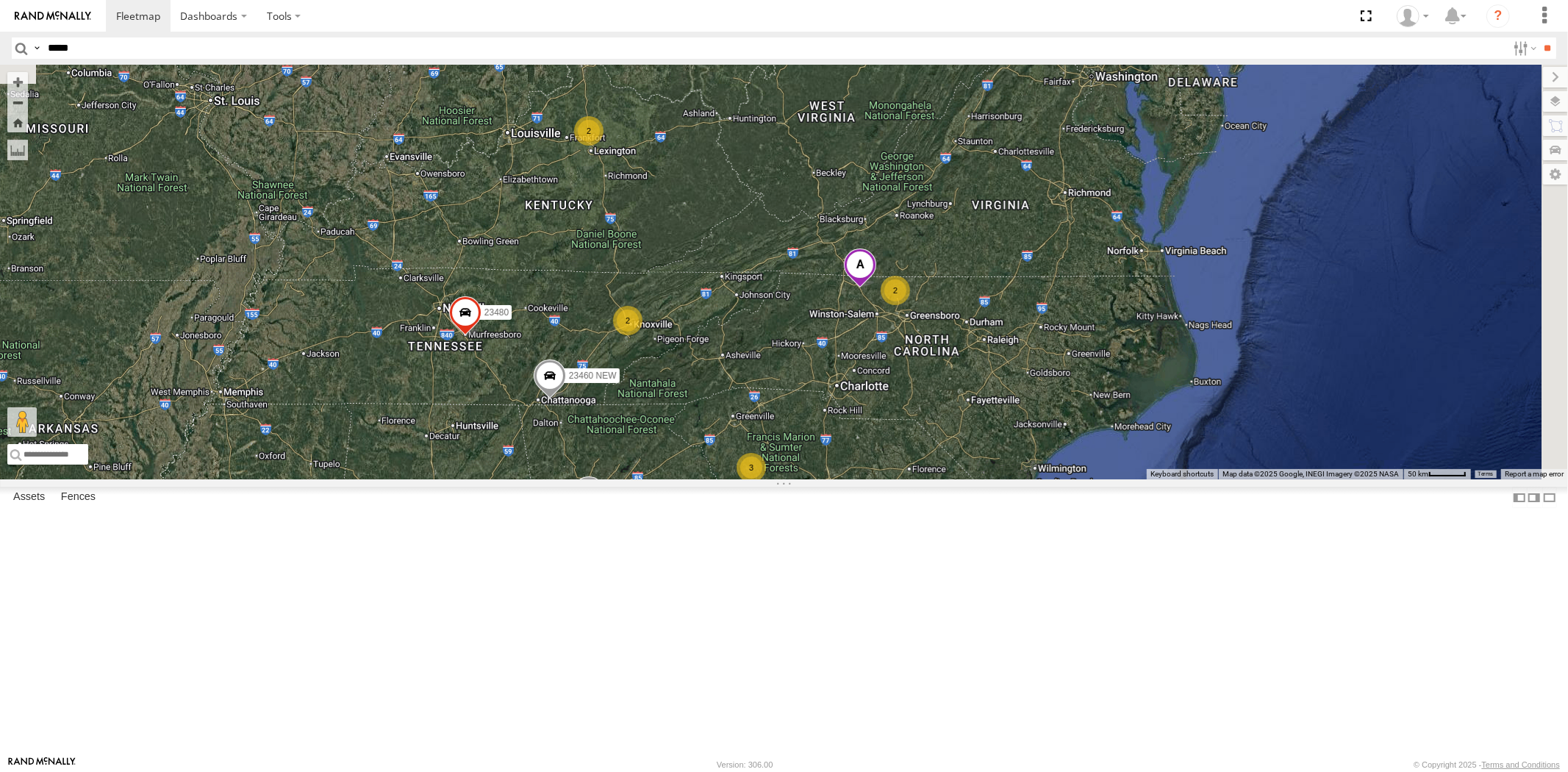
drag, startPoint x: 942, startPoint y: 373, endPoint x: 935, endPoint y: 507, distance: 134.2
click at [935, 479] on div "23207 NEW 23207xx 23460 23335 23480 23460 NEW 2 2 3 2 3 2 23480 4G 2 23467 4G" at bounding box center [784, 272] width 1568 height 414
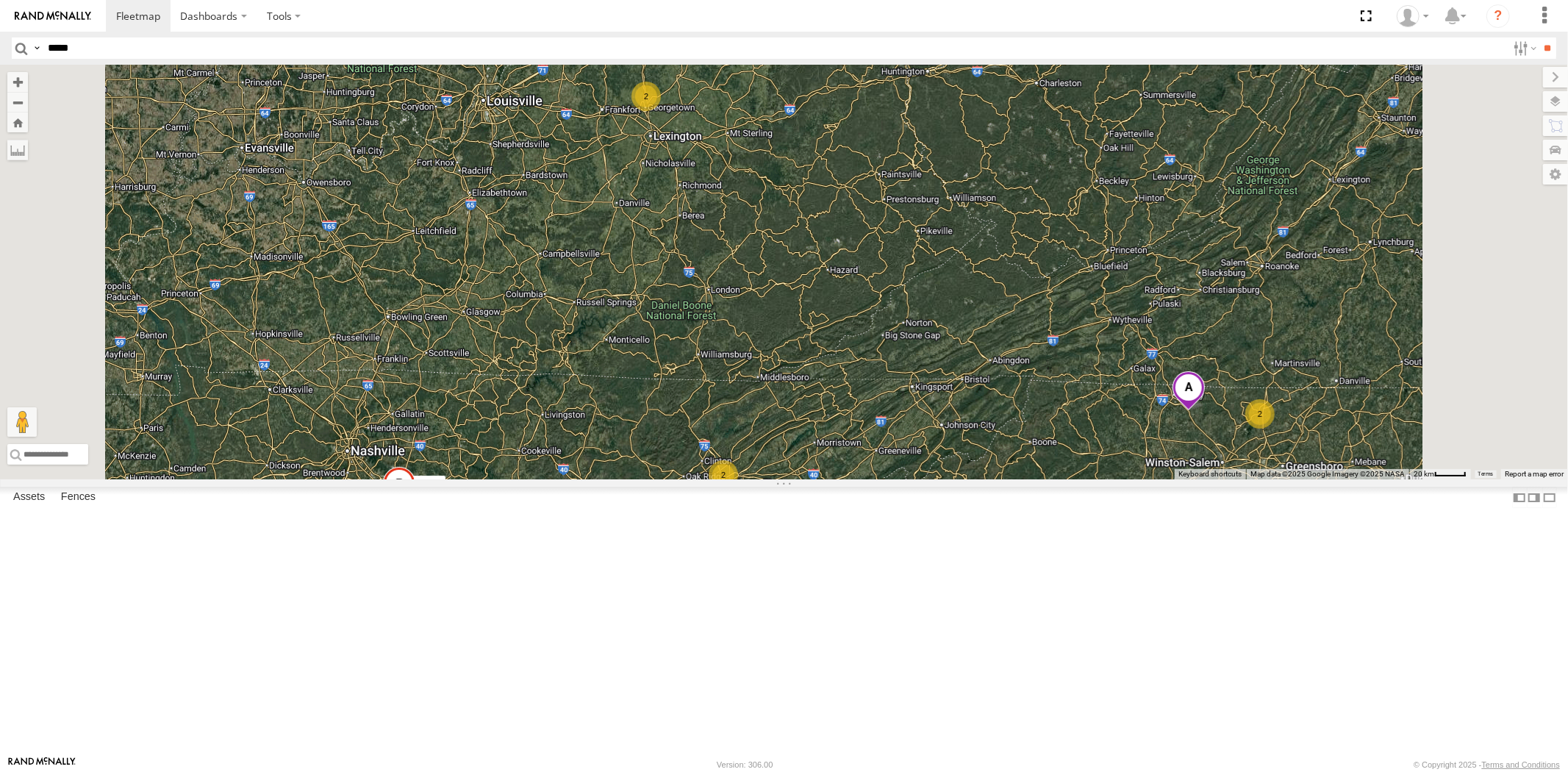
drag, startPoint x: 838, startPoint y: 538, endPoint x: 833, endPoint y: 515, distance: 23.5
click at [833, 479] on div "23207 NEW 23207xx 23460 23335 23480 23460 NEW 23480 4G 23467 4G 2 2 2 2" at bounding box center [784, 272] width 1568 height 414
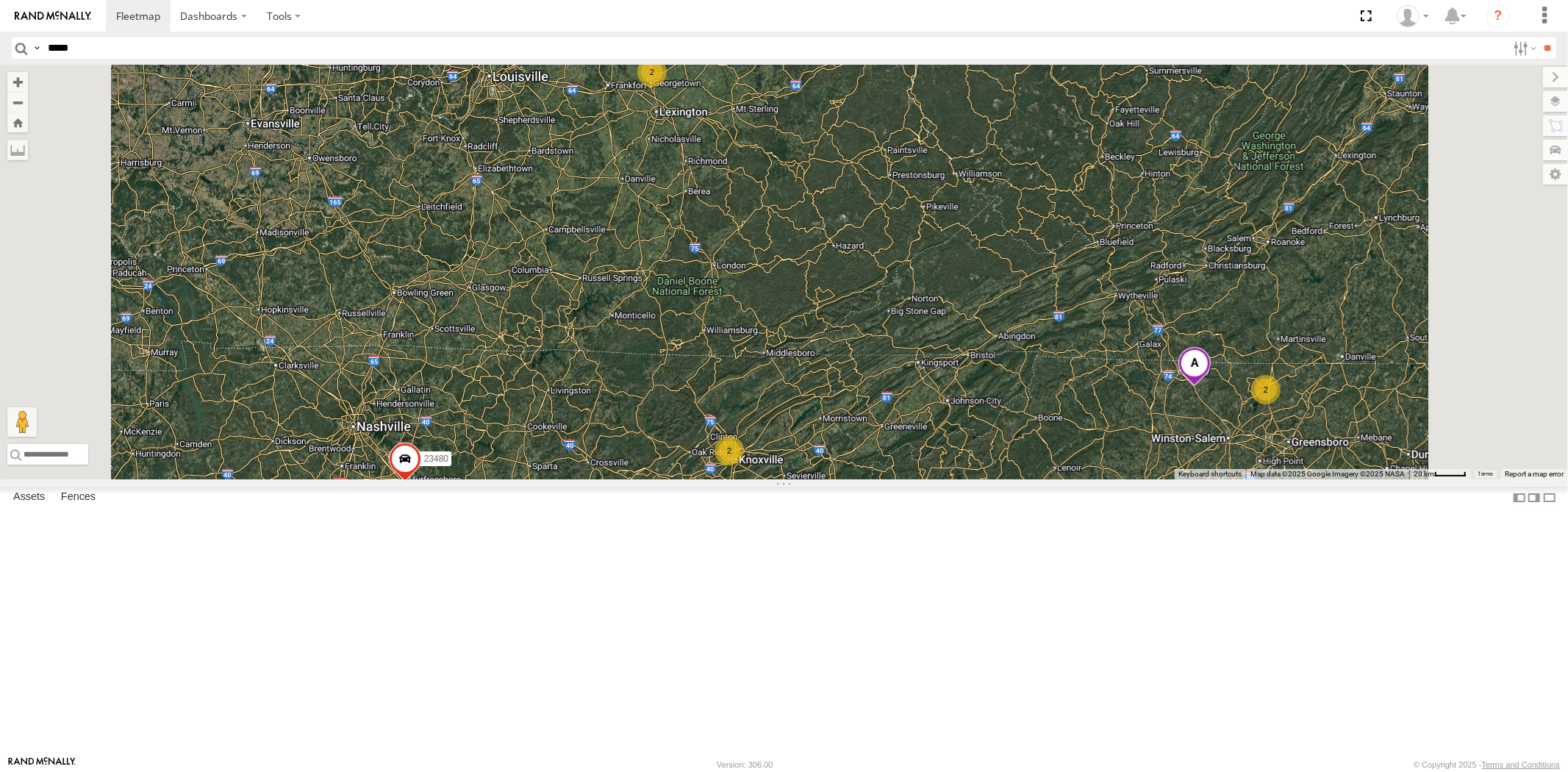
drag, startPoint x: 808, startPoint y: 469, endPoint x: 852, endPoint y: 504, distance: 56.2
click at [852, 479] on div "23207 NEW 23207xx 23460 23335 23480 23460 NEW 23480 4G 23467 4G 2 2 2 2" at bounding box center [784, 272] width 1568 height 414
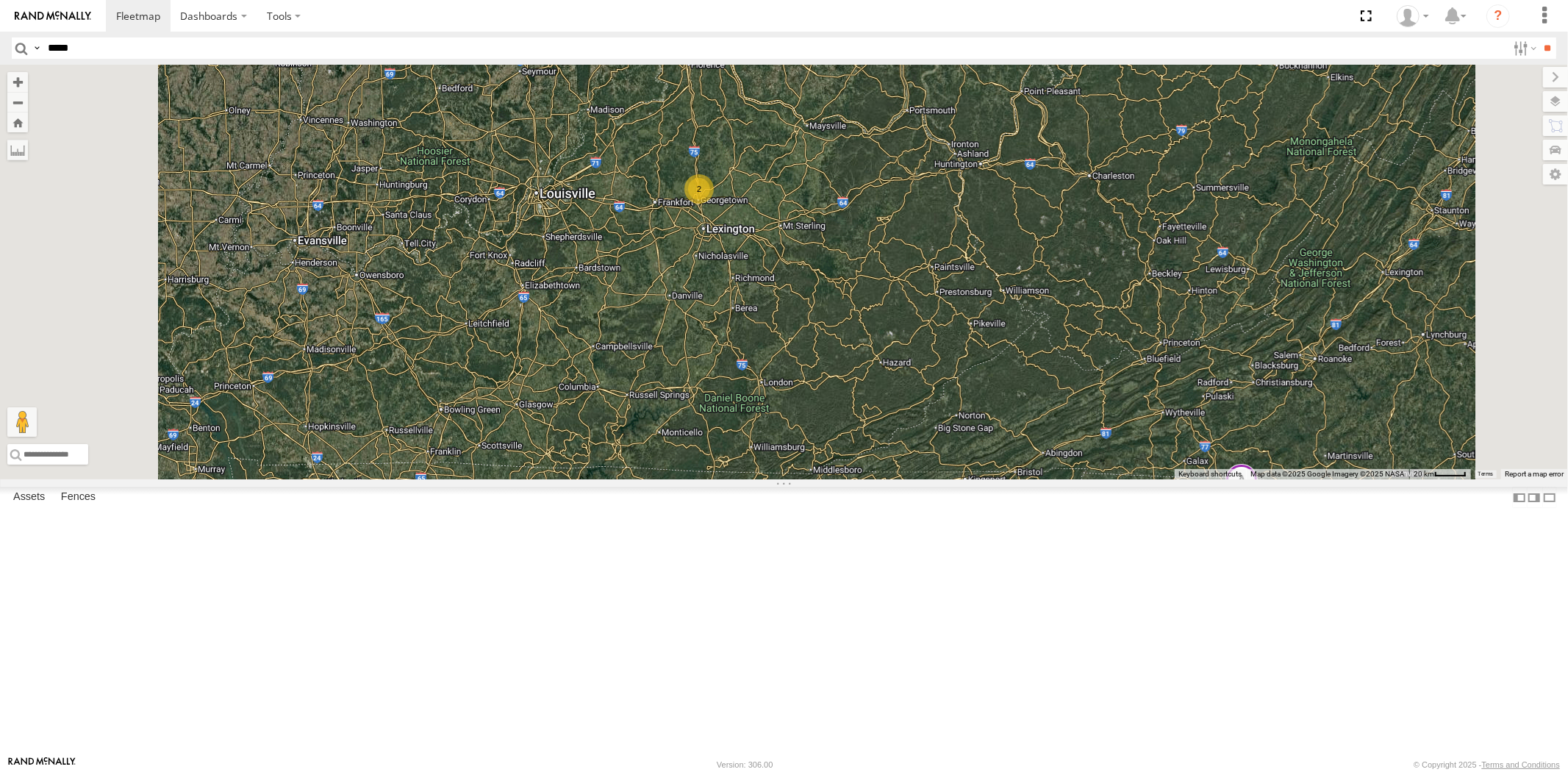
drag, startPoint x: 877, startPoint y: 547, endPoint x: 879, endPoint y: 564, distance: 17.1
click at [879, 479] on div "23207 NEW 23207xx 23460 23335 23480 23460 NEW 23480 4G 23467 4G 2 2 2 2" at bounding box center [784, 272] width 1568 height 414
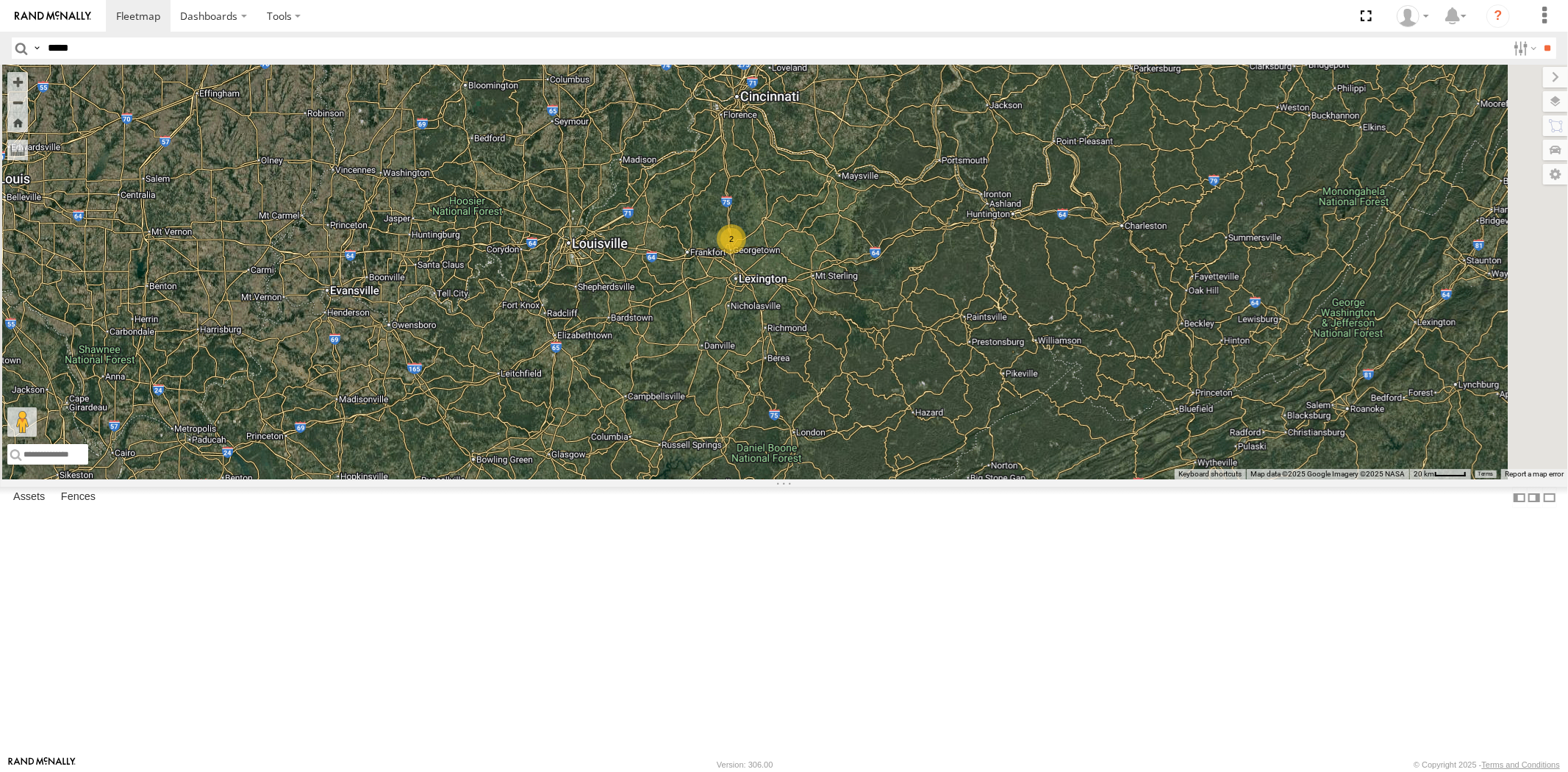
click at [854, 459] on div "23207 NEW 23207xx 23460 23335 23480 23460 NEW 23480 4G 23467 4G 2 2 2 2 2" at bounding box center [784, 272] width 1568 height 414
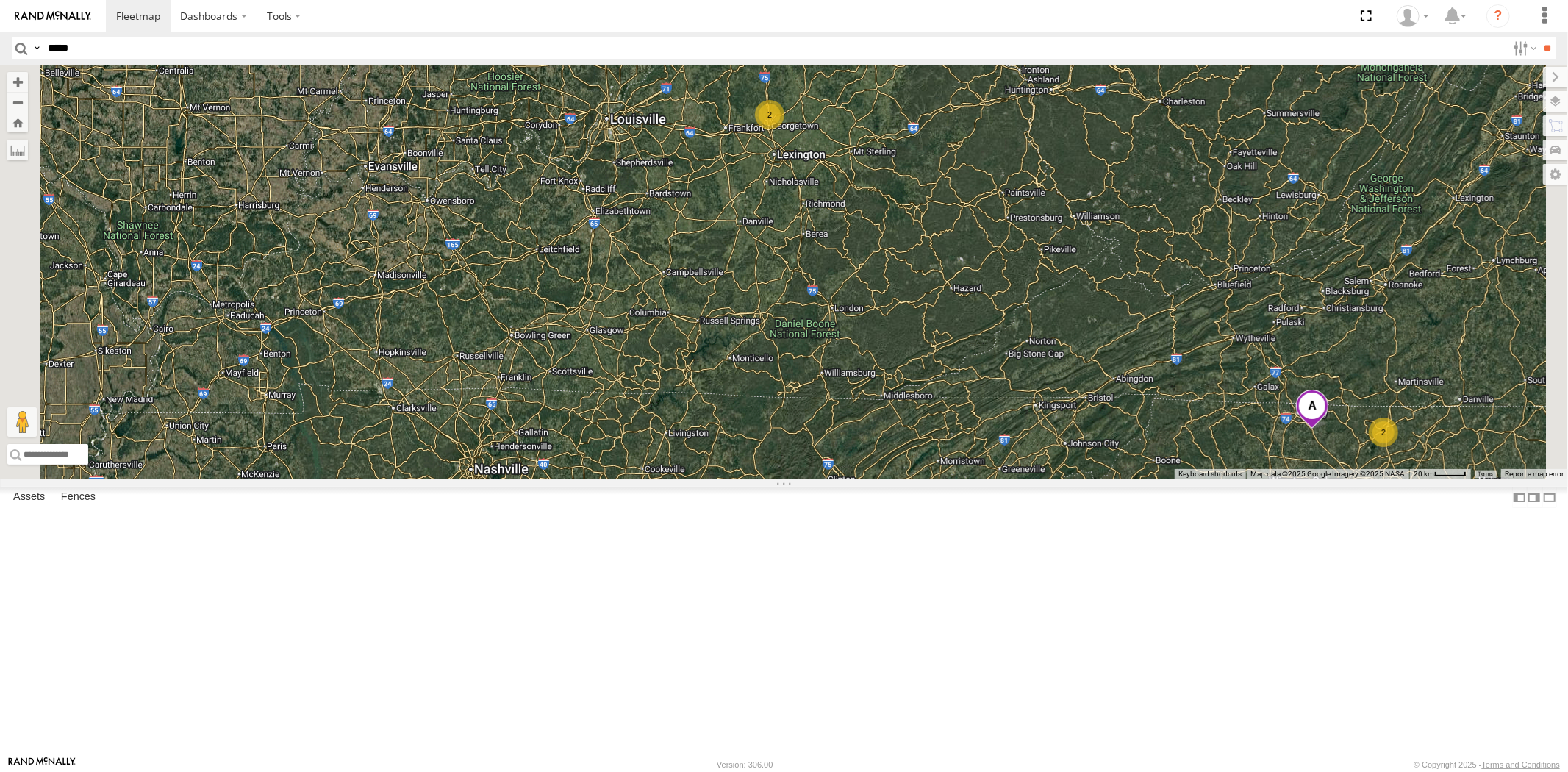
drag, startPoint x: 849, startPoint y: 508, endPoint x: 856, endPoint y: 460, distance: 48.5
click at [856, 463] on div "23207 NEW 23207xx 23460 23335 23480 23460 NEW 23480 4G 23467 4G 2 2 2 2 2" at bounding box center [784, 272] width 1568 height 414
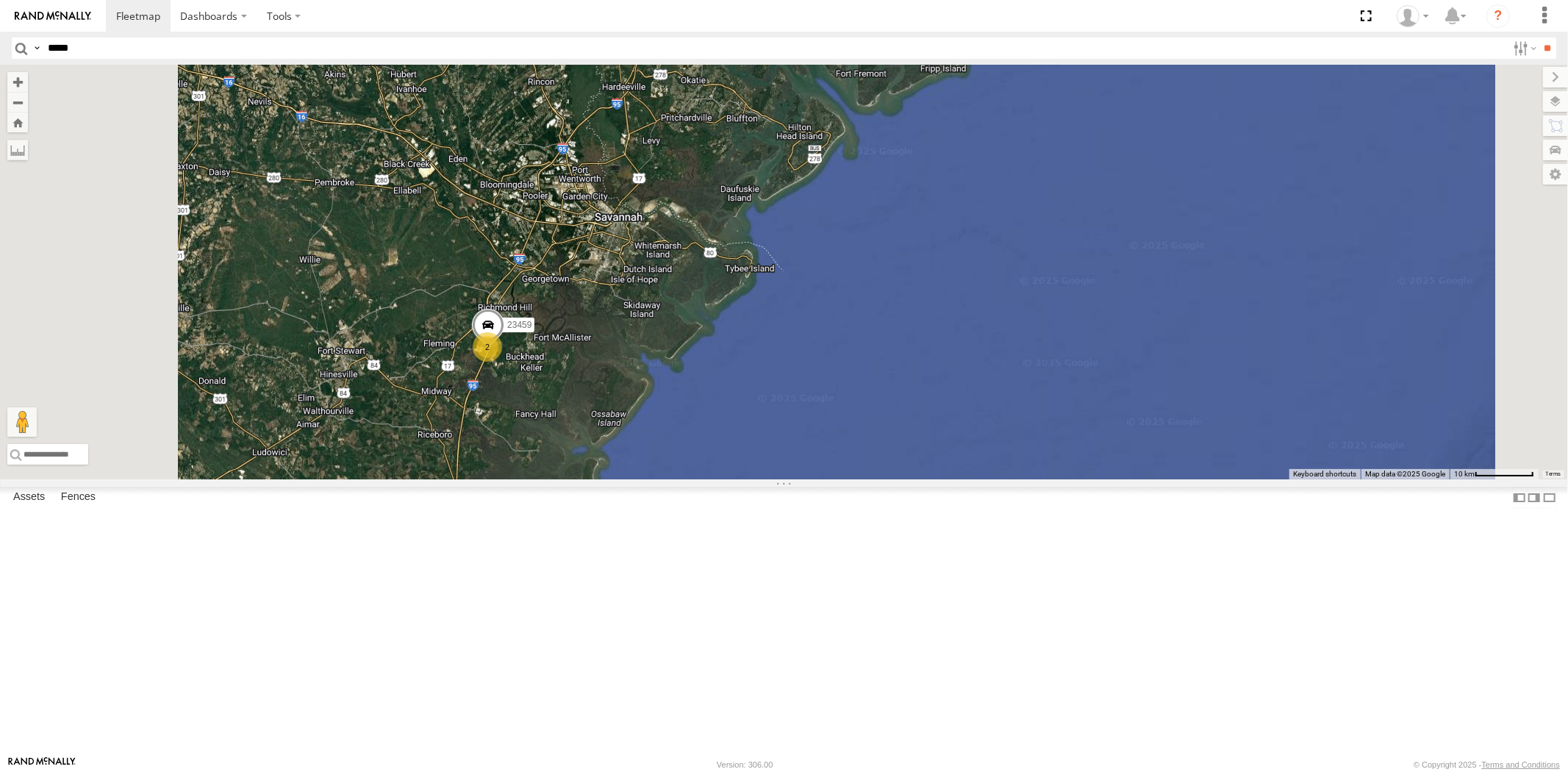
click at [133, 47] on input "*****" at bounding box center [774, 48] width 1465 height 21
paste input "*****"
type input "*****"
click at [1539, 38] on input "**" at bounding box center [1548, 48] width 17 height 21
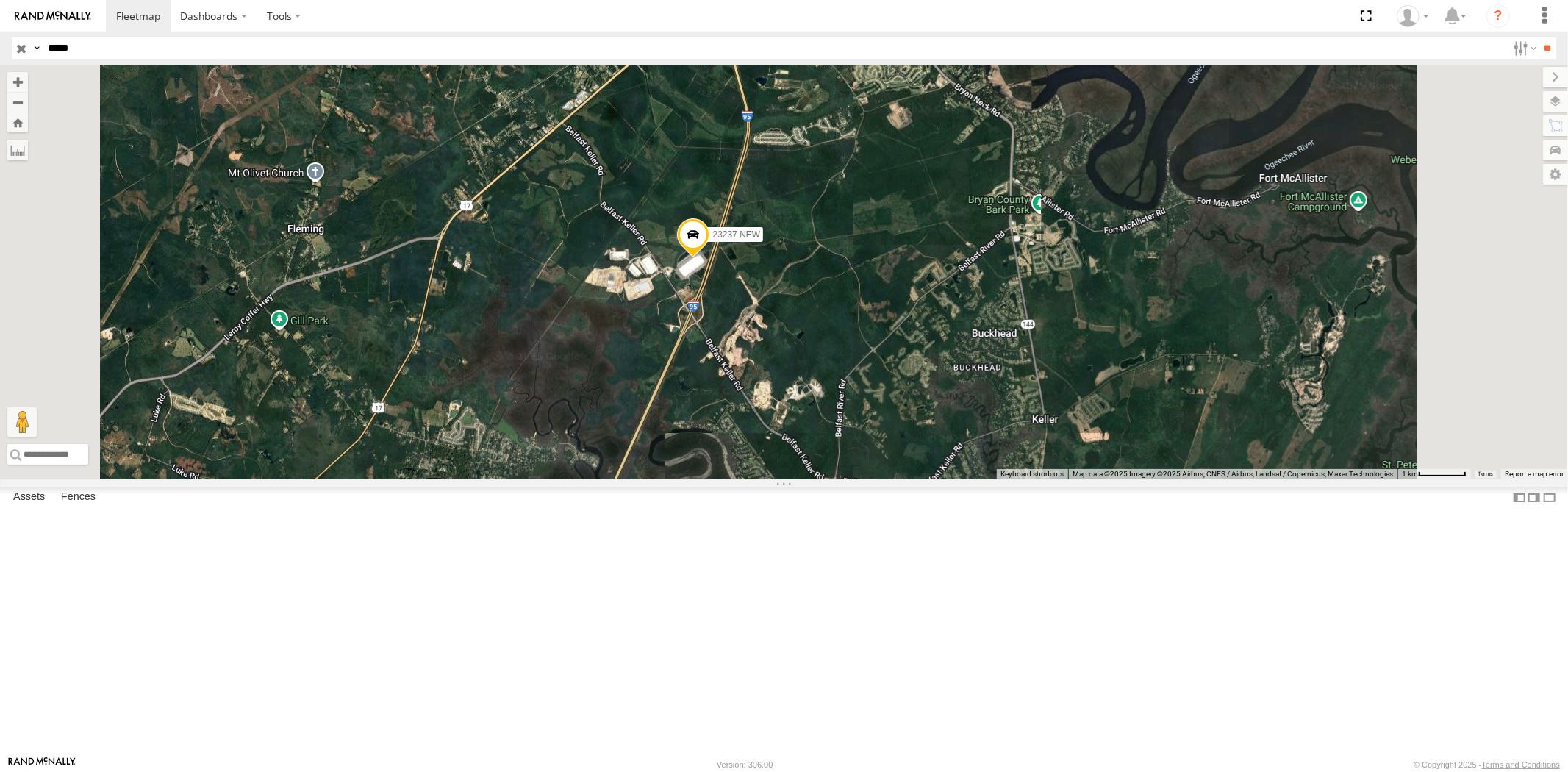
drag, startPoint x: 19, startPoint y: 45, endPoint x: 49, endPoint y: 60, distance: 33.5
click at [19, 45] on input "button" at bounding box center [20, 48] width 19 height 21
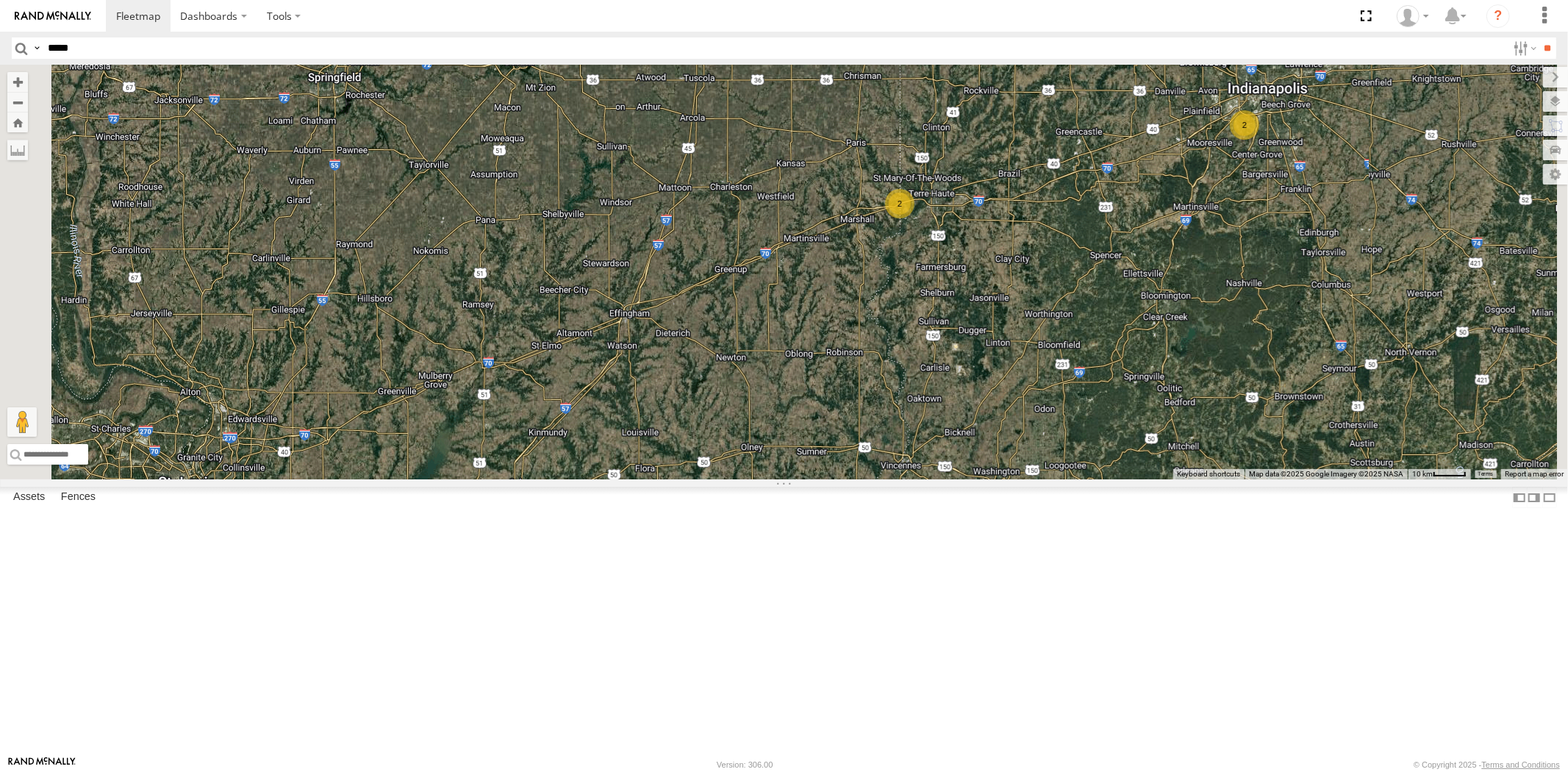
drag, startPoint x: 1063, startPoint y: 302, endPoint x: 945, endPoint y: 318, distance: 119.1
click at [946, 317] on div "23207 NEW 23207xx 23480 4G 23460 23480 23460 NEW 23467 4G 23465 4G 23335 2 2" at bounding box center [784, 272] width 1568 height 414
